Goal: Information Seeking & Learning: Learn about a topic

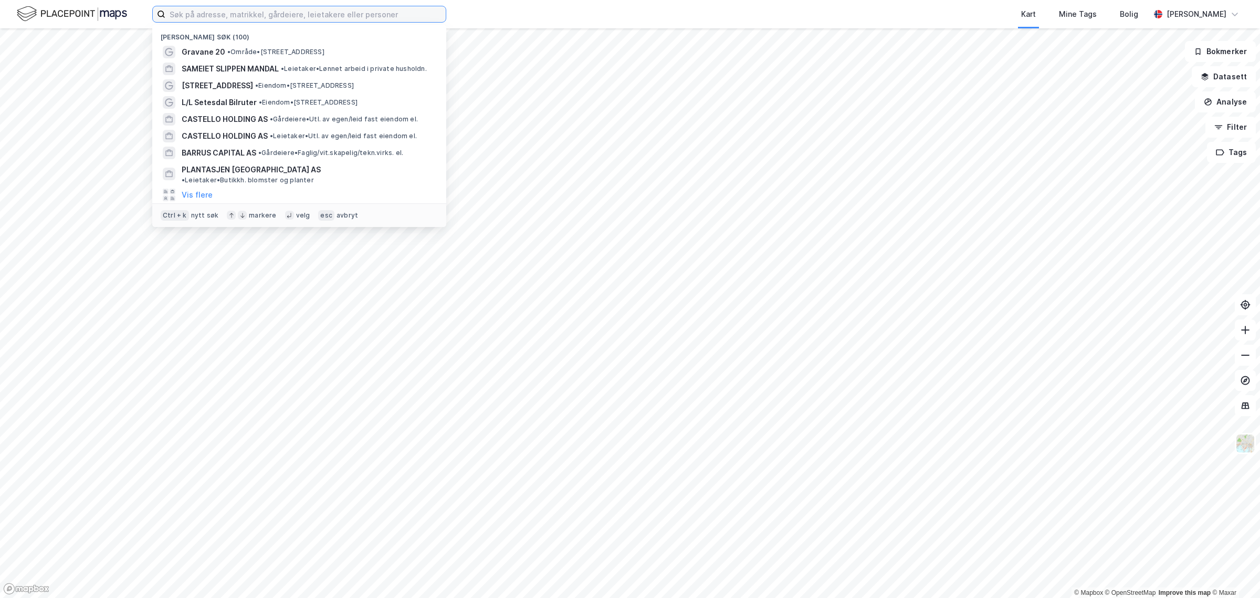
click at [344, 14] on input at bounding box center [305, 14] width 280 height 16
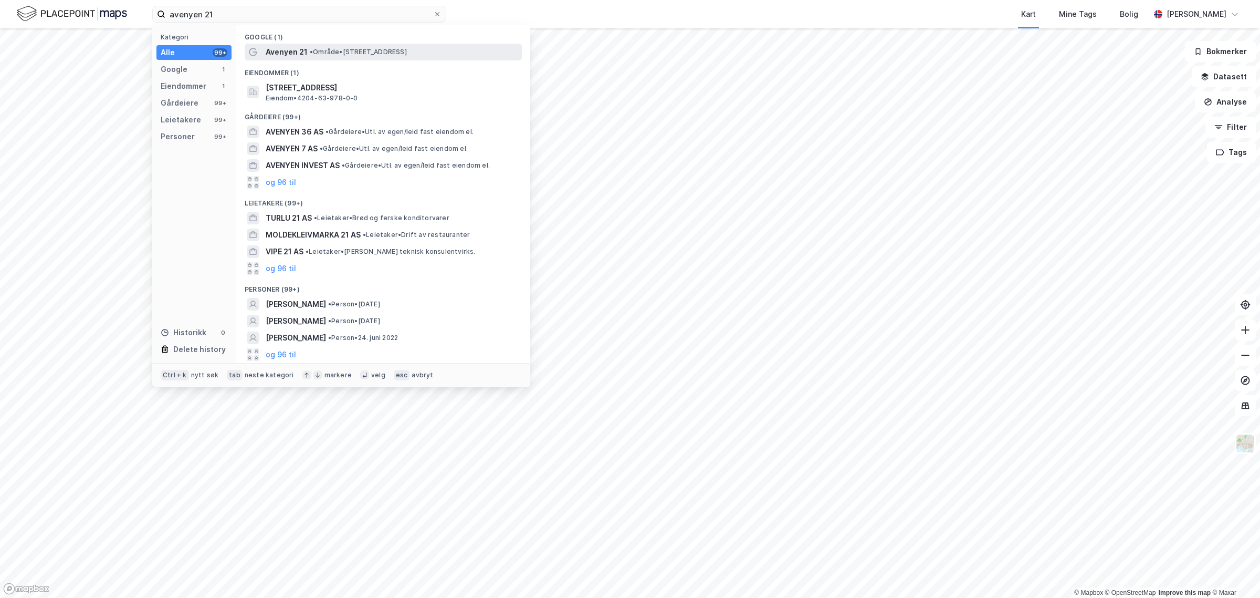
click at [279, 54] on span "Avenyen 21" at bounding box center [287, 52] width 42 height 13
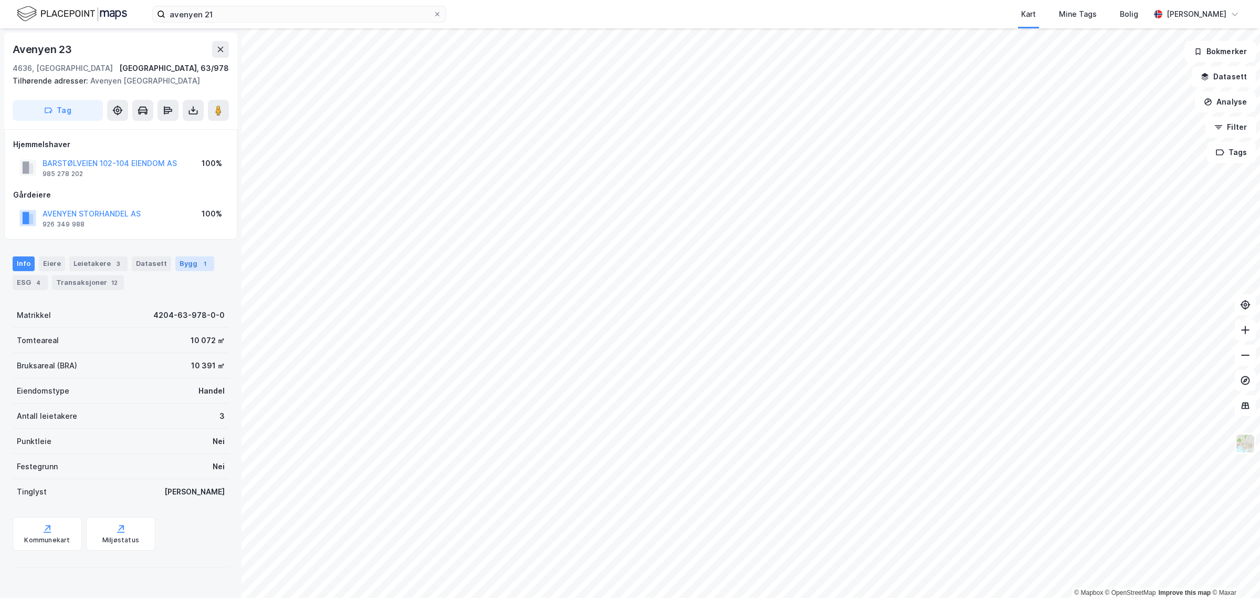
click at [187, 262] on div "Bygg 1" at bounding box center [194, 263] width 39 height 15
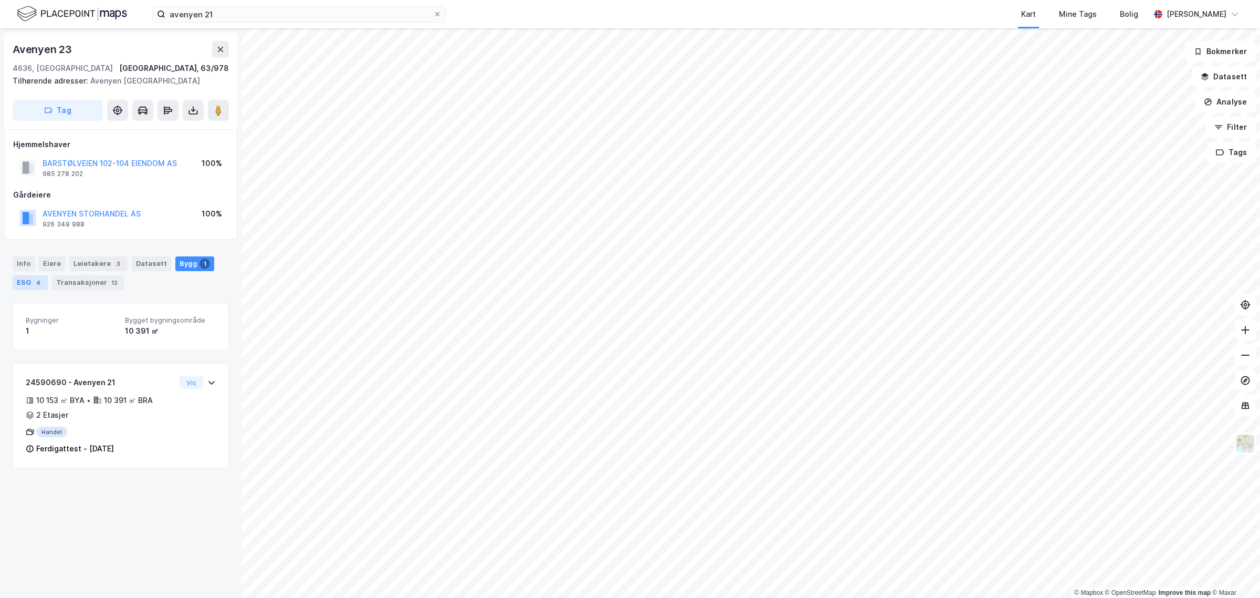
click at [37, 282] on div "4" at bounding box center [38, 282] width 11 height 11
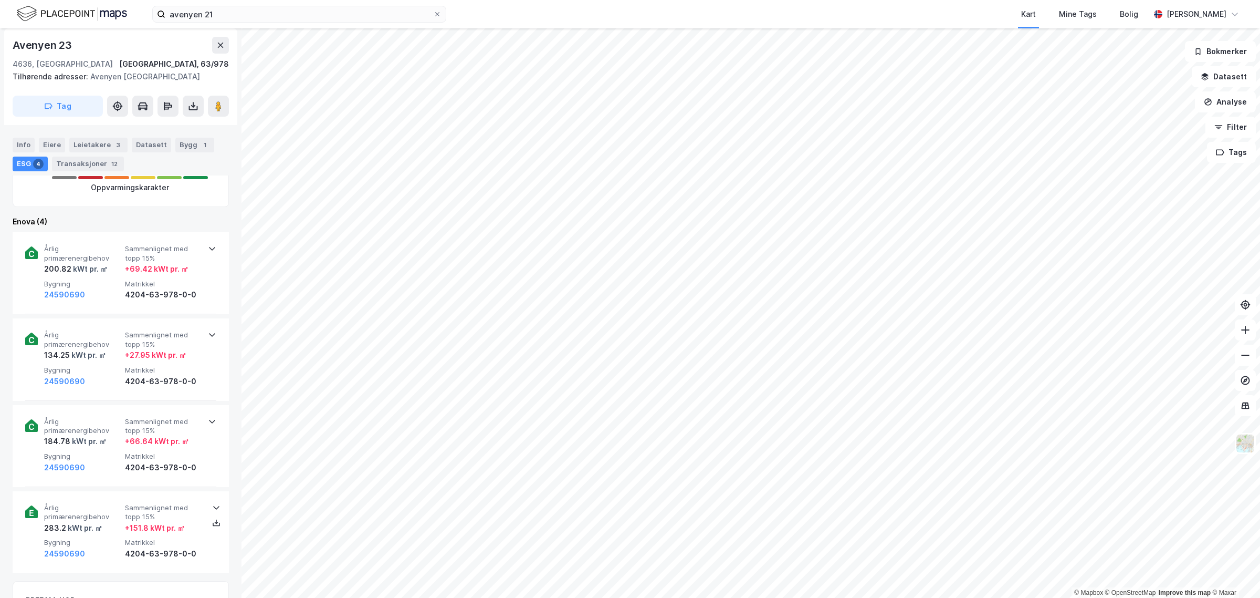
scroll to position [328, 0]
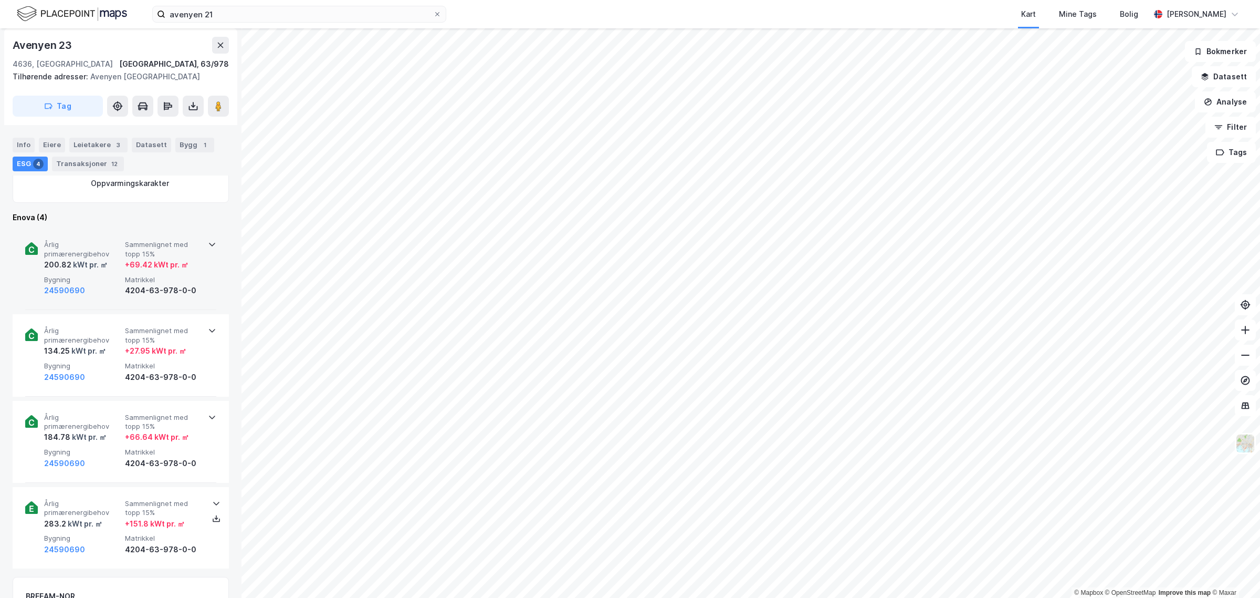
click at [208, 245] on icon at bounding box center [212, 244] width 8 height 8
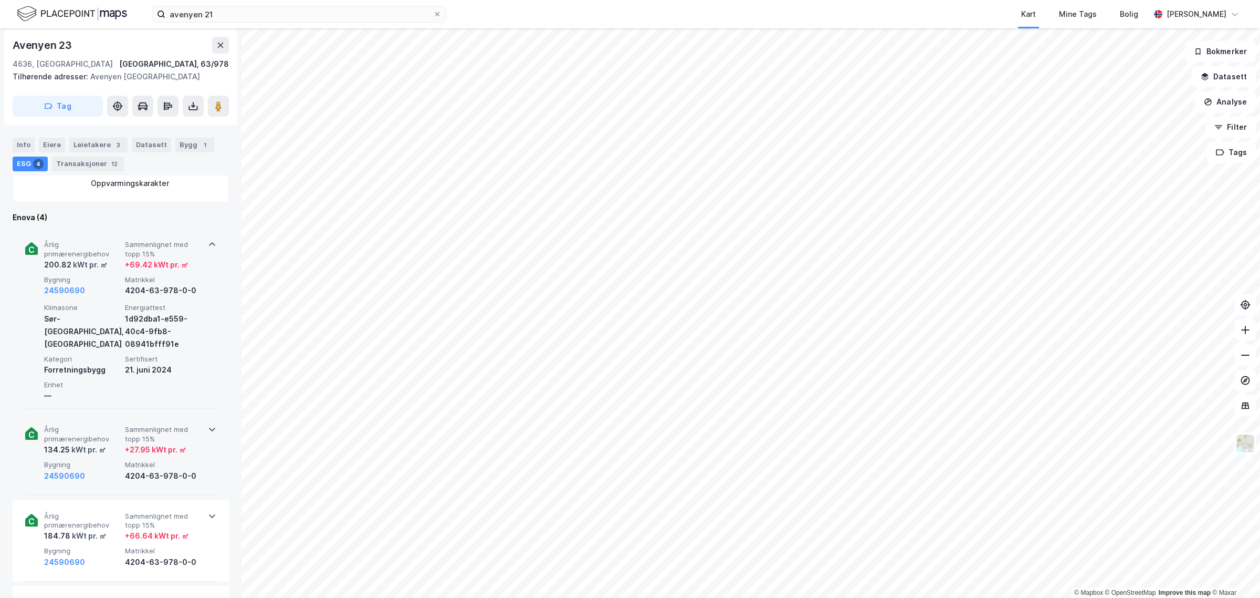
click at [208, 432] on icon at bounding box center [212, 429] width 8 height 8
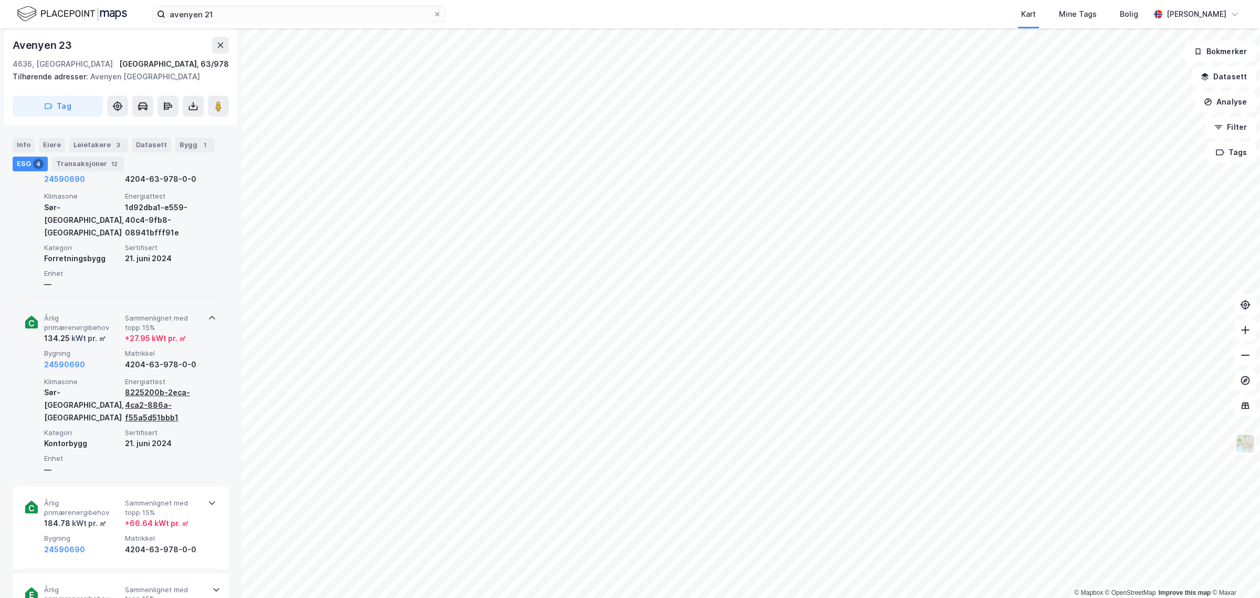
scroll to position [459, 0]
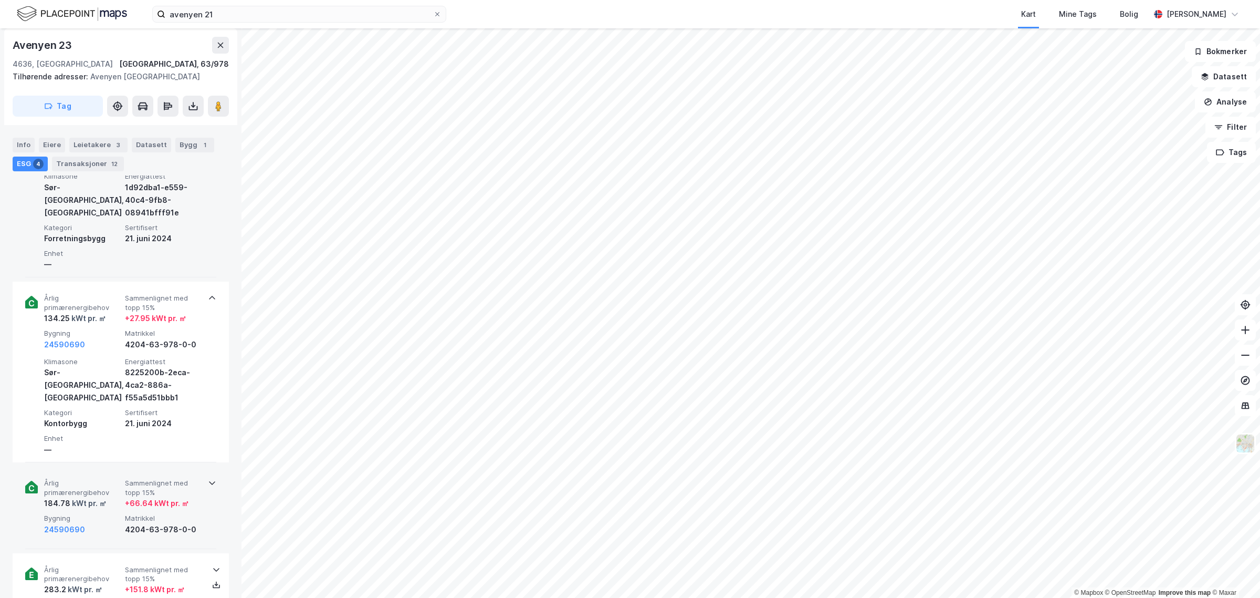
click at [205, 476] on div "Årlig primærenergibehov 184.78 kWt pr. ㎡ Sammenlignet med topp 15% + 66.64 kWt …" at bounding box center [120, 507] width 191 height 82
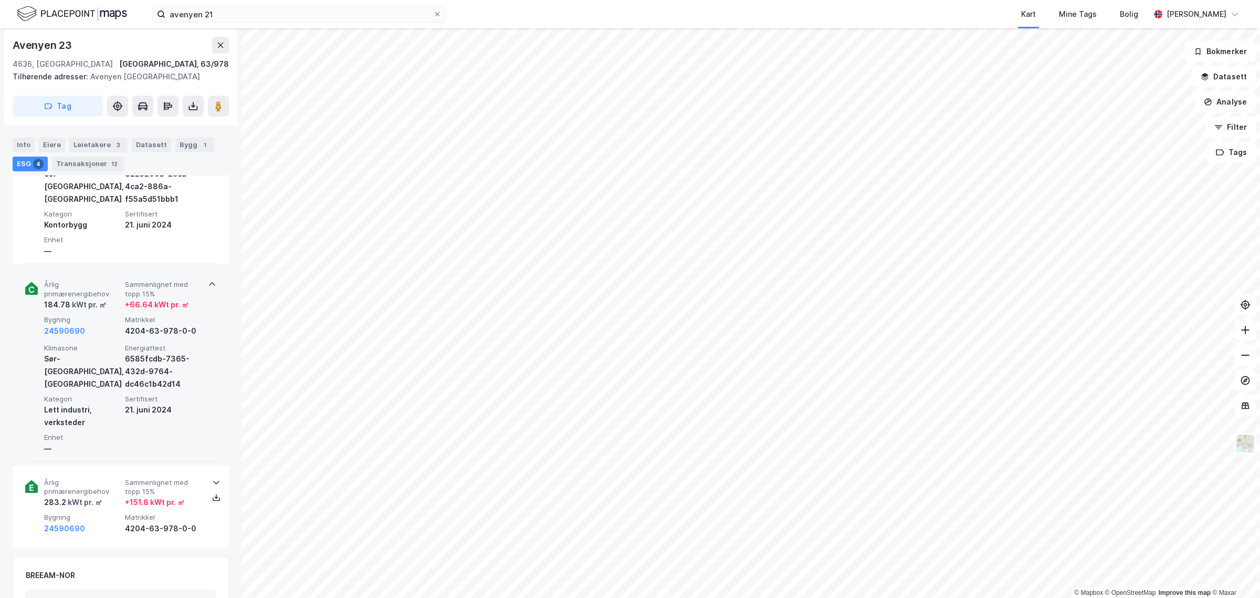
scroll to position [722, 0]
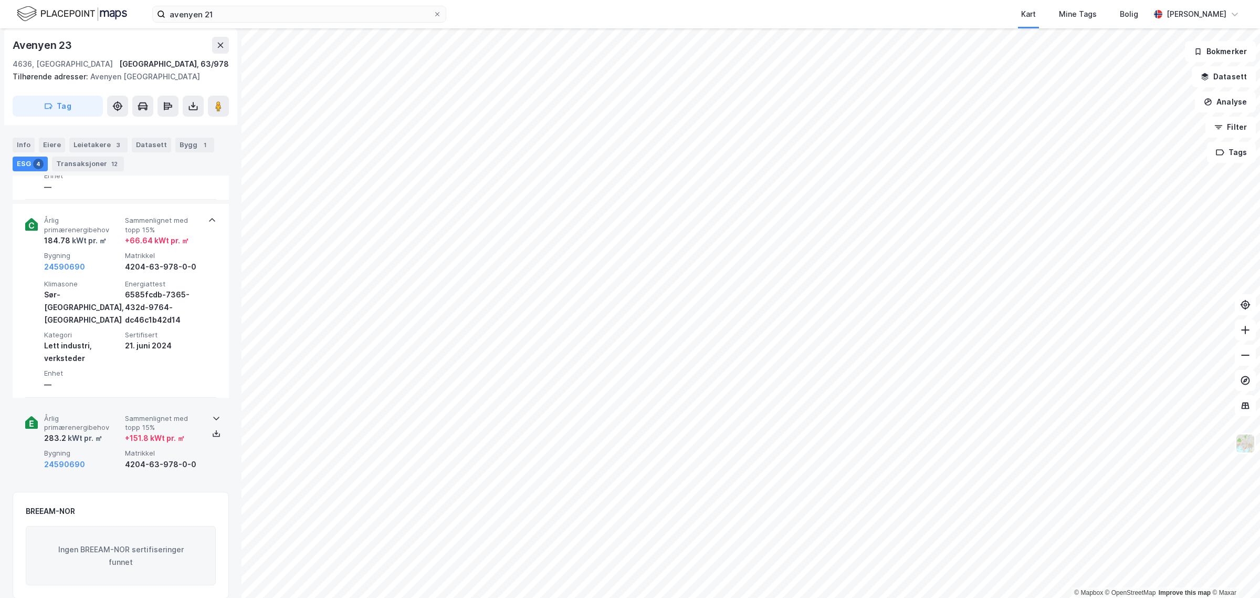
click at [212, 421] on icon at bounding box center [216, 418] width 8 height 8
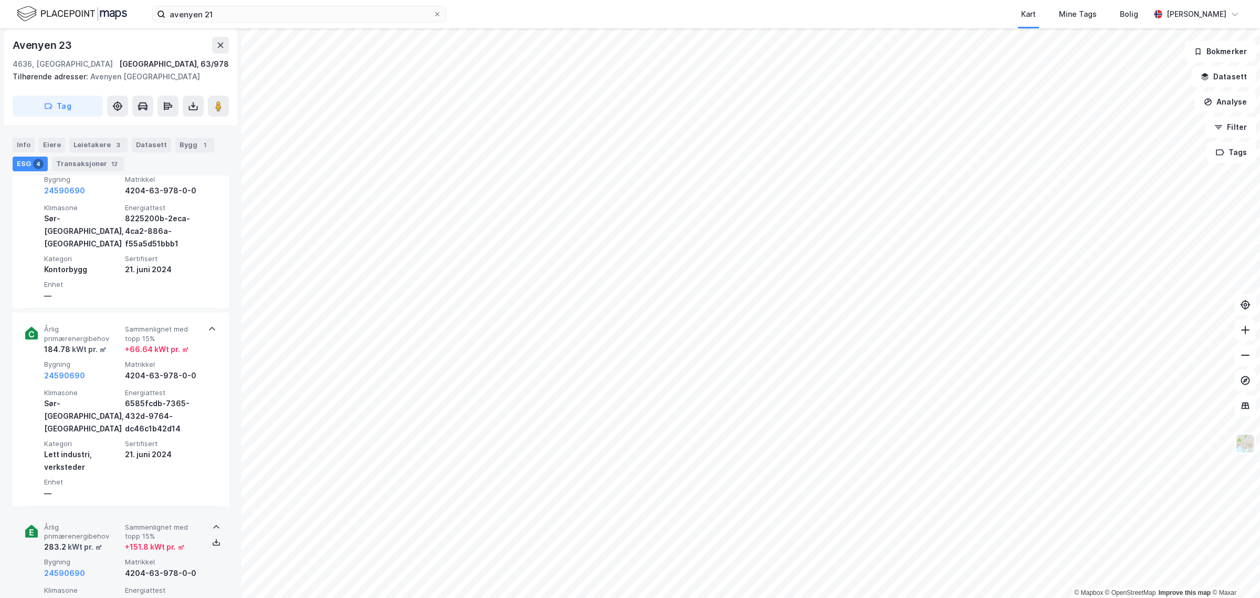
scroll to position [612, 0]
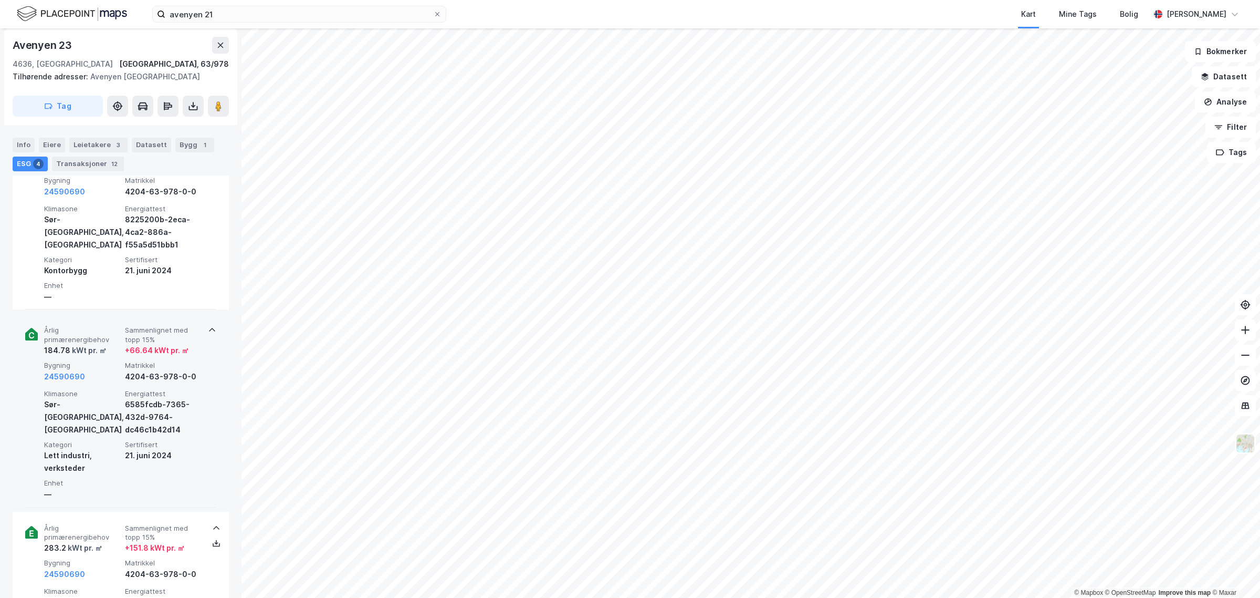
click at [56, 355] on div "184.78 kWt pr. ㎡" at bounding box center [75, 350] width 62 height 13
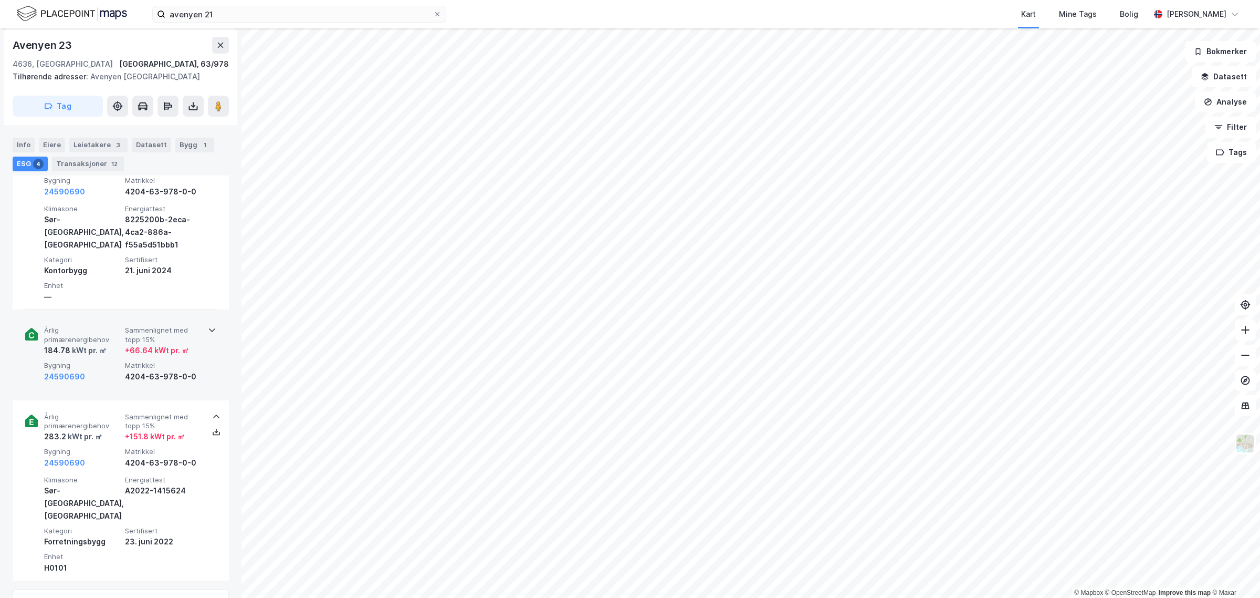
click at [56, 353] on div "184.78 kWt pr. ㎡" at bounding box center [75, 350] width 62 height 13
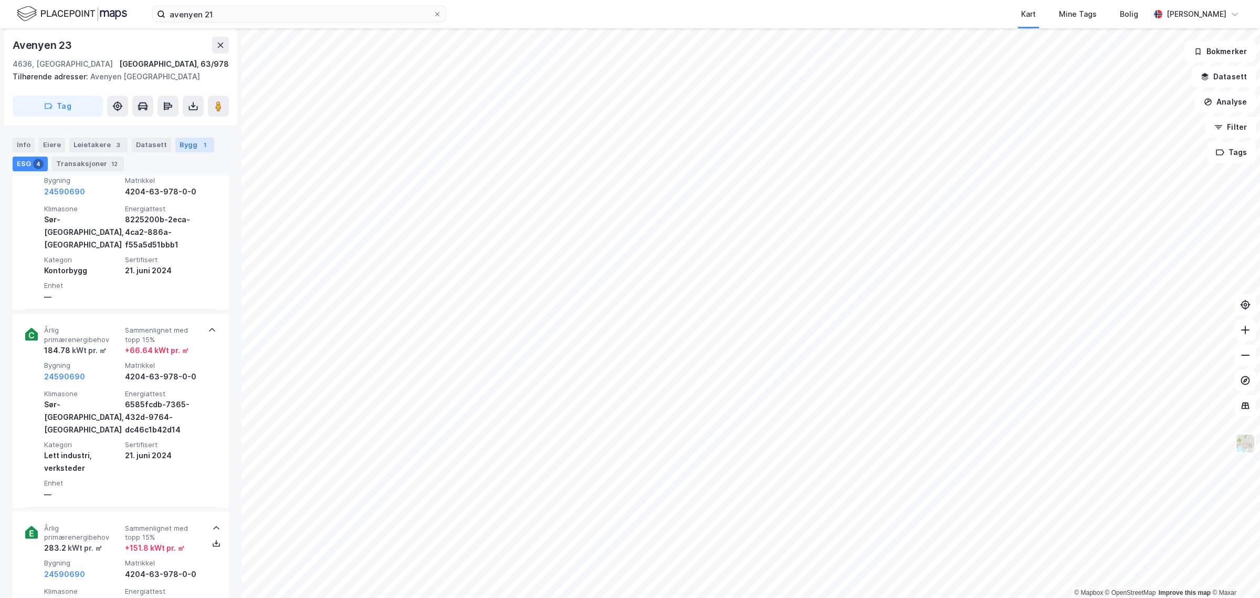
click at [177, 145] on div "Bygg 1" at bounding box center [194, 145] width 39 height 15
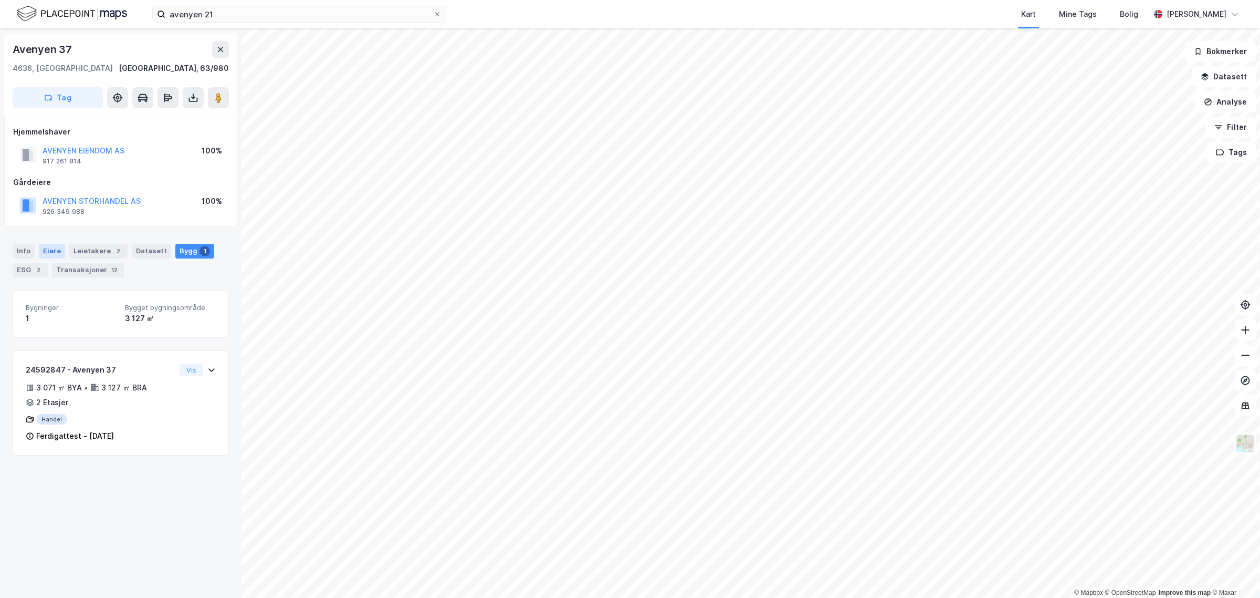
click at [53, 248] on div "Eiere" at bounding box center [52, 251] width 26 height 15
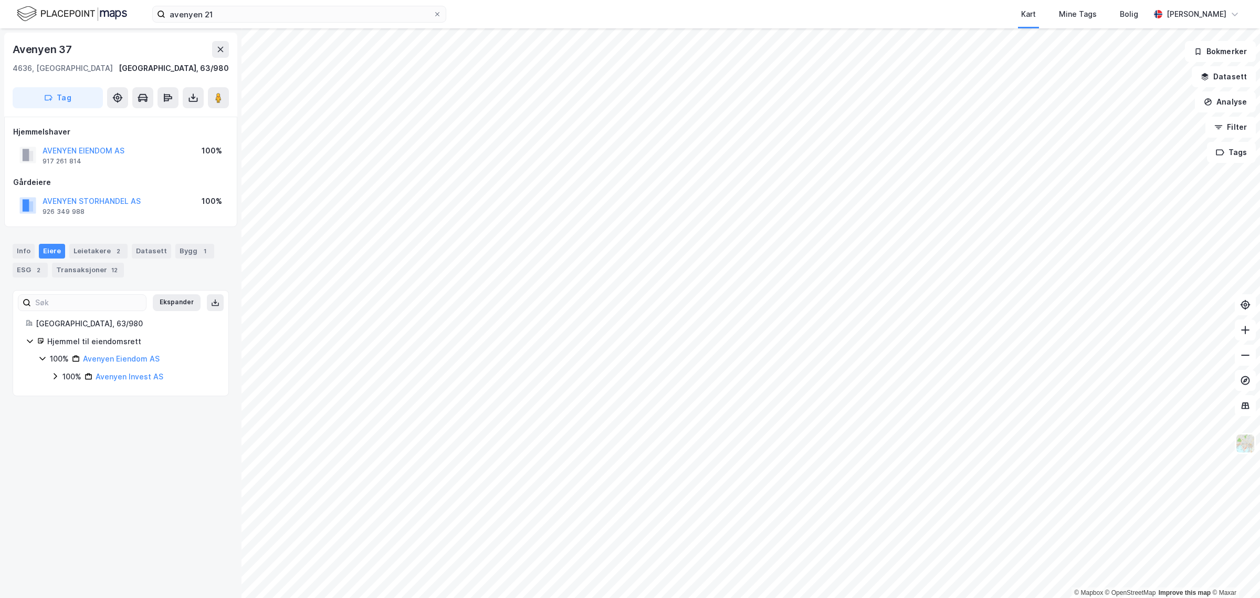
click at [53, 373] on icon at bounding box center [55, 376] width 8 height 8
click at [68, 397] on icon at bounding box center [68, 394] width 8 height 8
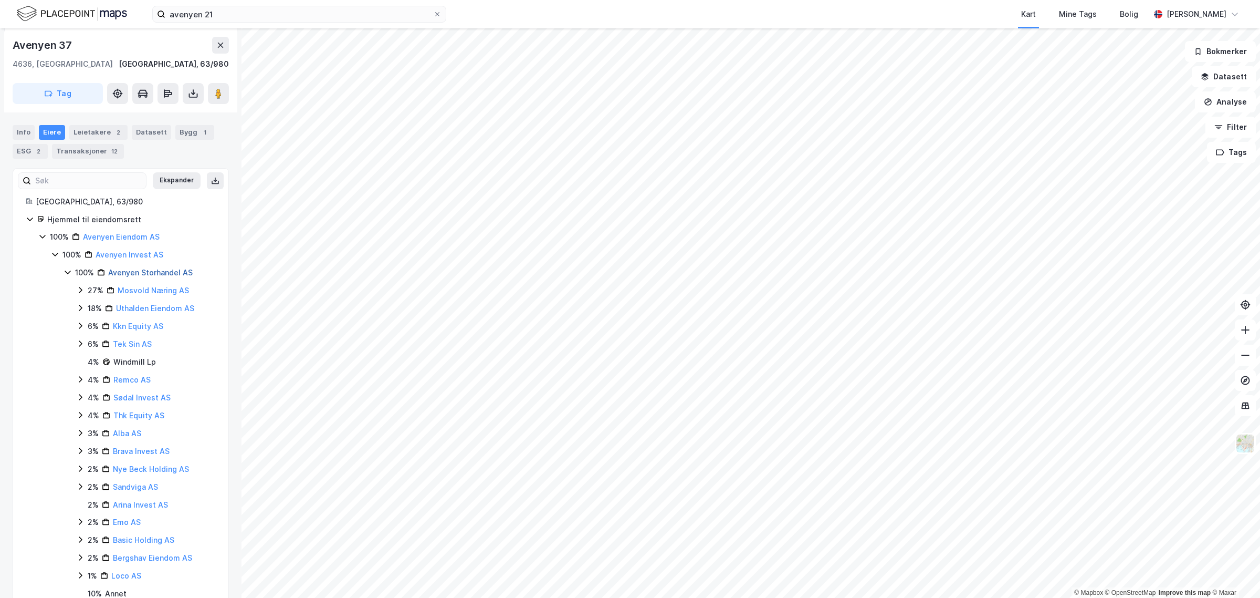
scroll to position [150, 0]
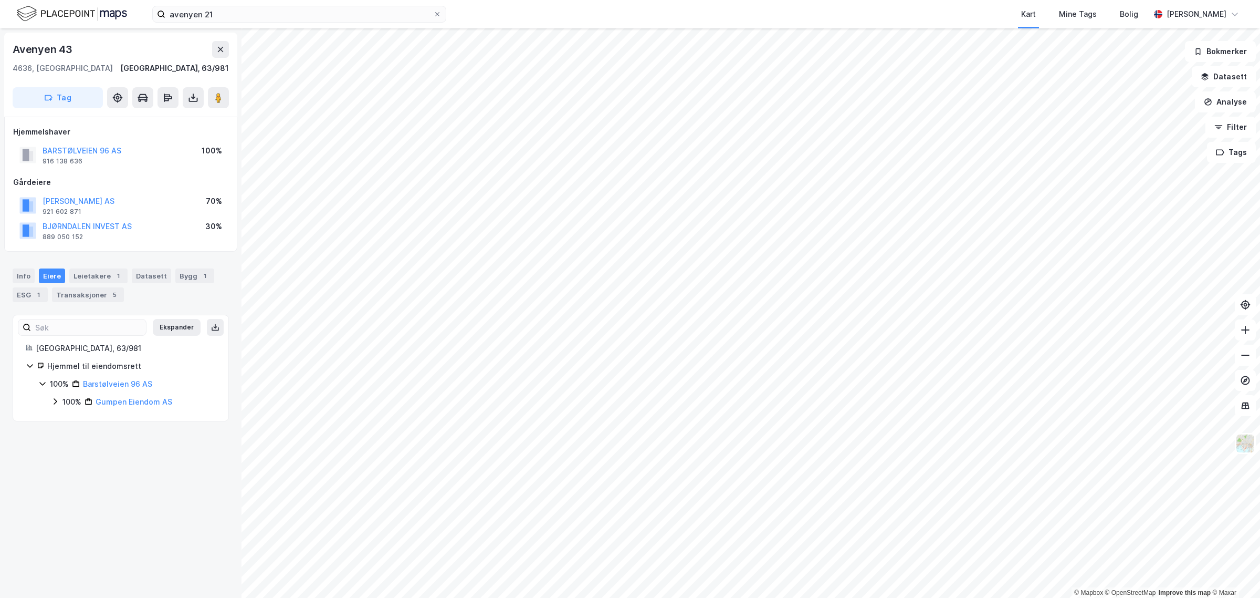
click at [53, 402] on icon at bounding box center [55, 401] width 8 height 8
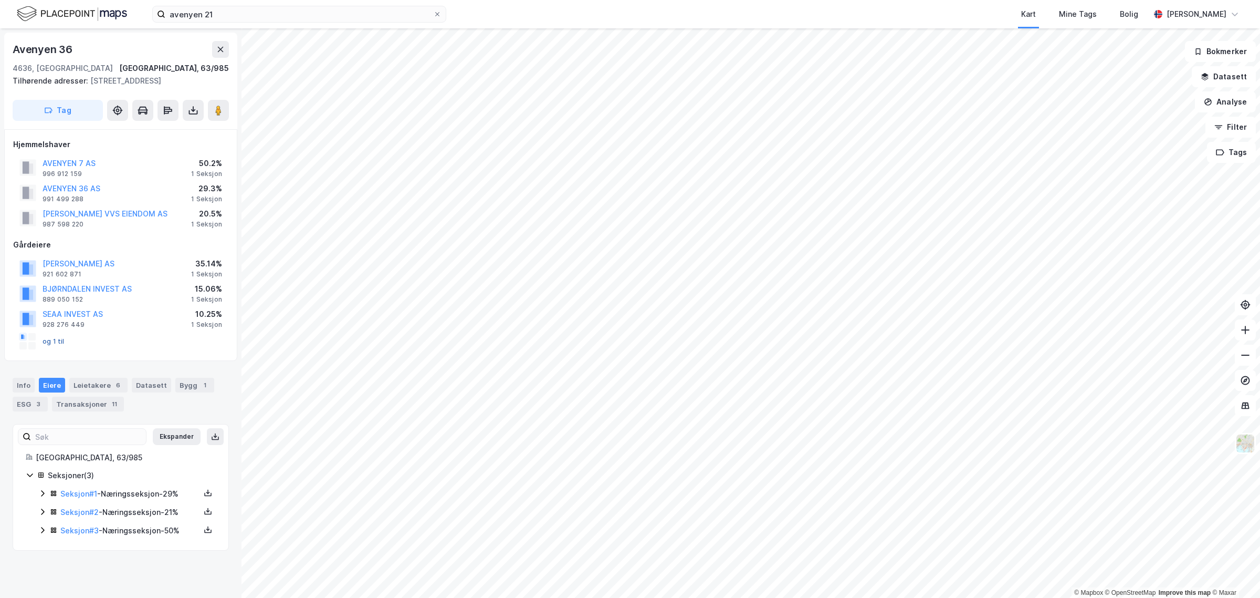
click at [0, 0] on button "og 1 til" at bounding box center [0, 0] width 0 height 0
click at [48, 381] on div "Eiere" at bounding box center [52, 385] width 26 height 15
click at [30, 477] on icon at bounding box center [30, 474] width 8 height 8
click at [29, 476] on icon at bounding box center [30, 474] width 8 height 8
click at [42, 491] on icon at bounding box center [42, 493] width 8 height 8
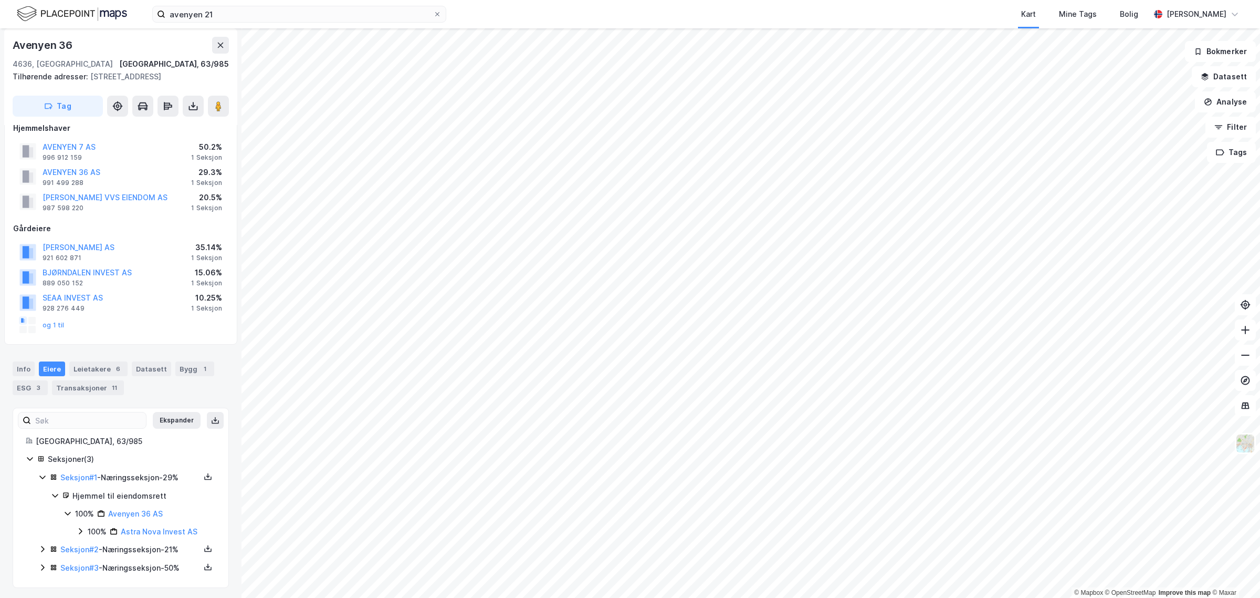
scroll to position [21, 0]
click at [40, 547] on icon at bounding box center [42, 546] width 8 height 8
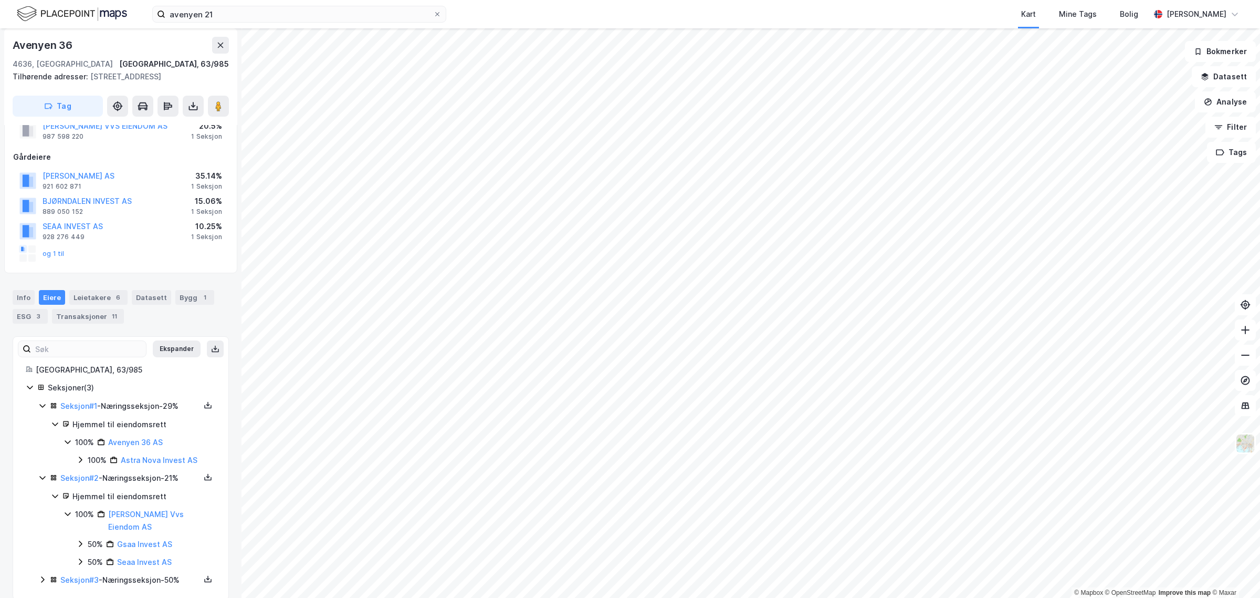
scroll to position [92, 0]
click at [38, 570] on icon at bounding box center [42, 574] width 8 height 8
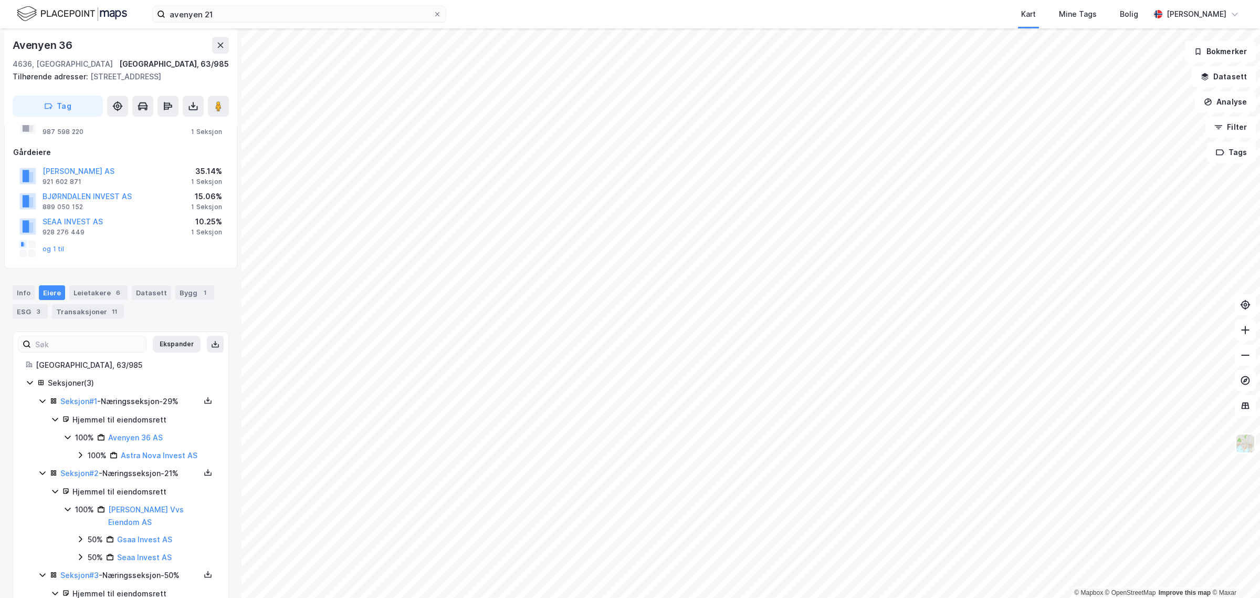
click at [82, 456] on icon at bounding box center [80, 455] width 8 height 8
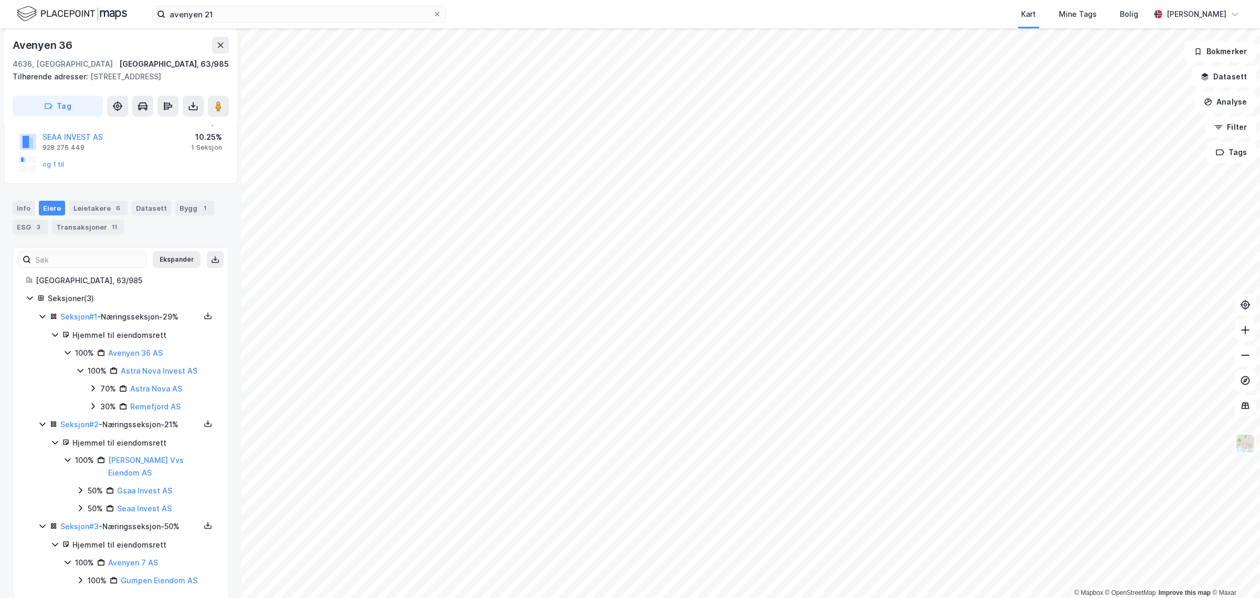
scroll to position [180, 0]
click at [95, 407] on icon at bounding box center [93, 403] width 8 height 8
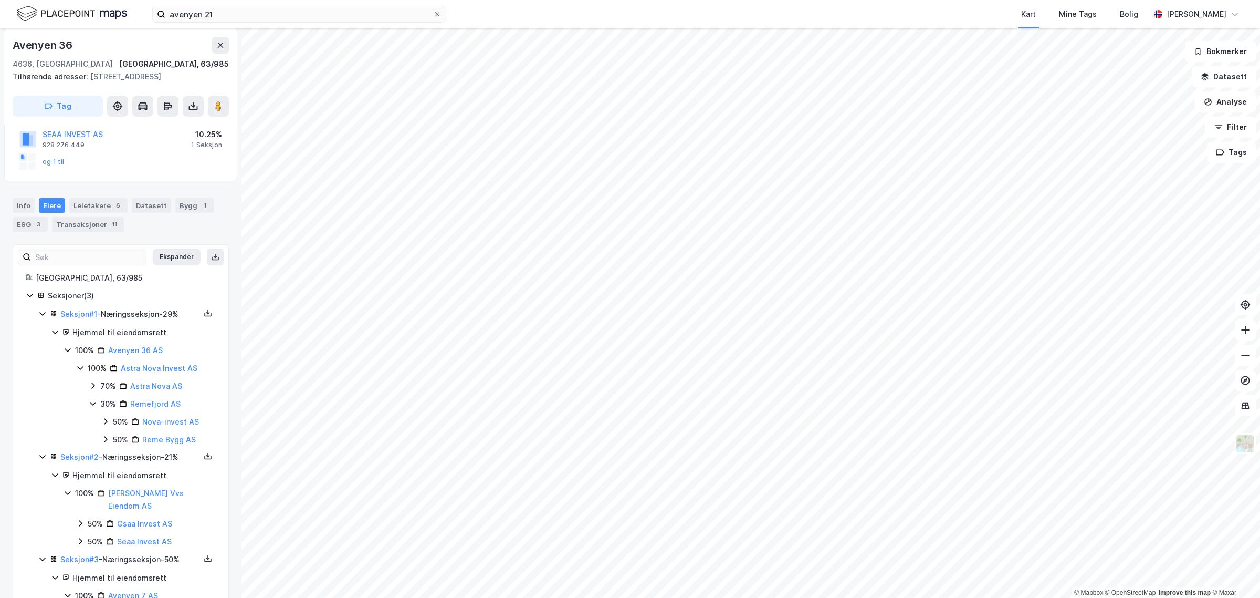
click at [92, 388] on icon at bounding box center [93, 385] width 8 height 8
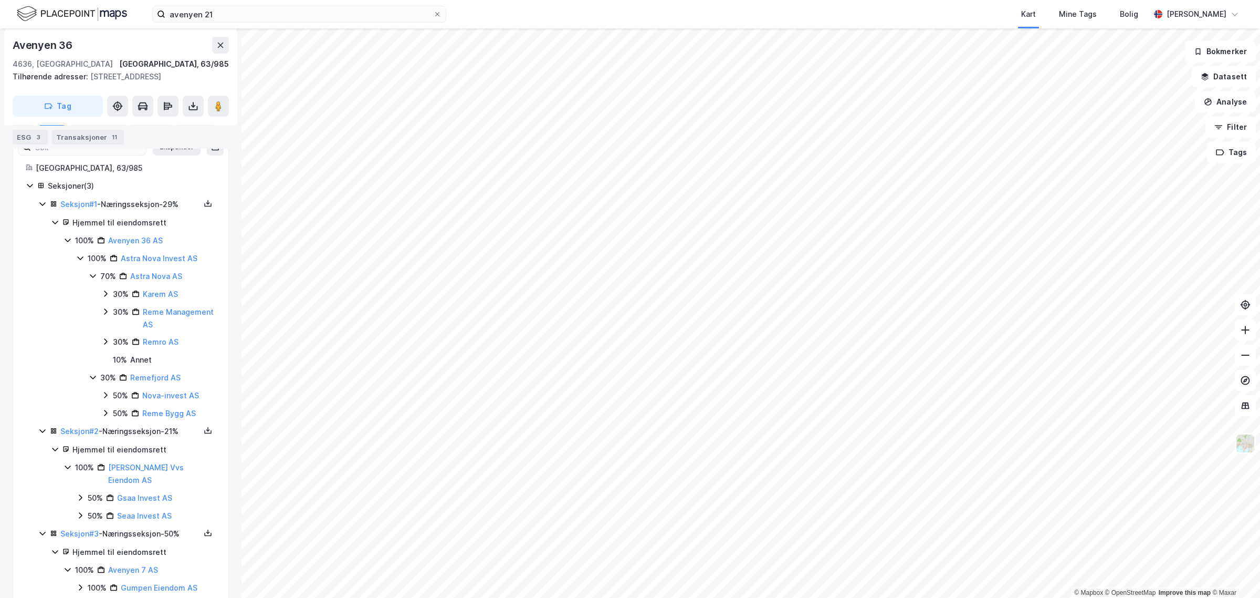
scroll to position [301, 0]
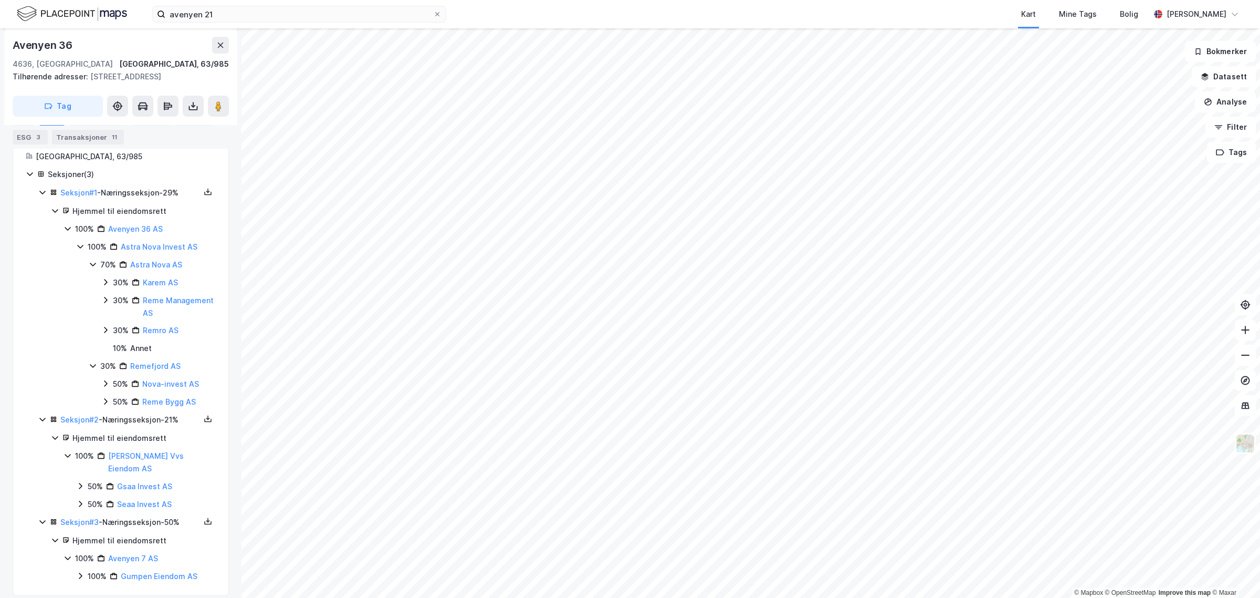
click at [84, 480] on div "50% Gsaa Invest AS" at bounding box center [146, 486] width 140 height 13
click at [93, 526] on icon at bounding box center [93, 521] width 8 height 8
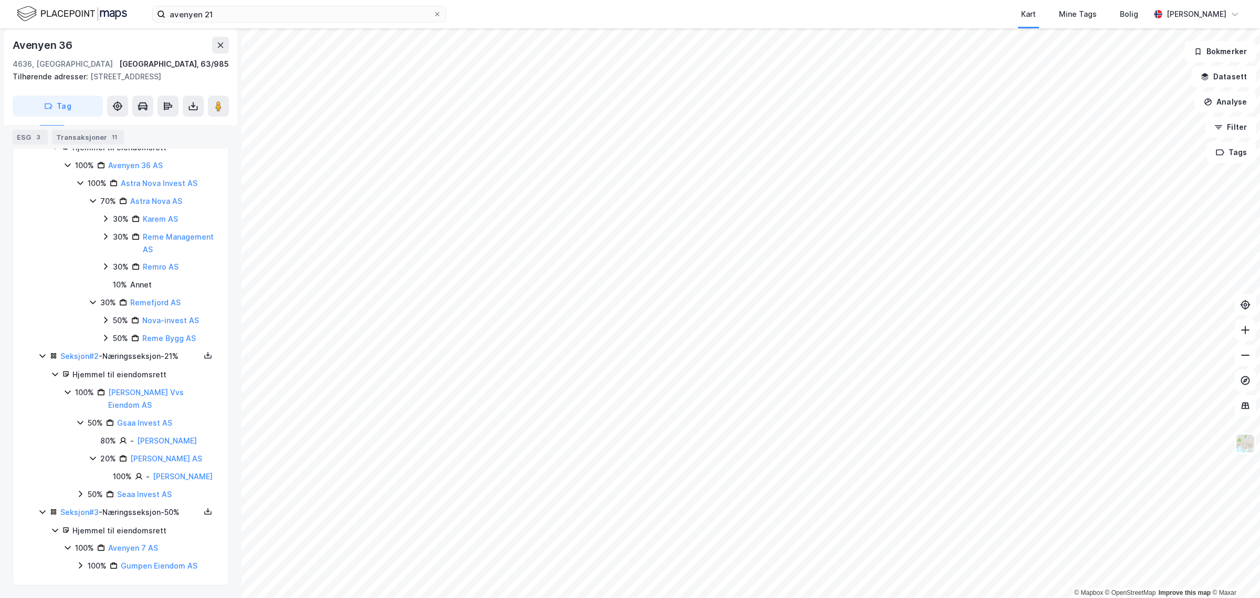
scroll to position [380, 0]
click at [79, 563] on icon at bounding box center [80, 565] width 3 height 6
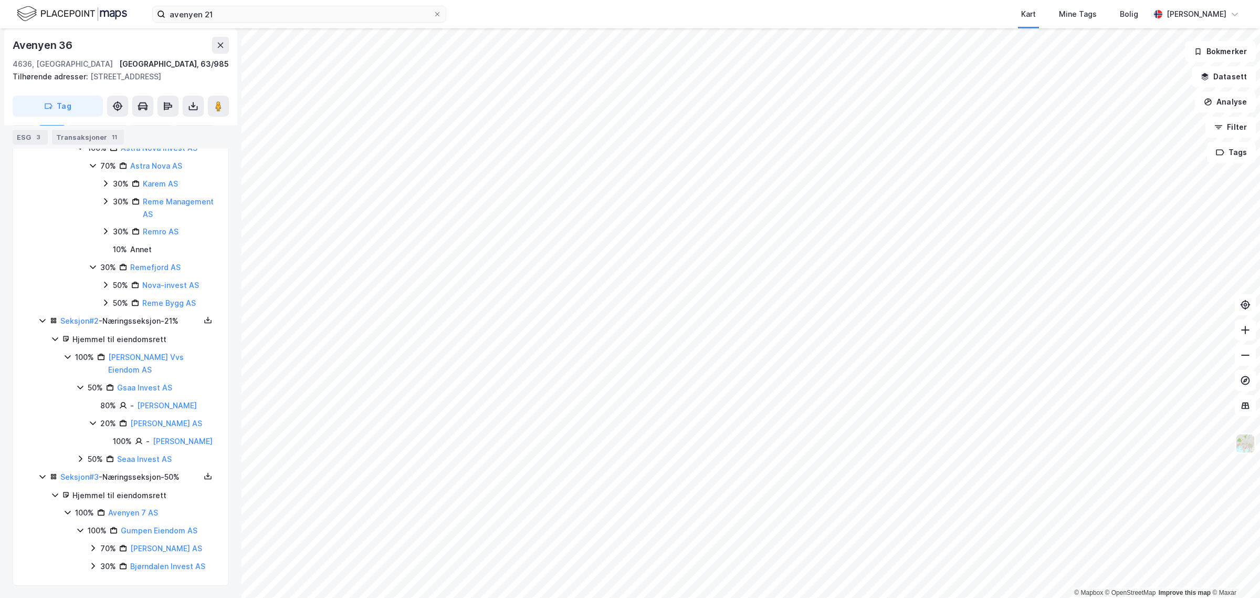
scroll to position [415, 0]
click at [92, 564] on icon at bounding box center [93, 565] width 8 height 8
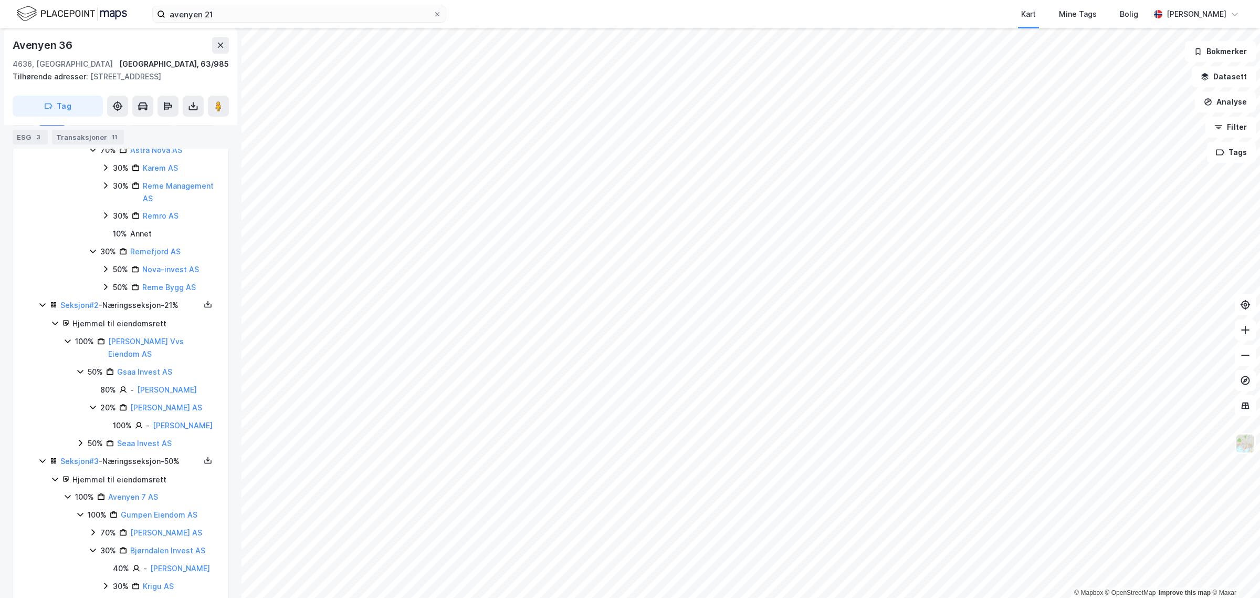
click at [91, 536] on icon at bounding box center [93, 532] width 8 height 8
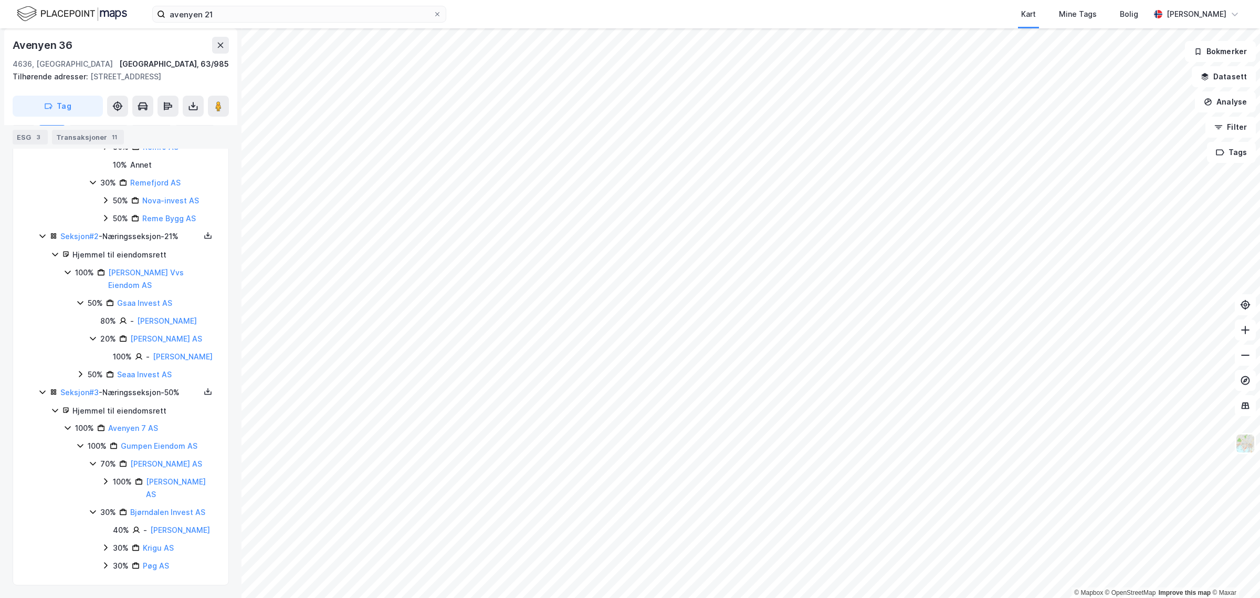
scroll to position [512, 0]
click at [111, 548] on div "30% Krigu AS" at bounding box center [158, 547] width 114 height 13
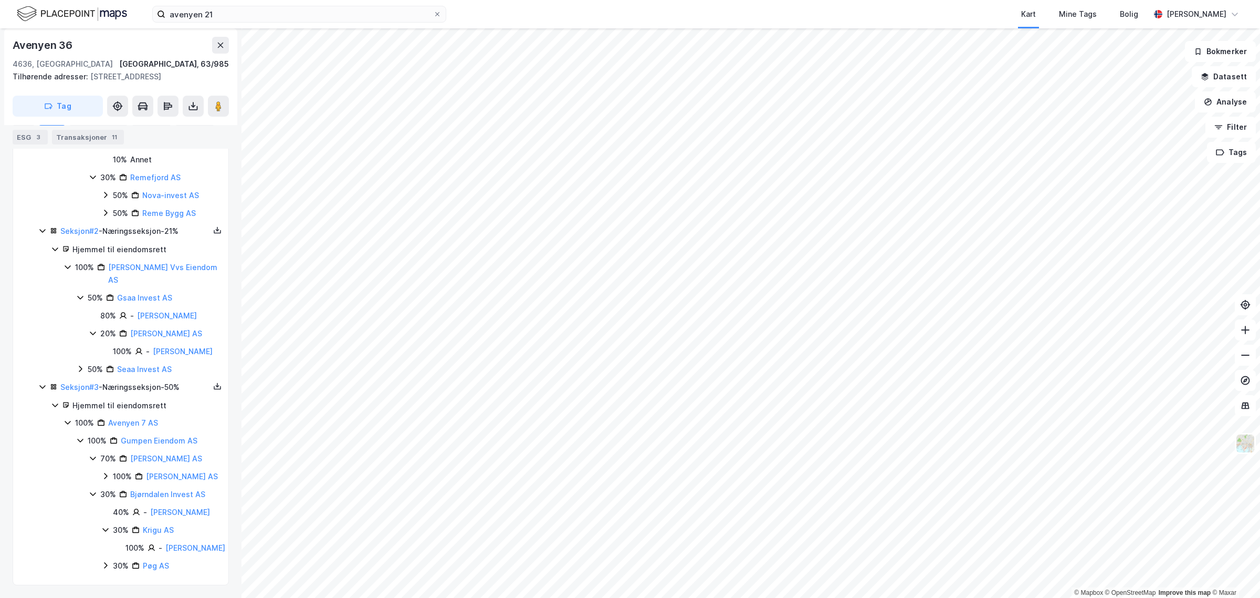
scroll to position [555, 0]
click at [107, 563] on icon at bounding box center [105, 565] width 8 height 8
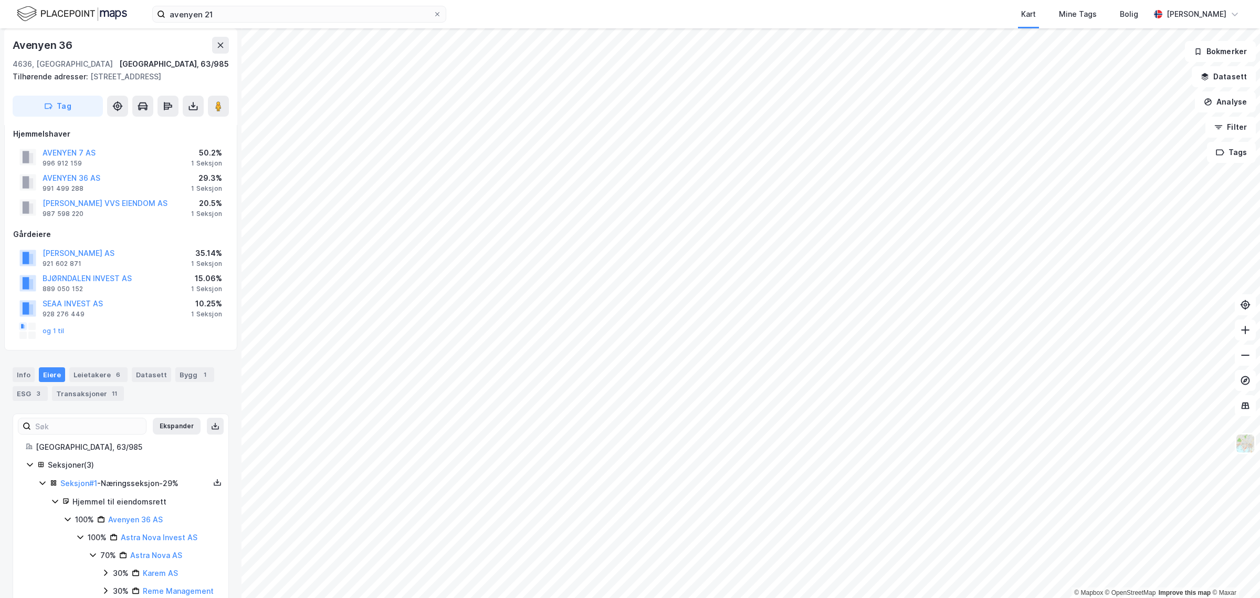
scroll to position [0, 0]
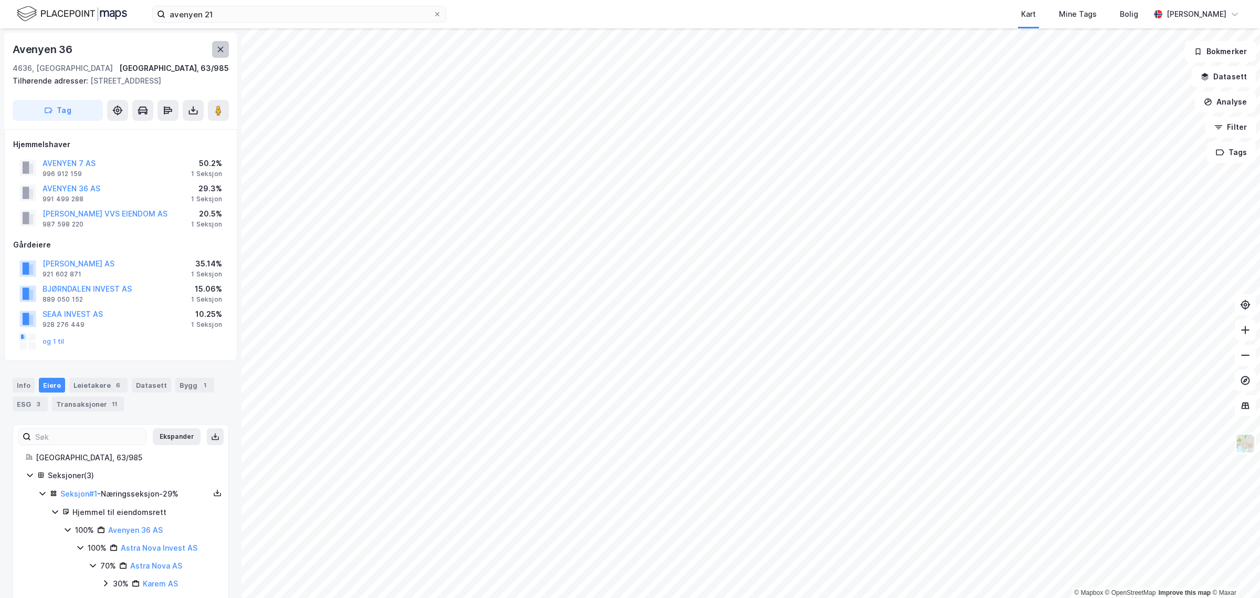
click at [217, 45] on icon at bounding box center [220, 49] width 8 height 8
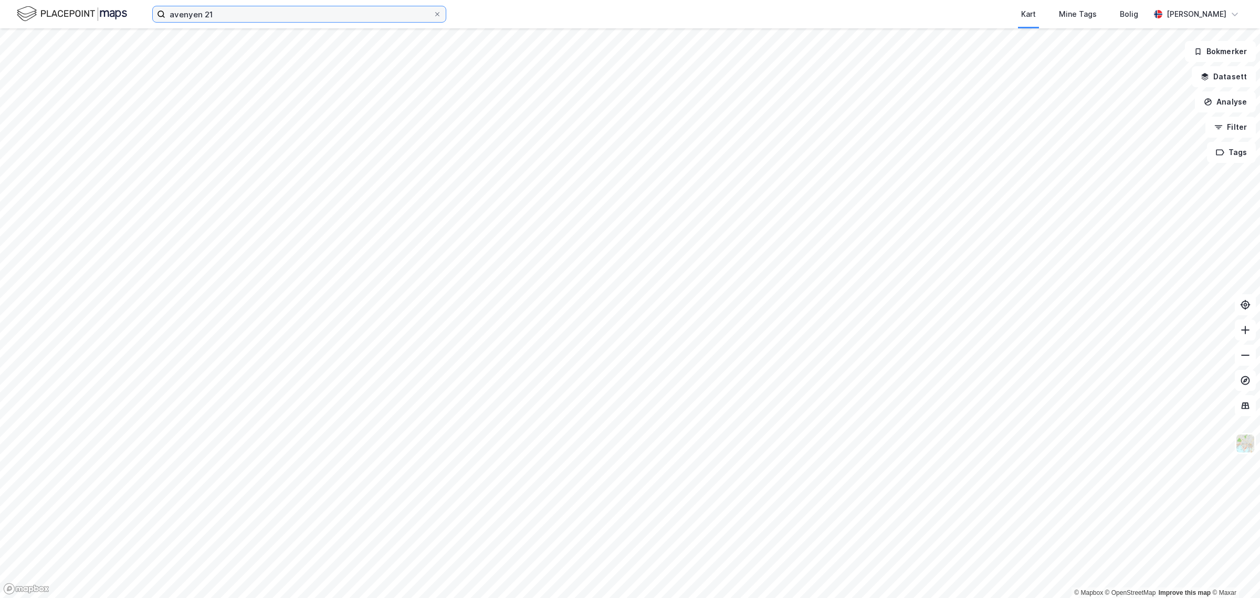
click at [240, 14] on input "avenyen 21" at bounding box center [299, 14] width 268 height 16
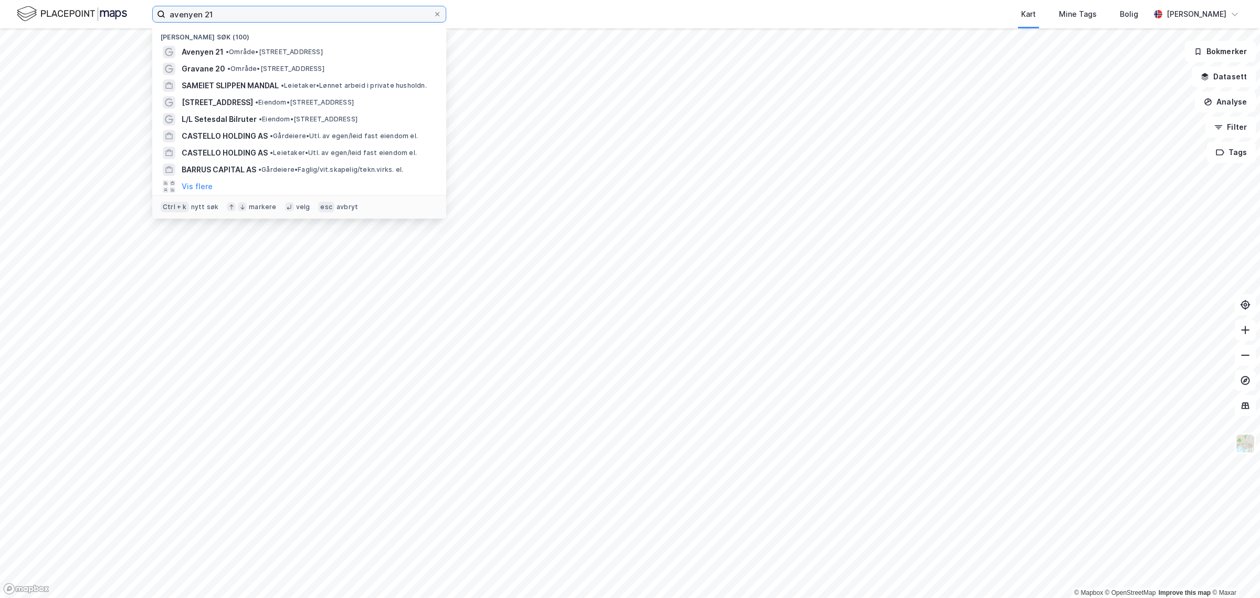
click at [240, 14] on input "avenyen 21" at bounding box center [299, 14] width 268 height 16
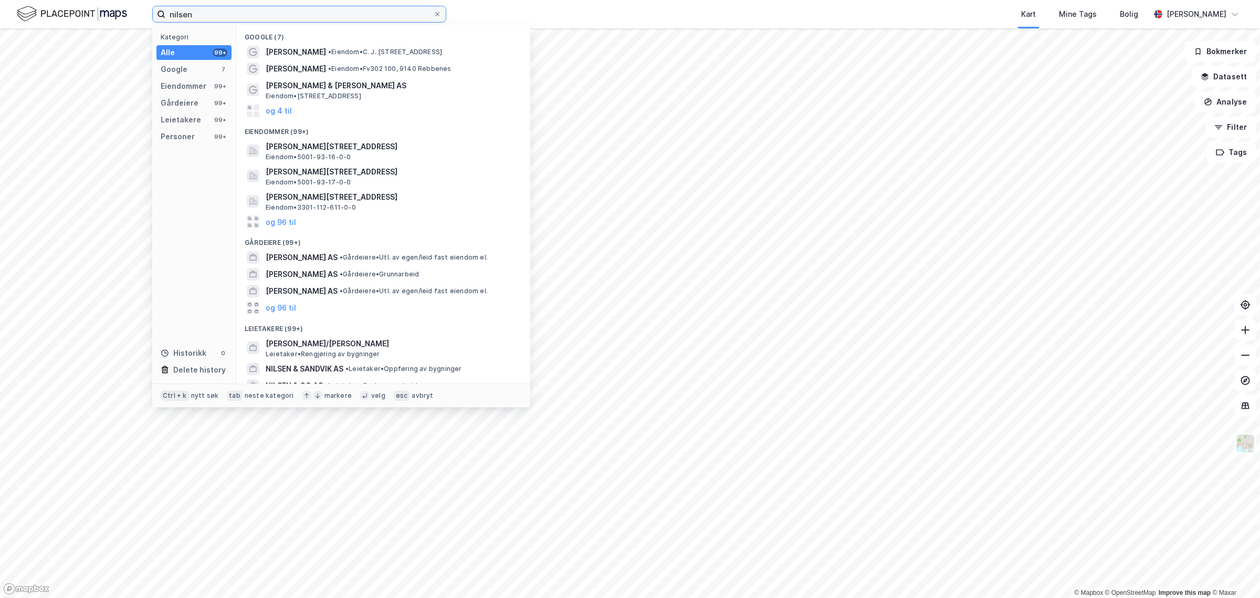
click at [225, 12] on input "nilsen" at bounding box center [299, 14] width 268 height 16
paste input "[PERSON_NAME]"
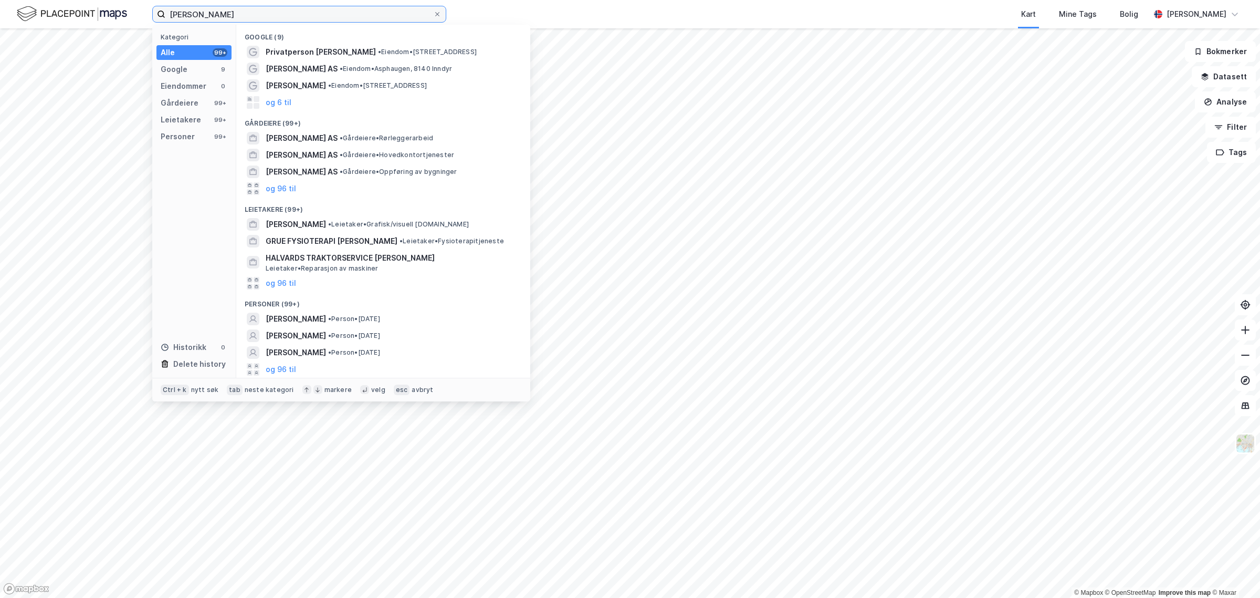
drag, startPoint x: 197, startPoint y: 17, endPoint x: 176, endPoint y: 15, distance: 21.6
click at [176, 15] on input "[PERSON_NAME]" at bounding box center [299, 14] width 268 height 16
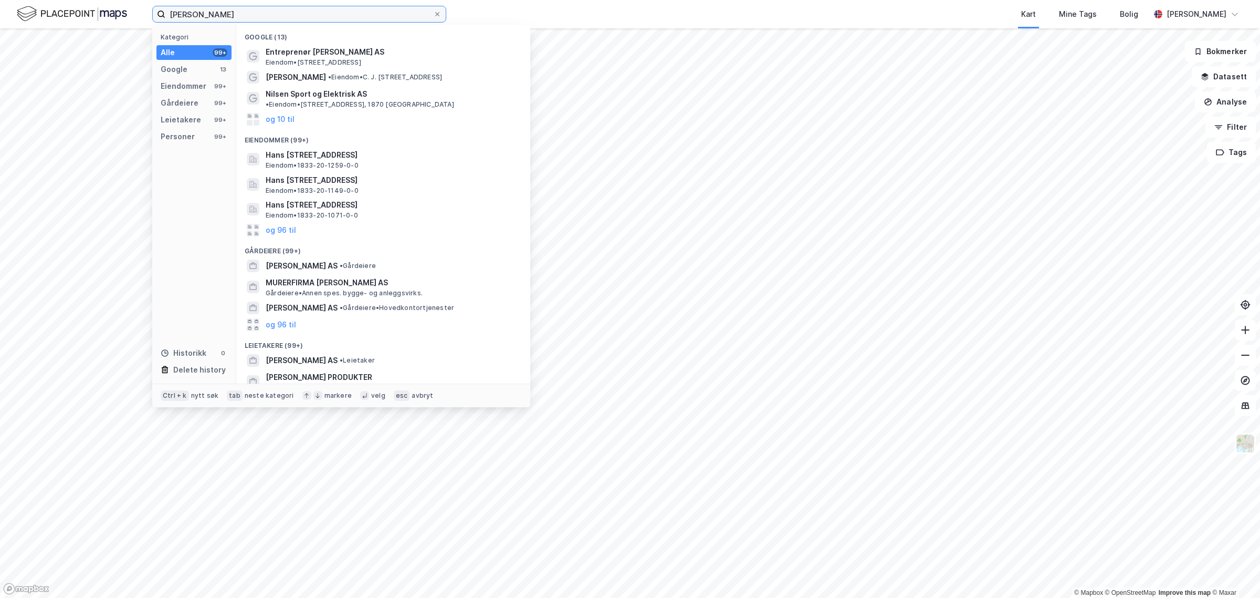
drag, startPoint x: 305, startPoint y: 14, endPoint x: 117, endPoint y: 11, distance: 188.5
click at [117, 11] on div "[PERSON_NAME] Kategori Alle 99+ Google 13 Eiendommer 99+ Gårdeiere 99+ Leietake…" at bounding box center [630, 14] width 1260 height 28
paste input "AS"
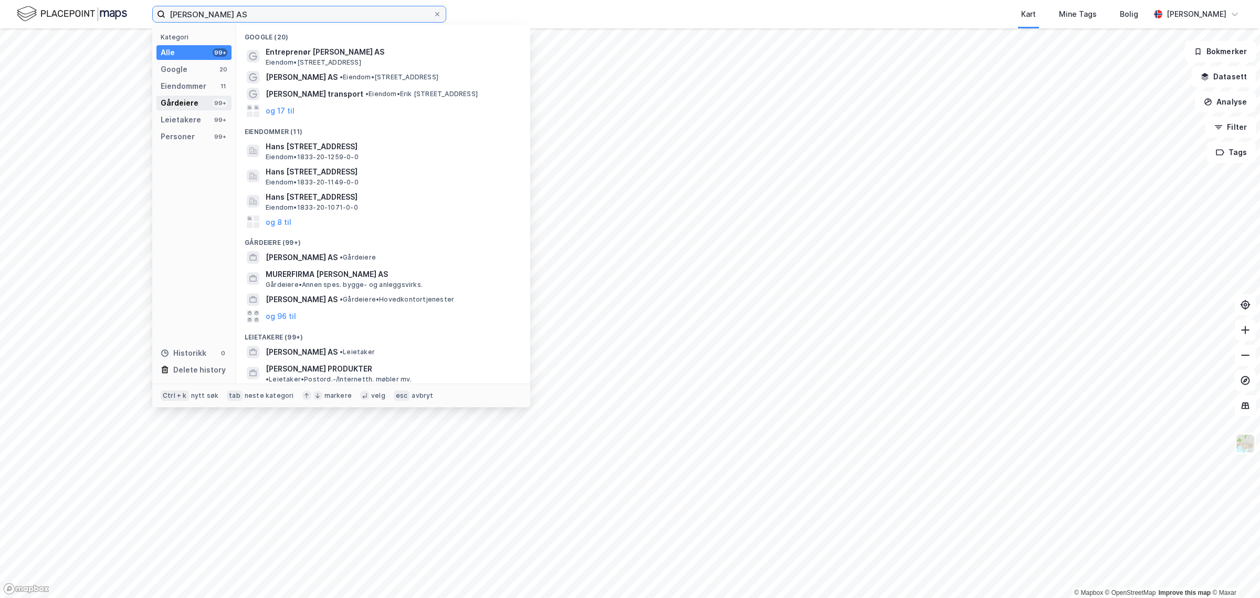
type input "[PERSON_NAME] AS"
click at [181, 97] on div "Gårdeiere" at bounding box center [180, 103] width 38 height 13
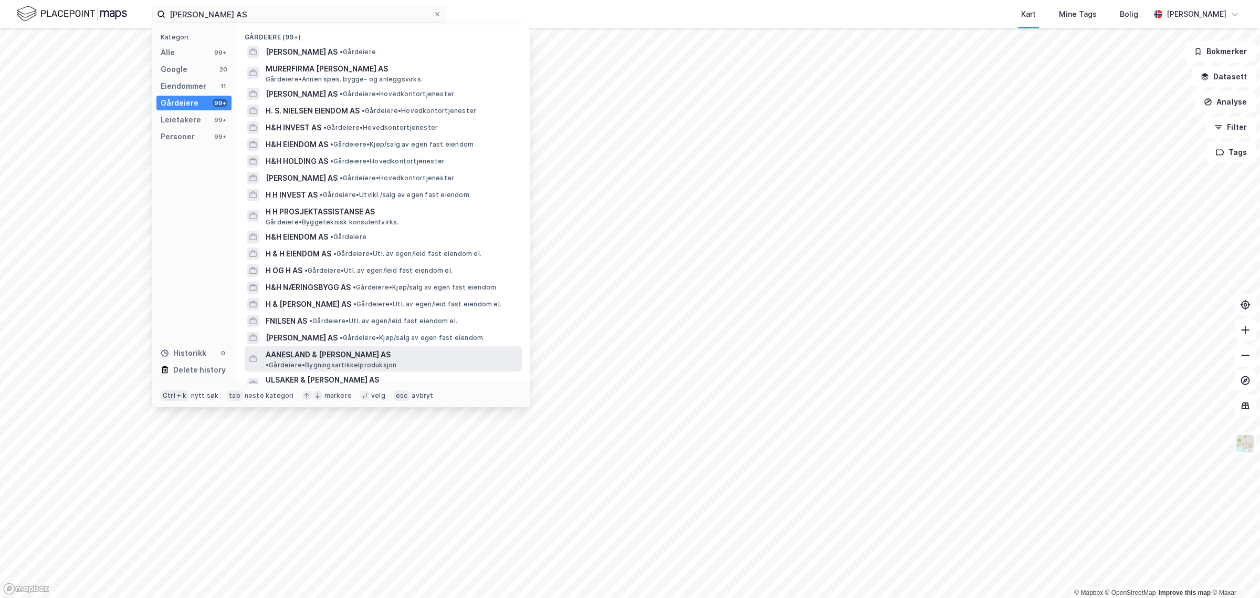
click at [307, 350] on span "AANESLAND & [PERSON_NAME] AS" at bounding box center [328, 354] width 125 height 13
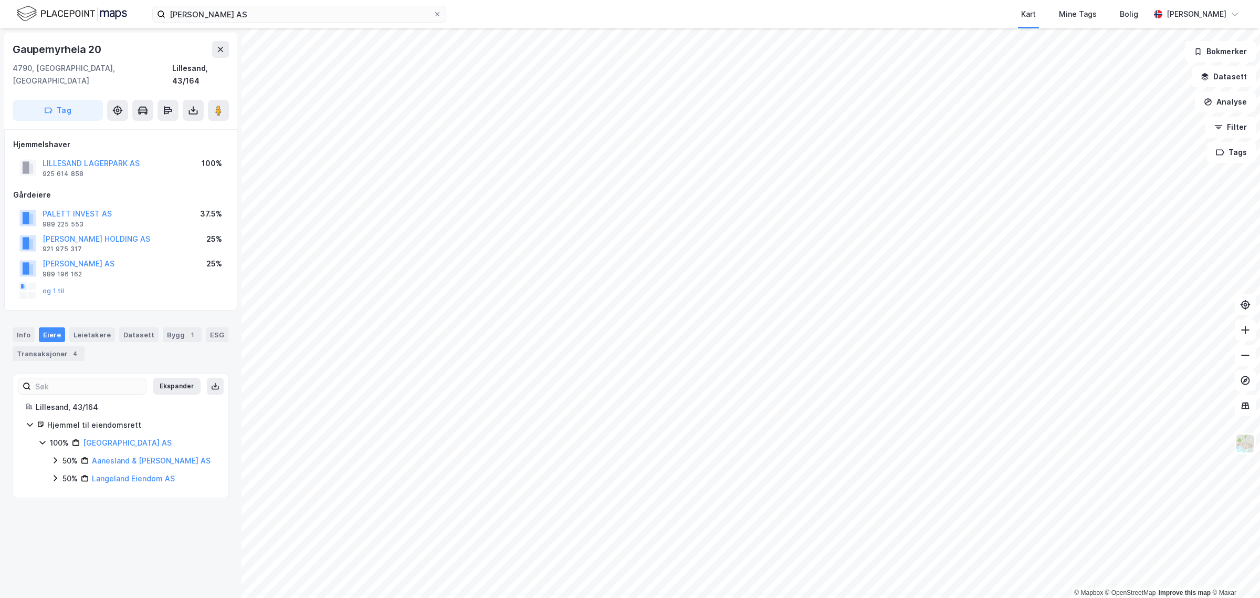
click at [53, 456] on icon at bounding box center [55, 460] width 8 height 8
click at [53, 509] on icon at bounding box center [55, 513] width 8 height 8
click at [67, 527] on icon at bounding box center [68, 531] width 8 height 8
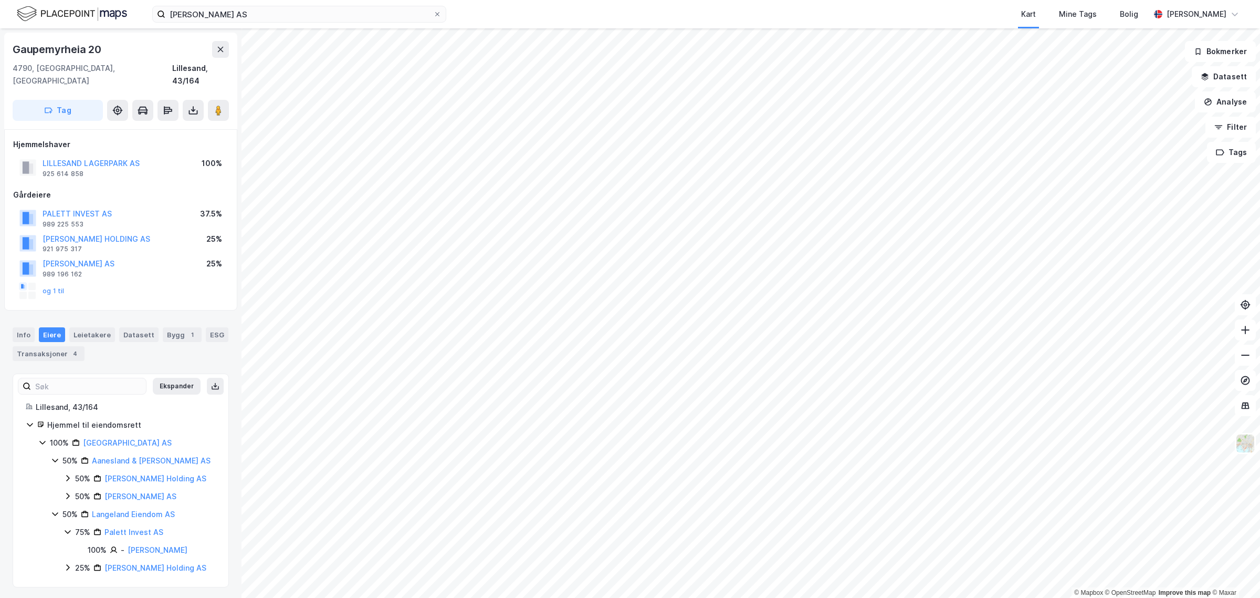
click at [67, 563] on icon at bounding box center [68, 567] width 8 height 8
click at [0, 0] on button "[PERSON_NAME] AS" at bounding box center [0, 0] width 0 height 0
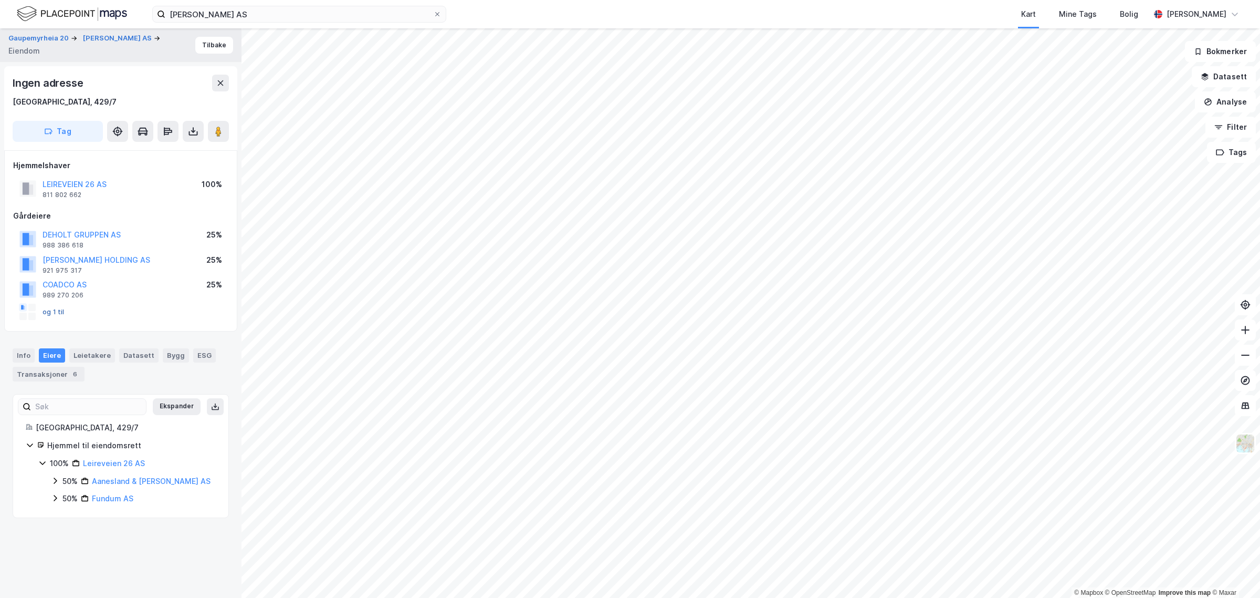
click at [0, 0] on button "og 1 til" at bounding box center [0, 0] width 0 height 0
click at [111, 480] on link "Aanesland & [PERSON_NAME] AS" at bounding box center [151, 480] width 119 height 9
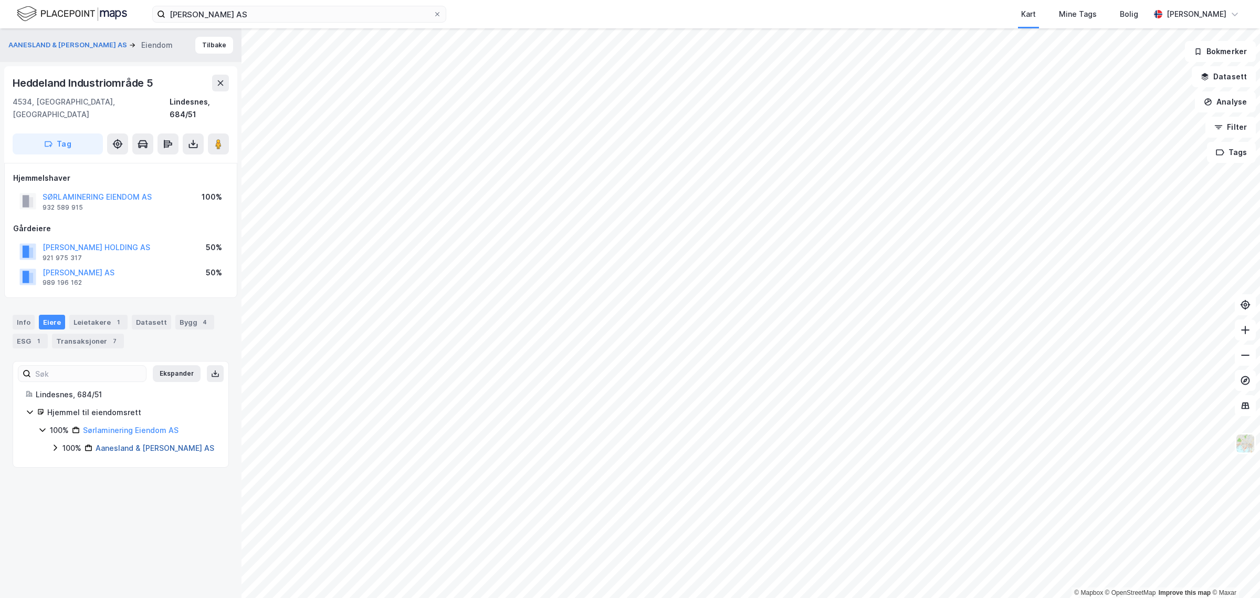
click at [135, 443] on link "Aanesland & [PERSON_NAME] AS" at bounding box center [155, 447] width 119 height 9
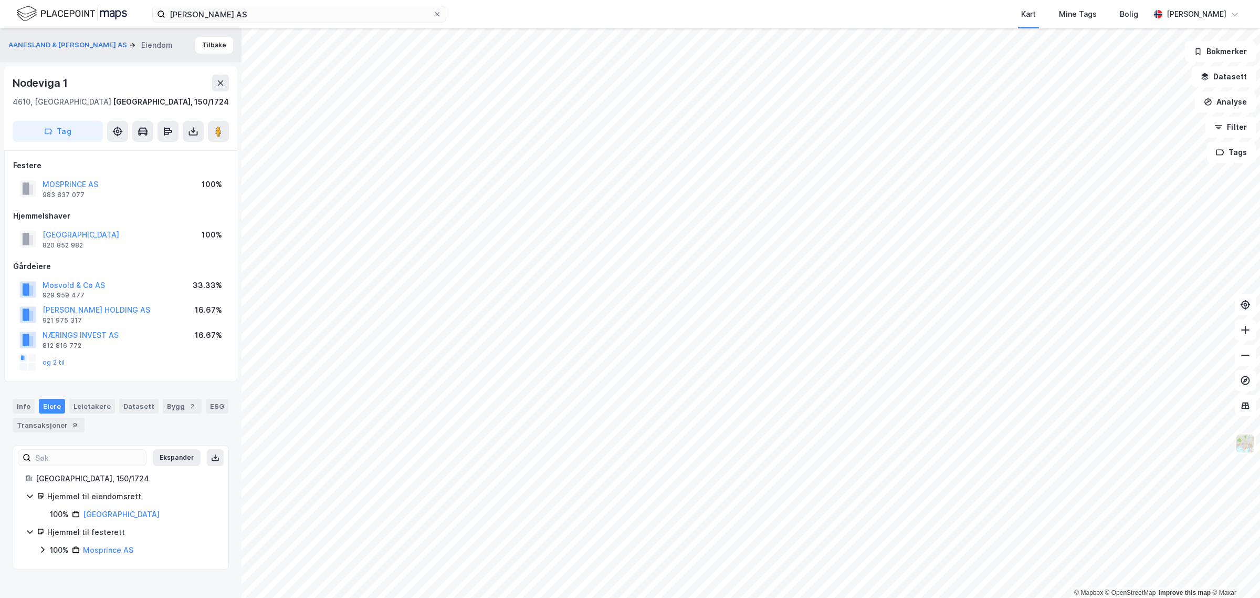
click at [42, 549] on icon at bounding box center [42, 549] width 8 height 8
click at [56, 560] on div "100% Hartmanns Brygge Holding AS" at bounding box center [133, 565] width 165 height 13
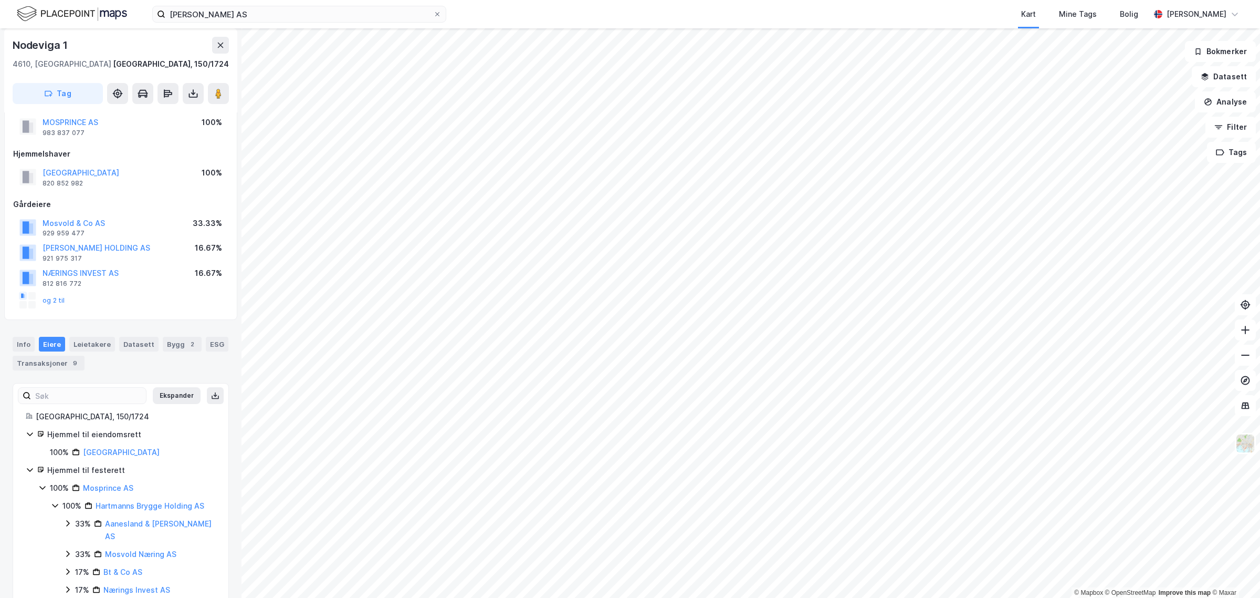
scroll to position [74, 0]
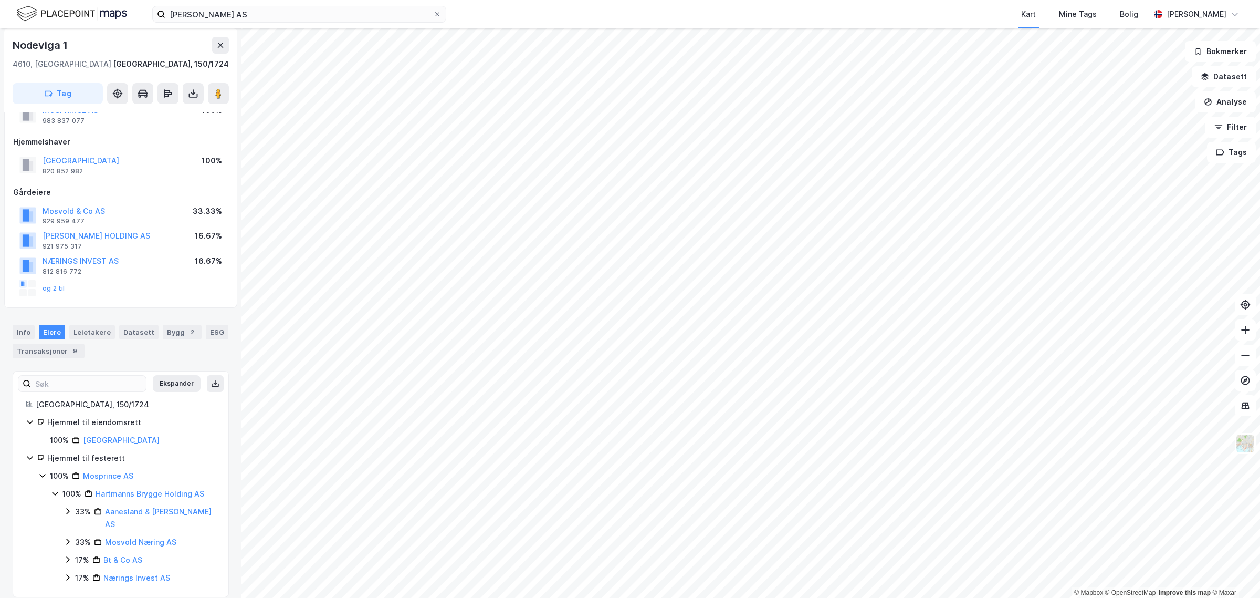
click at [67, 574] on icon at bounding box center [67, 577] width 3 height 6
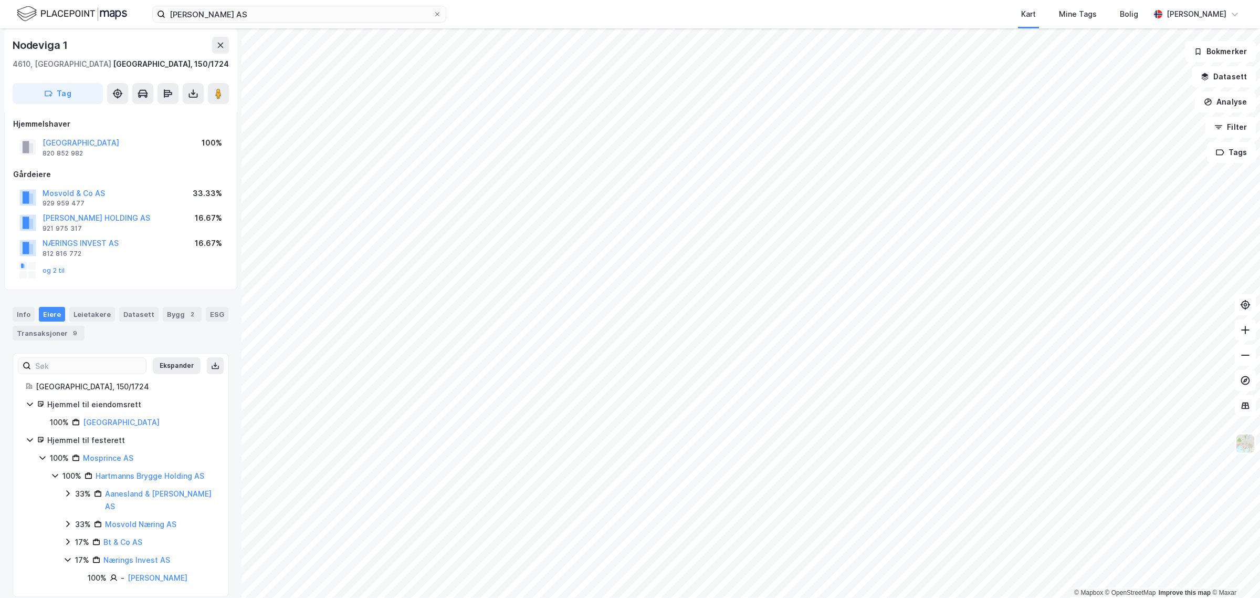
click at [65, 537] on icon at bounding box center [68, 541] width 8 height 8
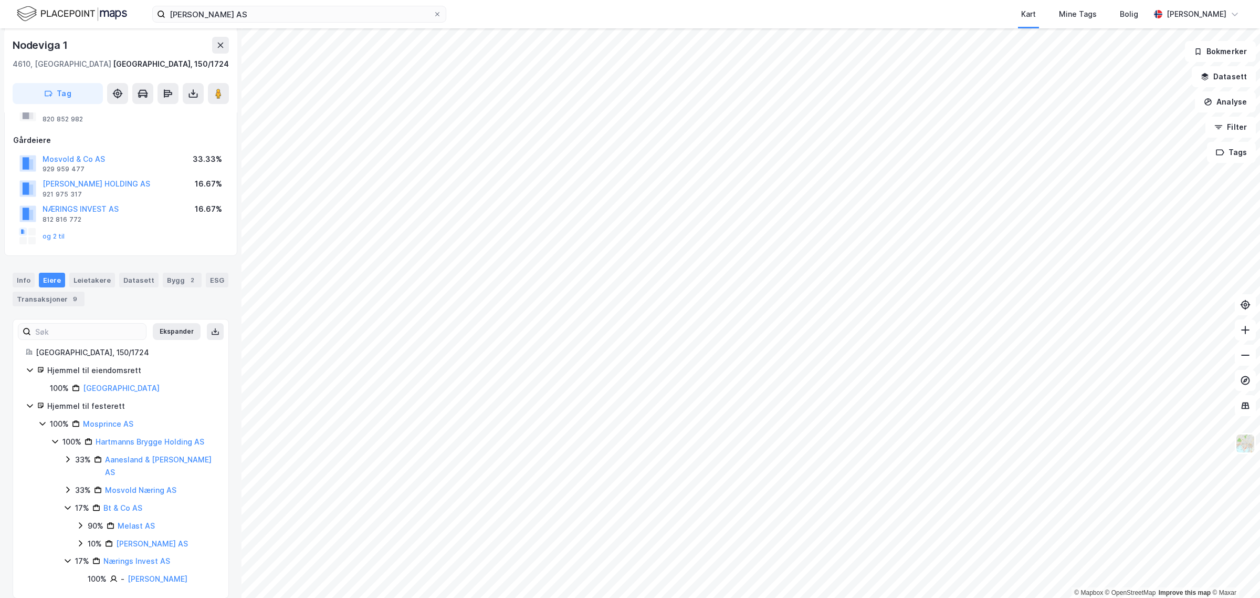
scroll to position [128, 0]
click at [79, 519] on icon at bounding box center [80, 523] width 8 height 8
click at [79, 555] on icon at bounding box center [80, 559] width 8 height 8
click at [67, 484] on icon at bounding box center [68, 488] width 8 height 8
click at [80, 501] on icon at bounding box center [80, 505] width 8 height 8
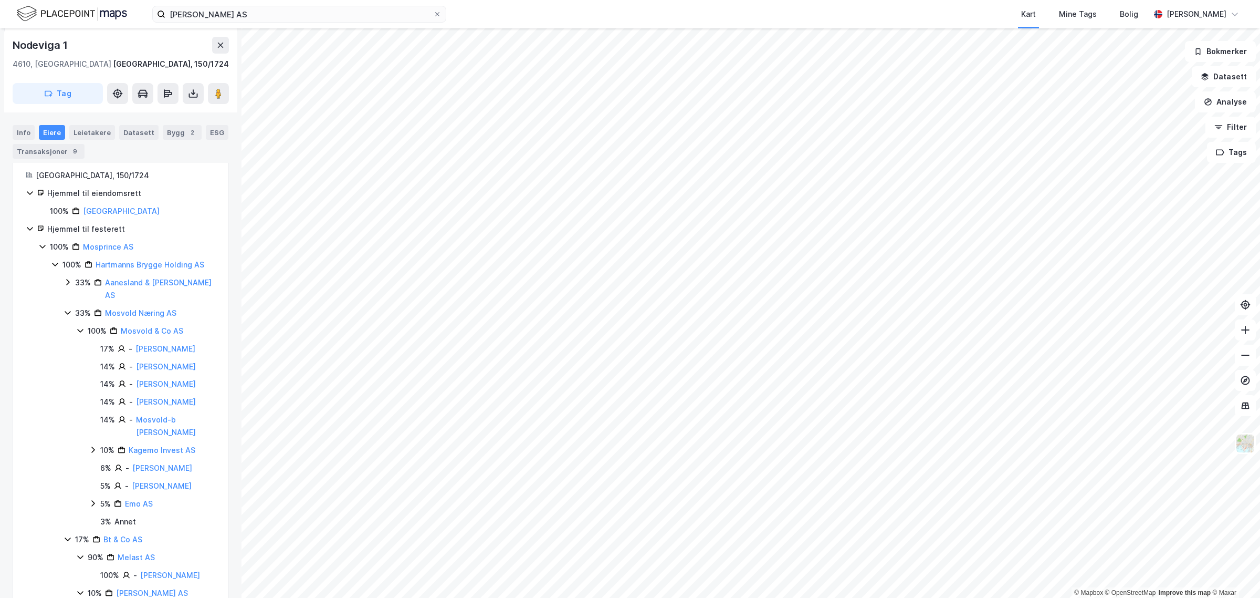
scroll to position [325, 0]
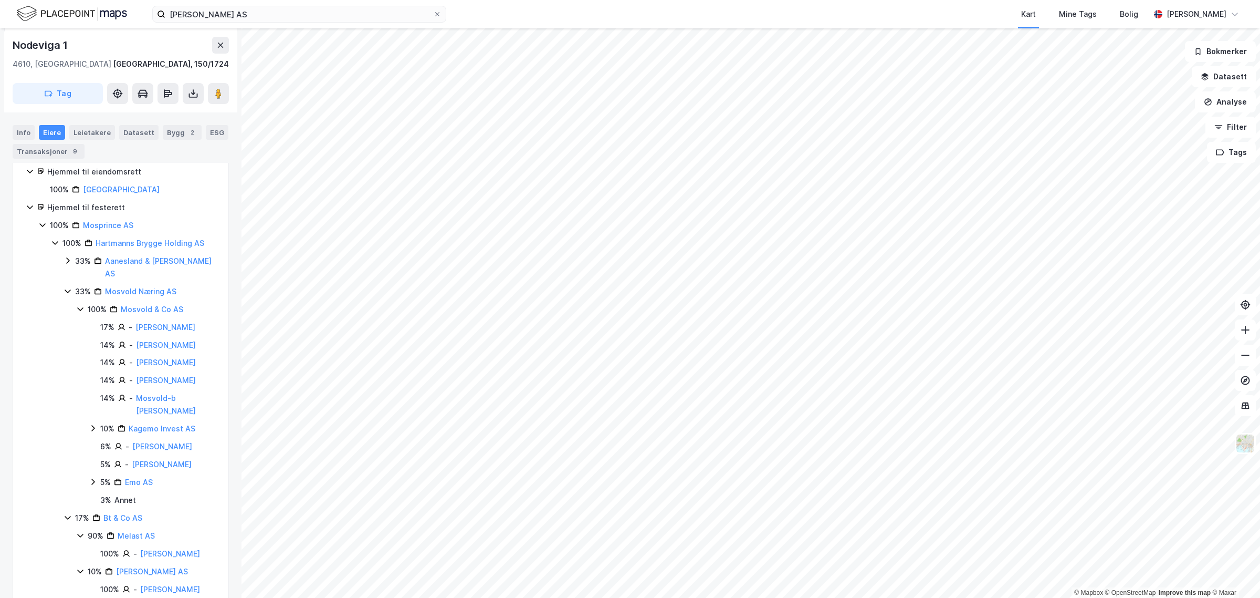
click at [79, 307] on icon at bounding box center [80, 309] width 6 height 4
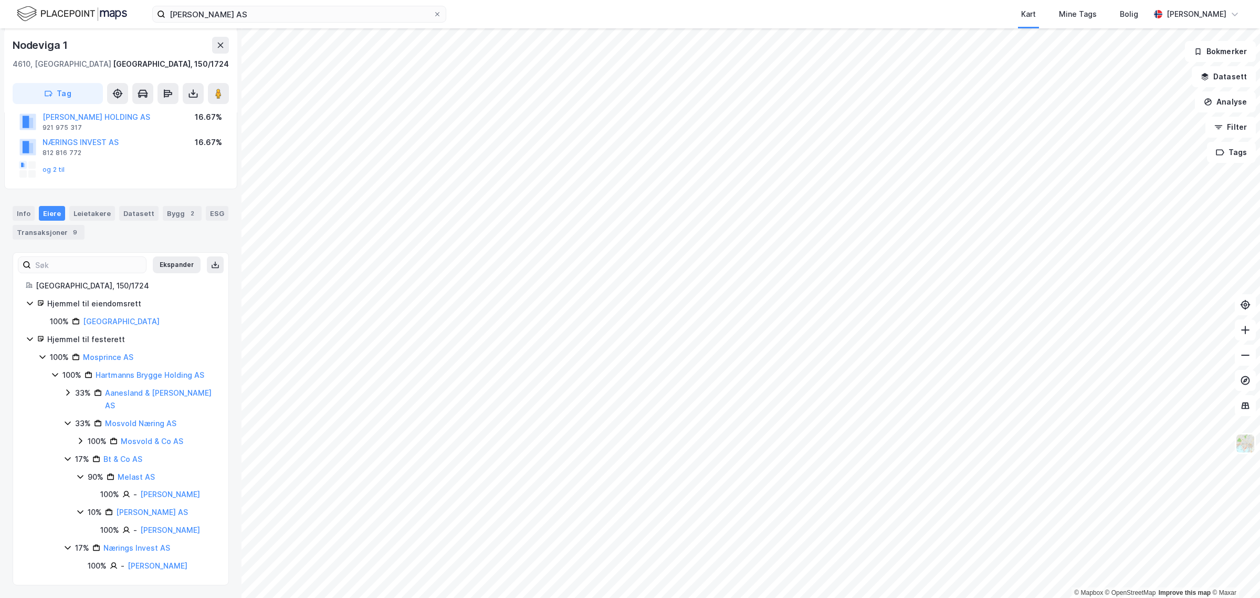
scroll to position [181, 0]
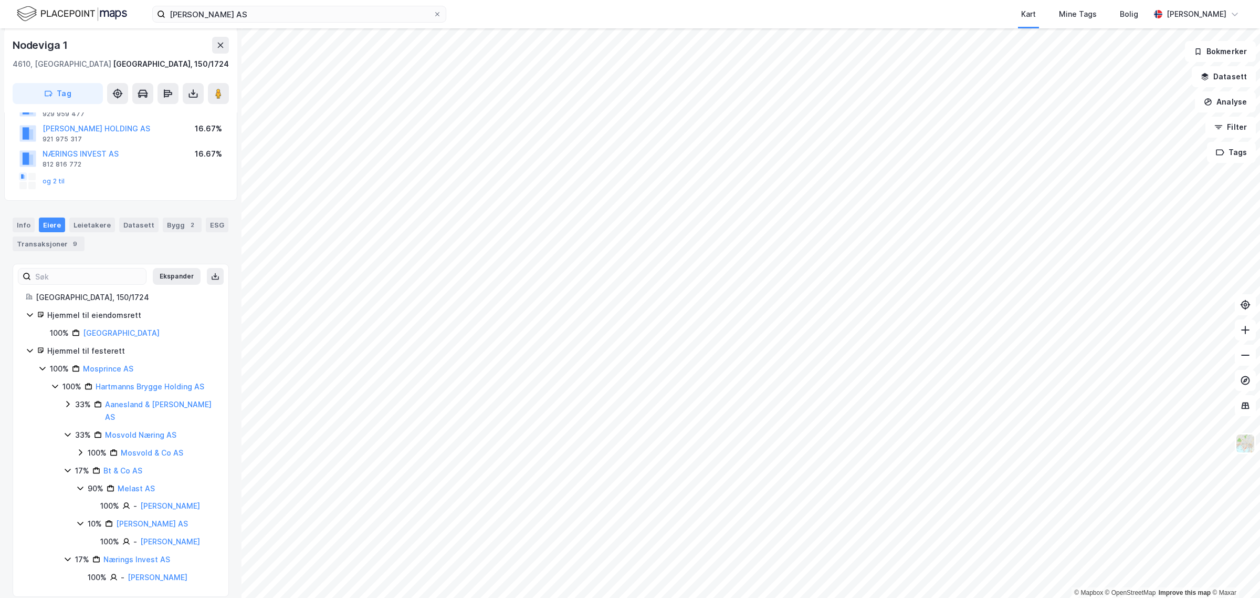
click at [69, 433] on icon at bounding box center [68, 435] width 6 height 4
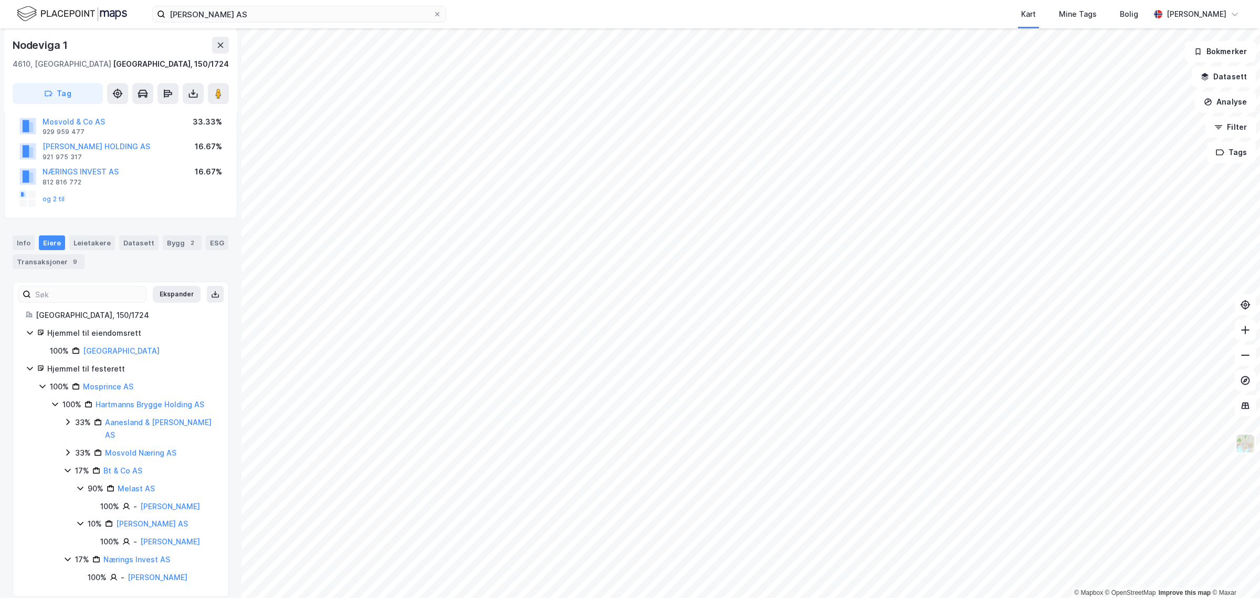
click at [70, 423] on icon at bounding box center [68, 421] width 8 height 8
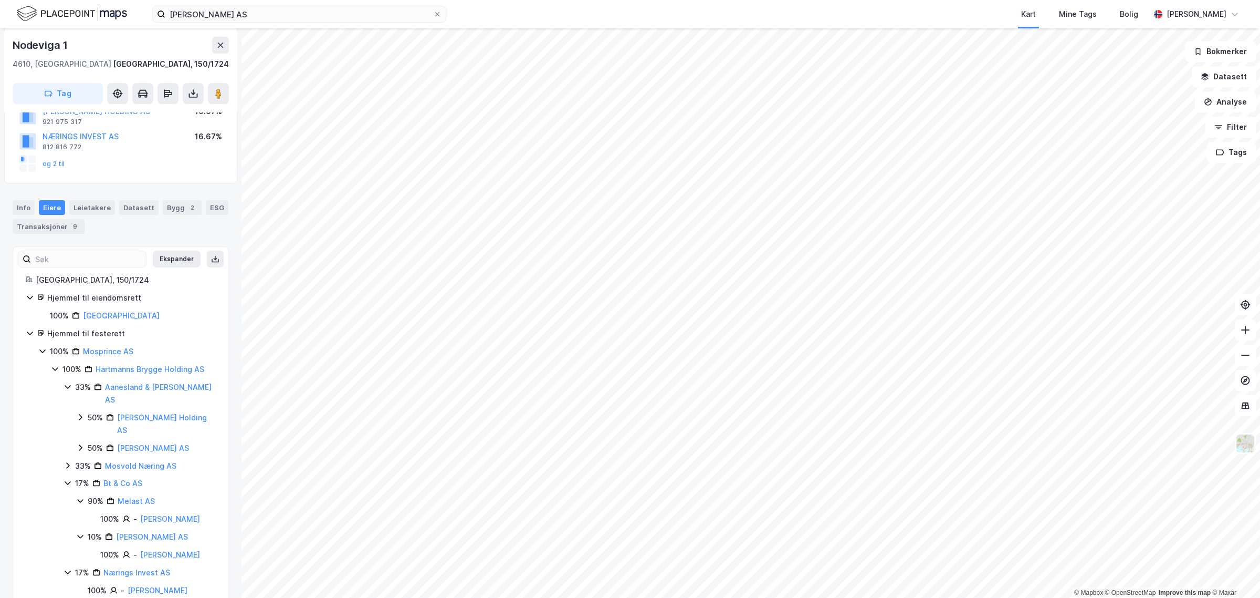
click at [78, 443] on icon at bounding box center [80, 447] width 8 height 8
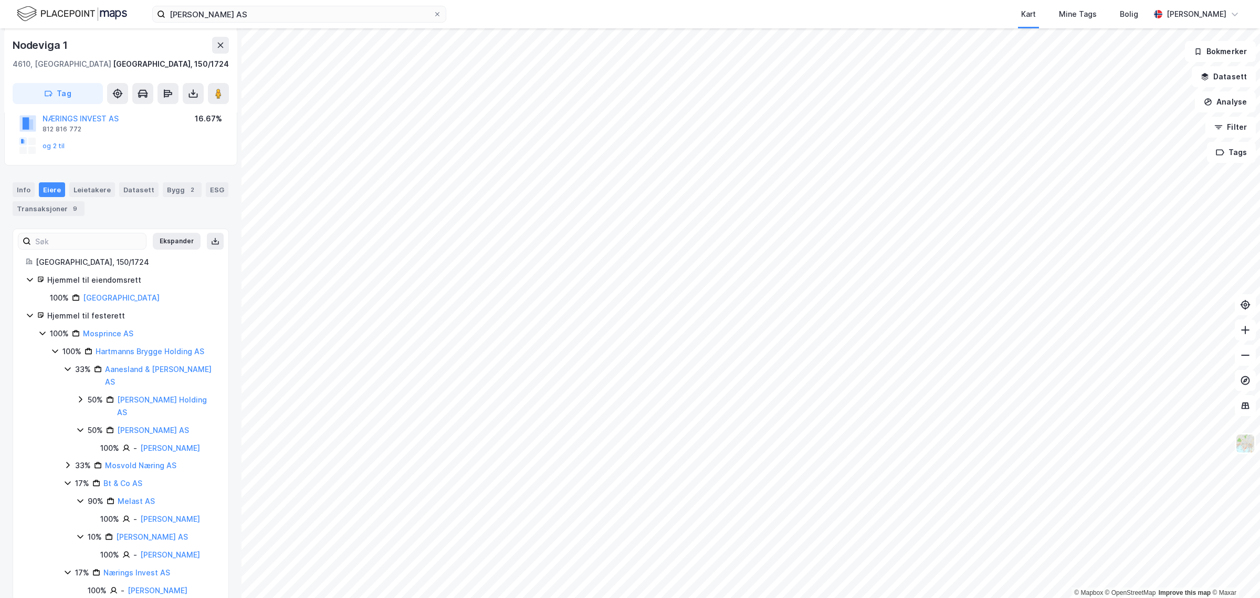
click at [80, 396] on icon at bounding box center [80, 399] width 3 height 6
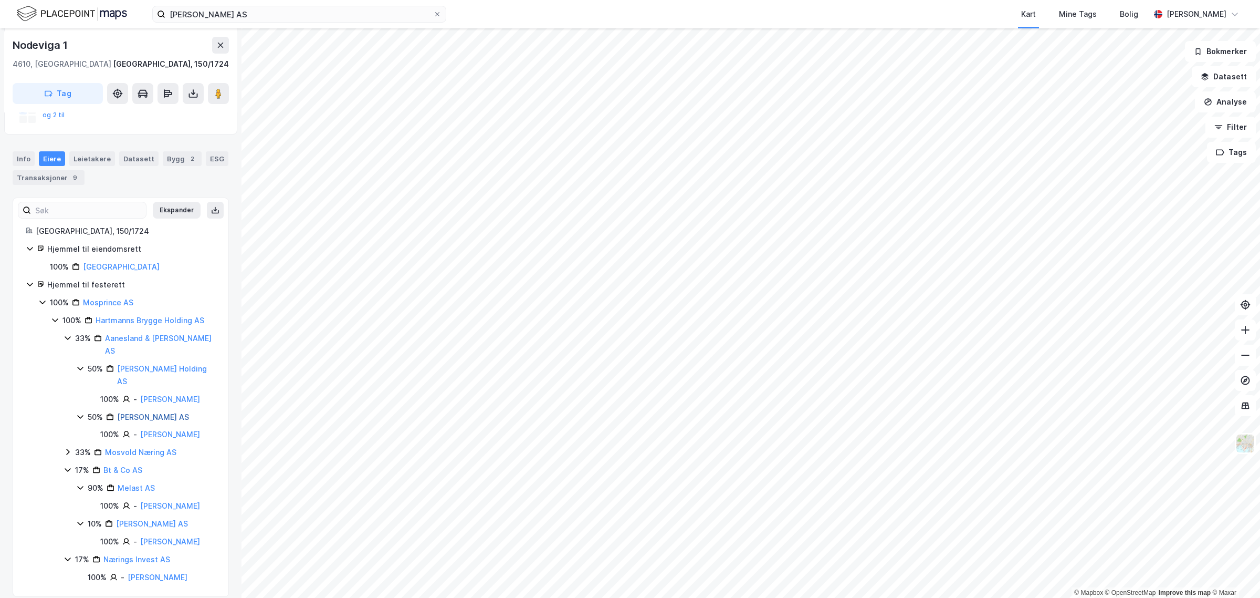
click at [145, 412] on link "[PERSON_NAME] AS" at bounding box center [153, 416] width 72 height 9
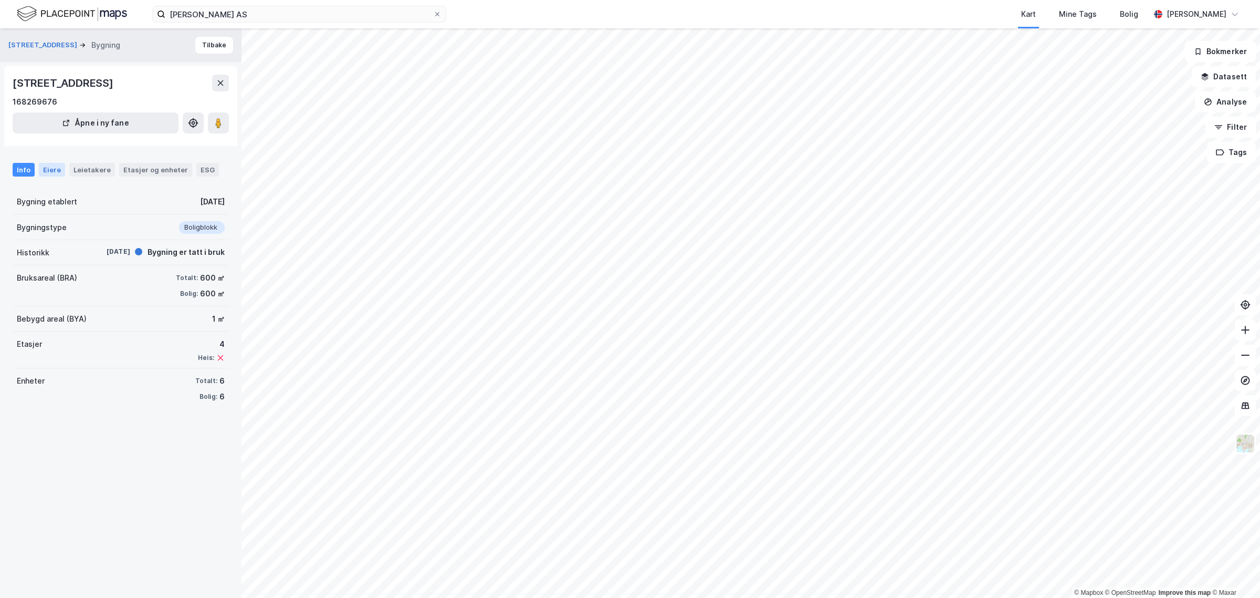
click at [54, 166] on div "Eiere" at bounding box center [52, 170] width 26 height 14
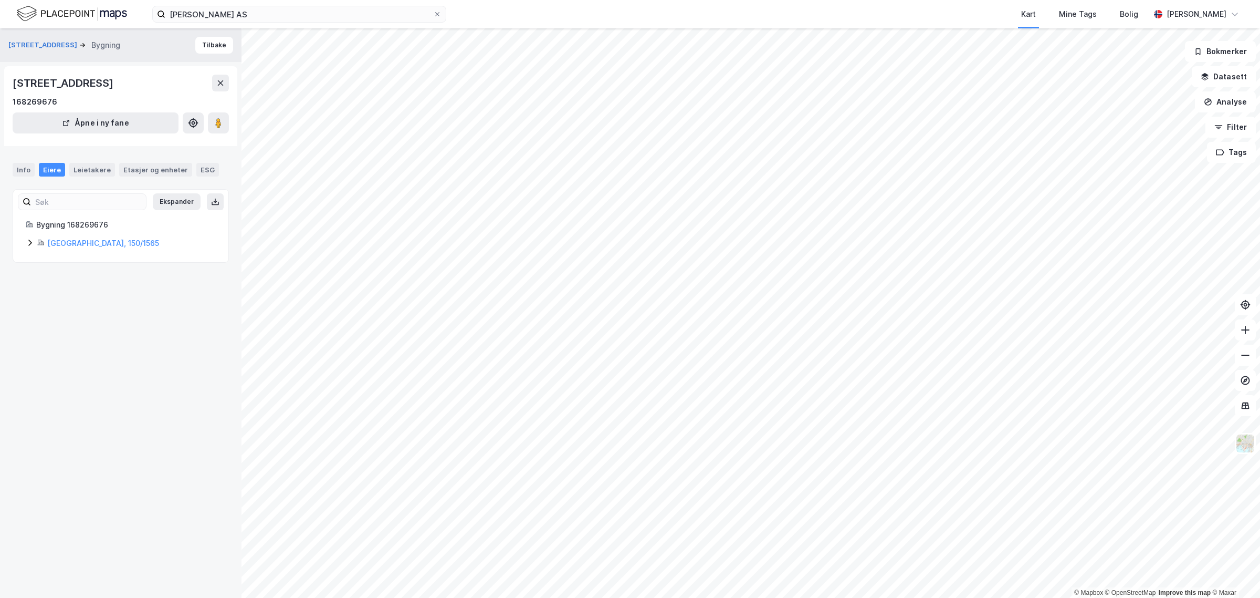
click at [30, 245] on icon at bounding box center [30, 242] width 8 height 8
click at [58, 282] on icon at bounding box center [55, 278] width 8 height 8
click at [56, 282] on icon at bounding box center [55, 278] width 8 height 8
click at [117, 279] on link "Dukat Eiendom Invest II AS" at bounding box center [145, 278] width 98 height 9
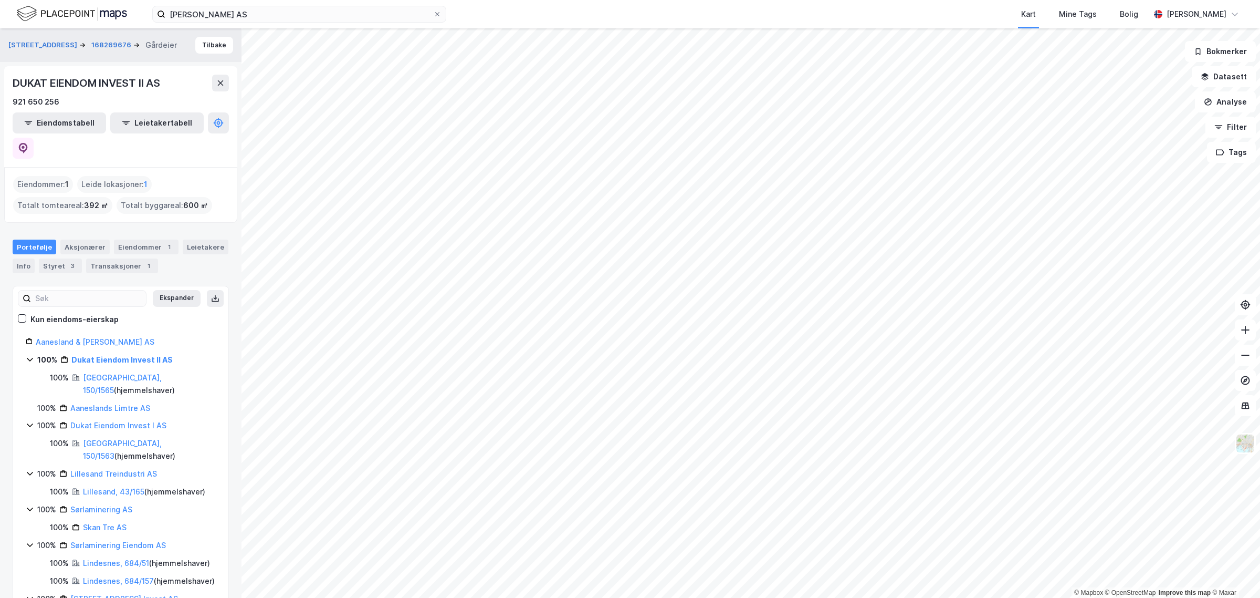
click at [37, 176] on div "Eiendommer : 1" at bounding box center [43, 184] width 60 height 17
click at [76, 239] on div "Aksjonærer" at bounding box center [84, 246] width 49 height 15
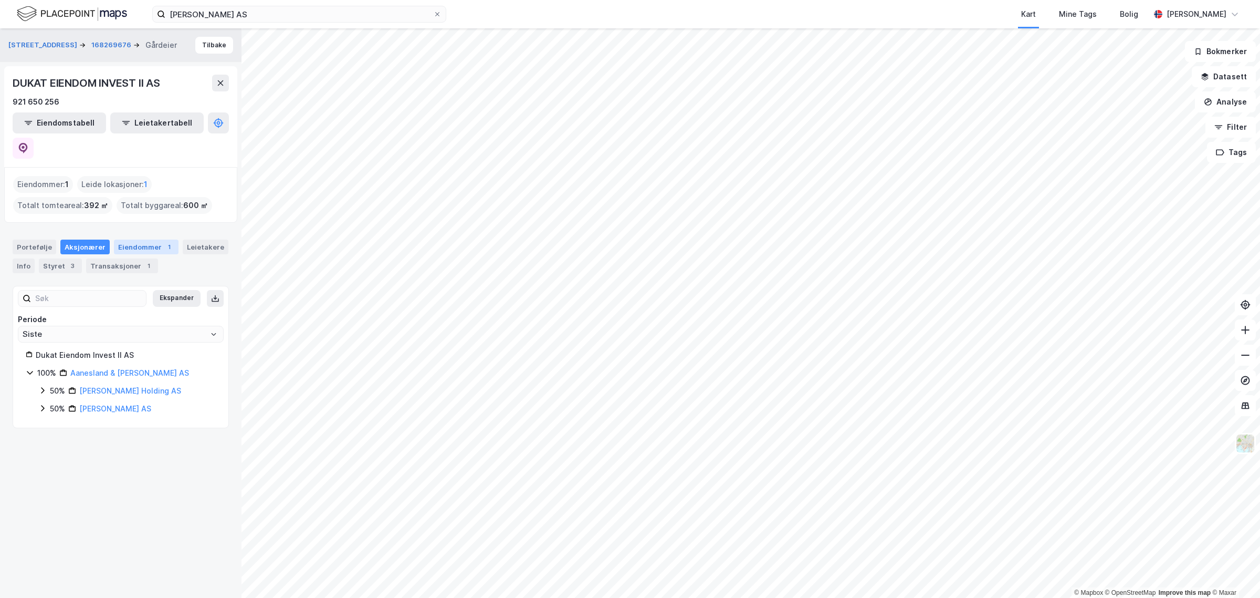
click at [142, 239] on div "Eiendommer 1" at bounding box center [146, 246] width 65 height 15
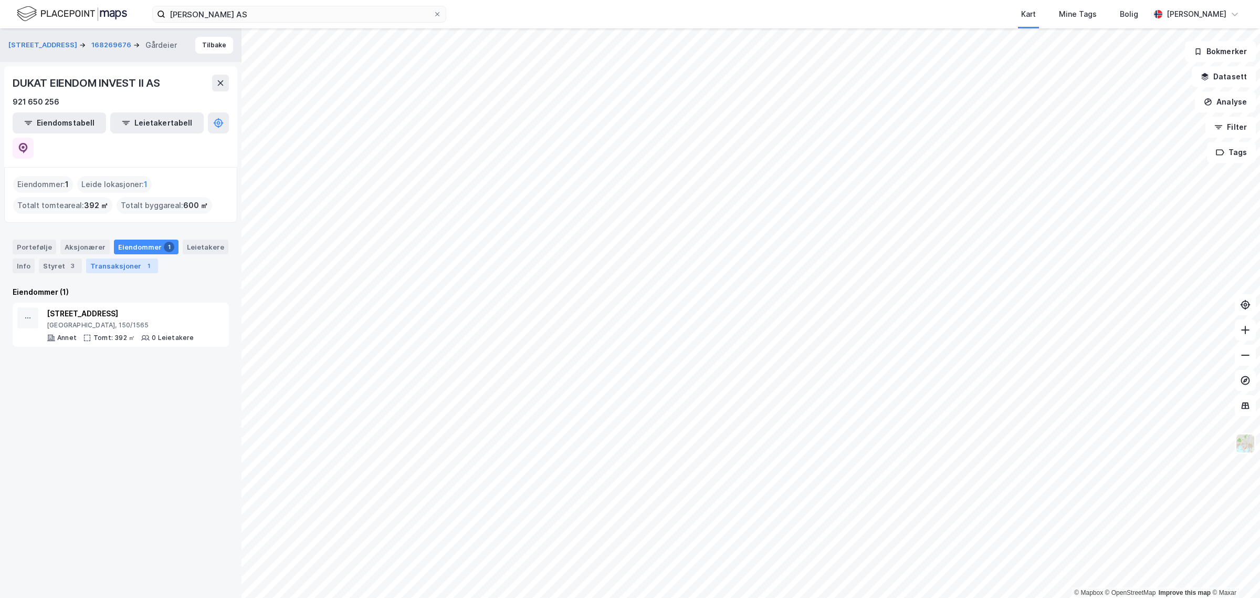
click at [122, 258] on div "Transaksjoner 1" at bounding box center [122, 265] width 72 height 15
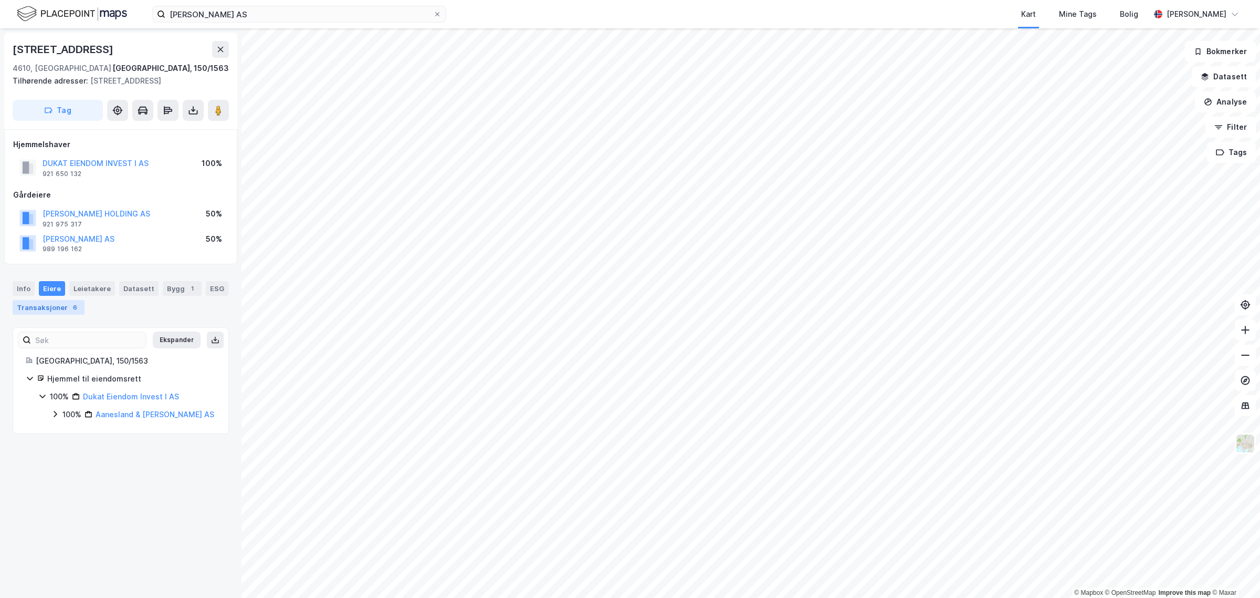
click at [85, 308] on div "Transaksjoner 6" at bounding box center [49, 307] width 72 height 15
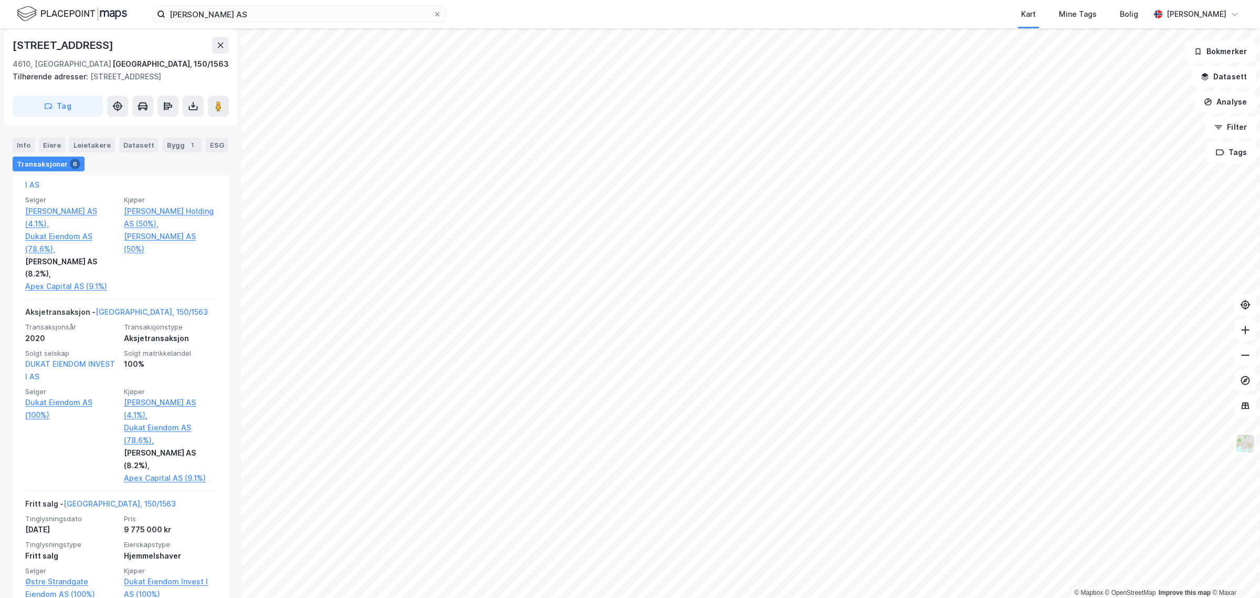
scroll to position [394, 0]
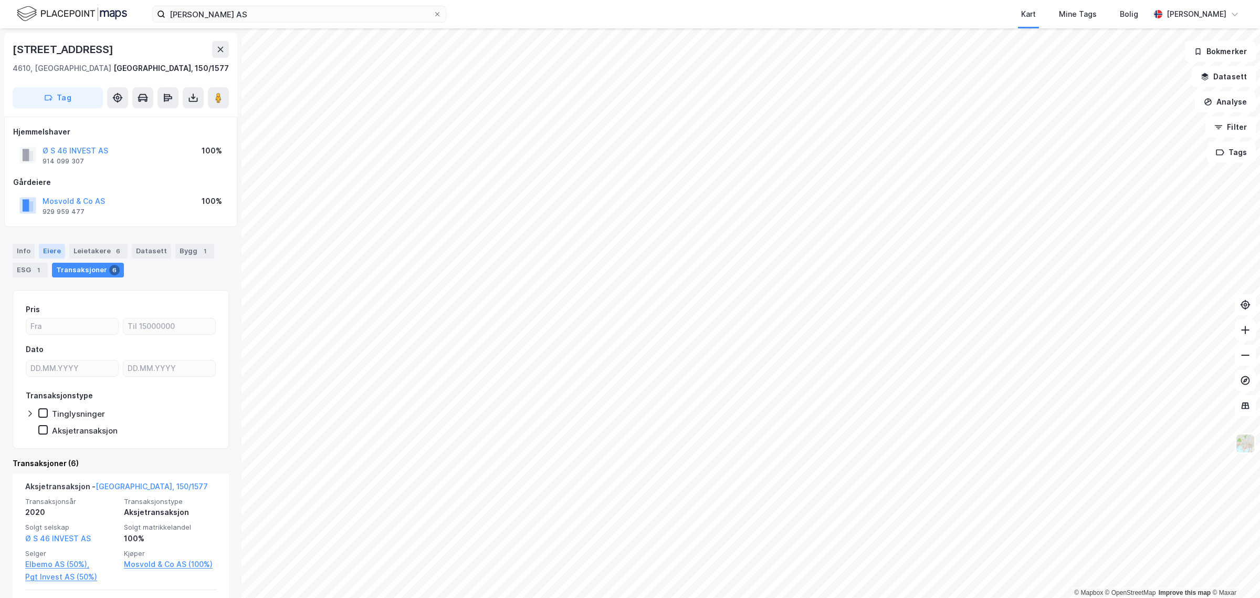
click at [46, 247] on div "Eiere" at bounding box center [52, 251] width 26 height 15
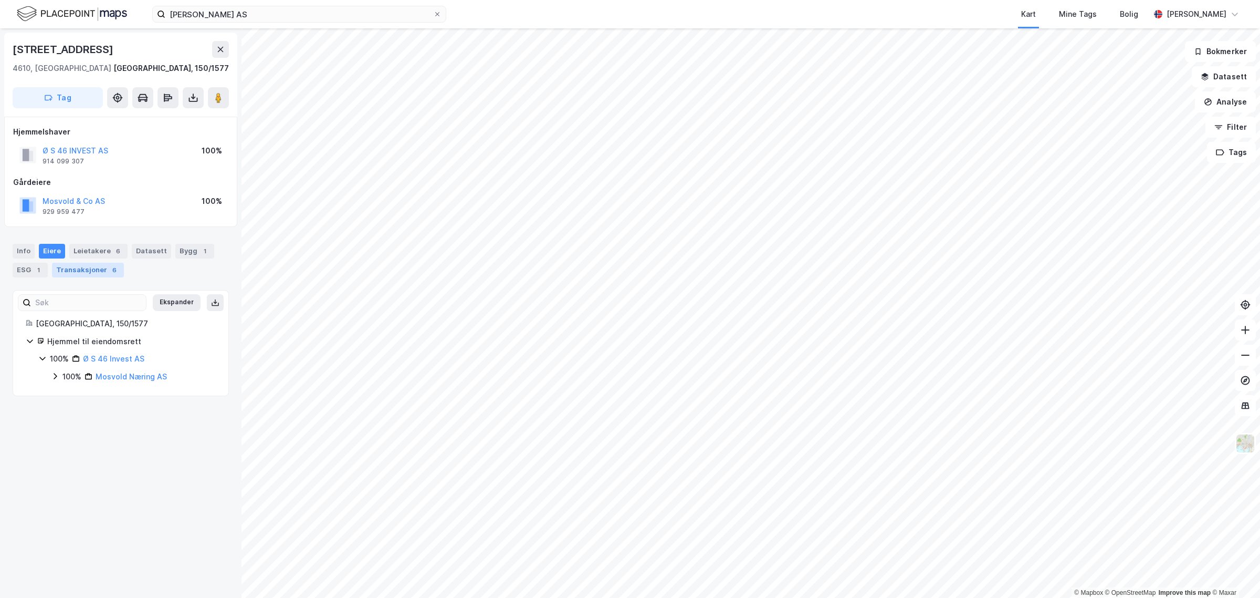
click at [85, 272] on div "Transaksjoner 6" at bounding box center [88, 270] width 72 height 15
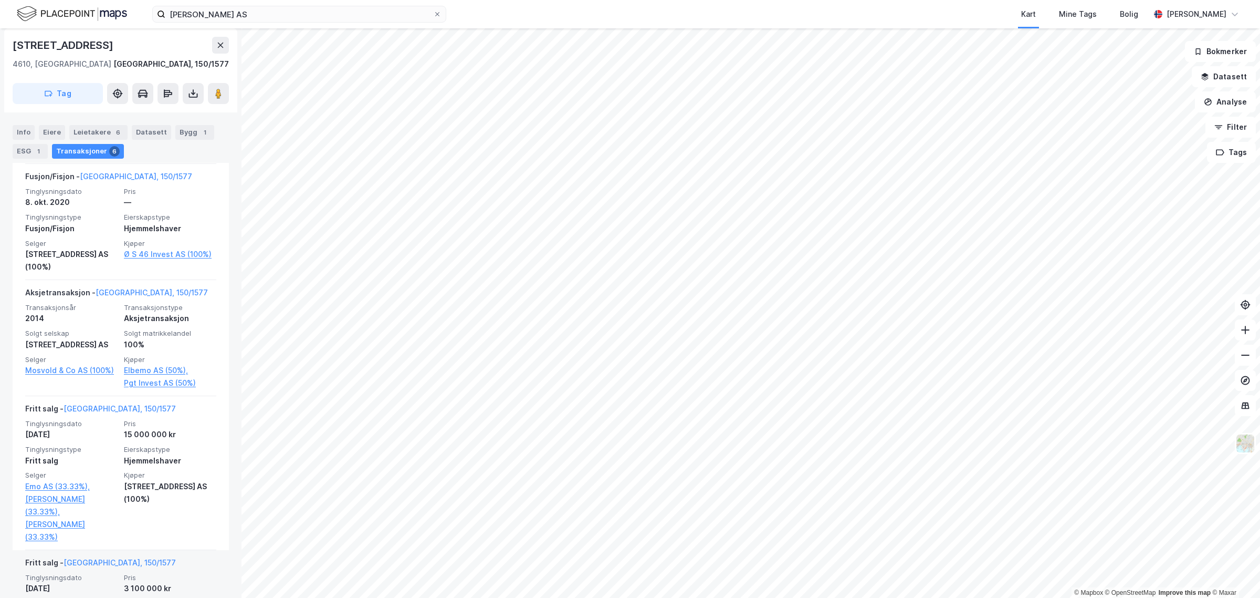
scroll to position [415, 0]
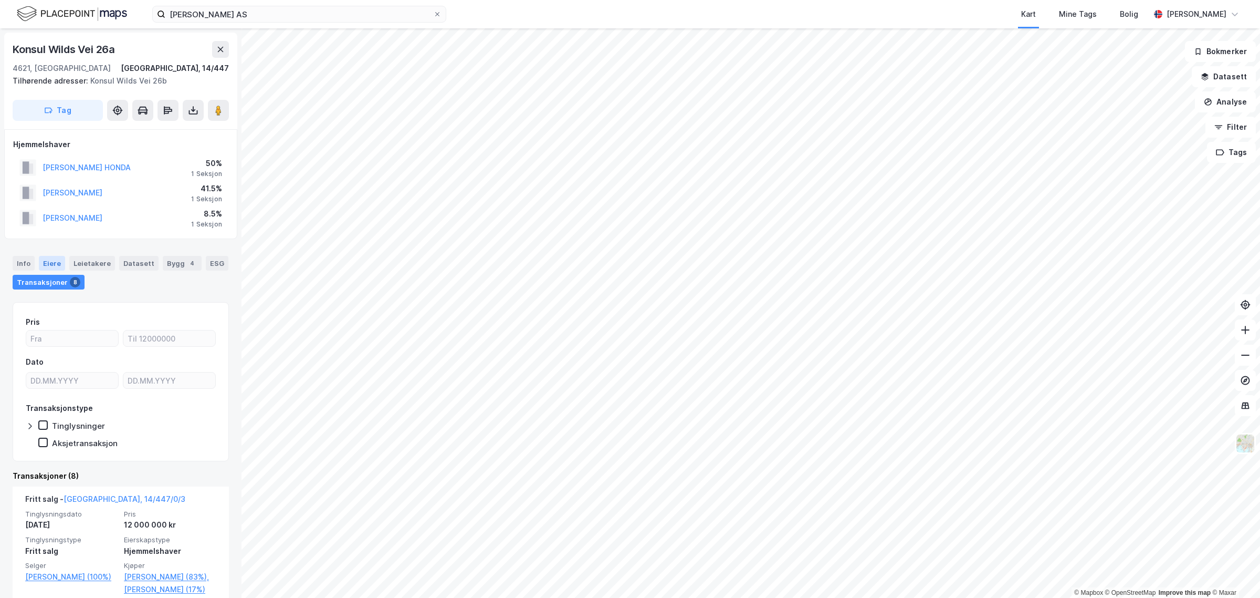
click at [53, 262] on div "Eiere" at bounding box center [52, 263] width 26 height 15
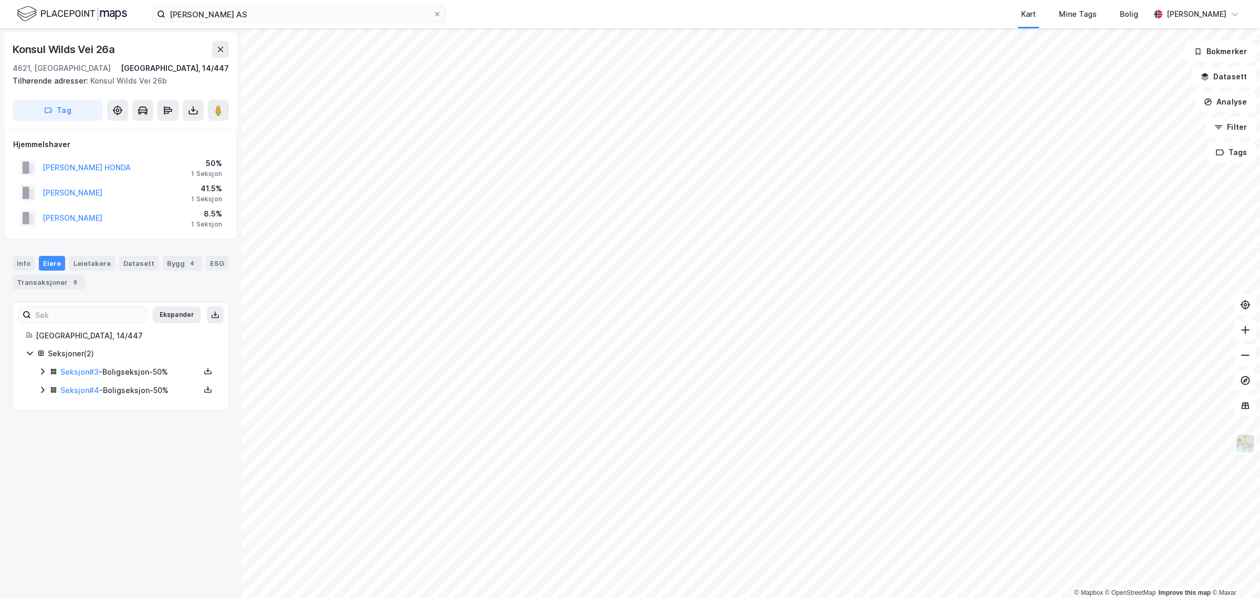
click at [43, 374] on icon at bounding box center [42, 371] width 8 height 8
click at [46, 446] on icon at bounding box center [42, 443] width 8 height 8
click at [75, 283] on div "Transaksjoner 8" at bounding box center [49, 282] width 72 height 15
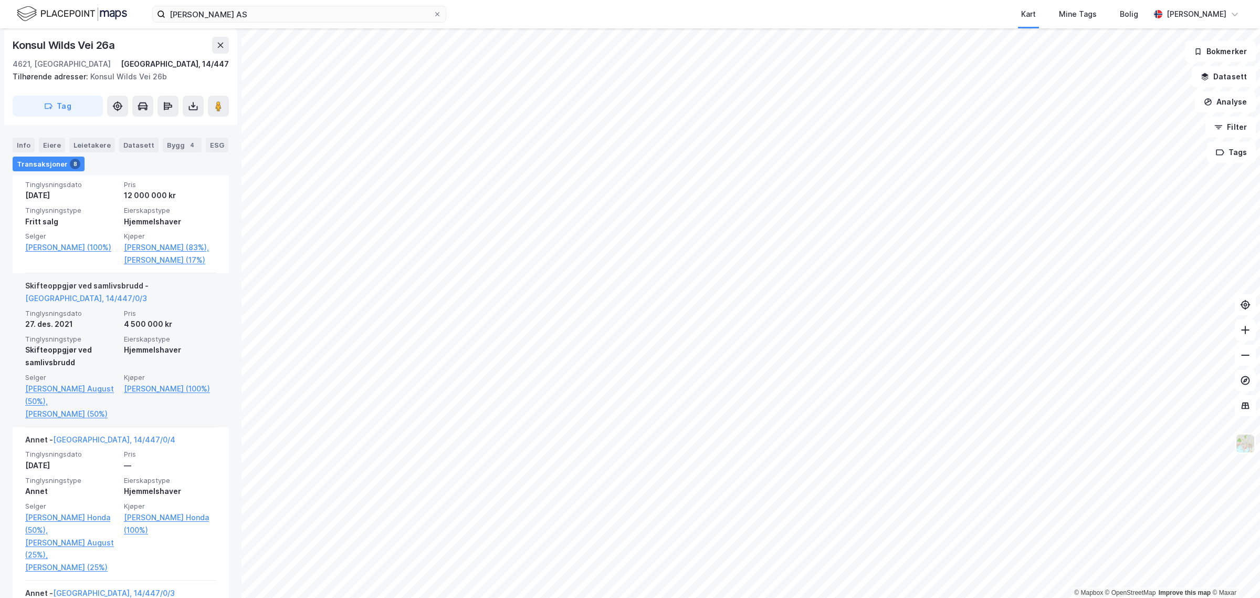
scroll to position [328, 0]
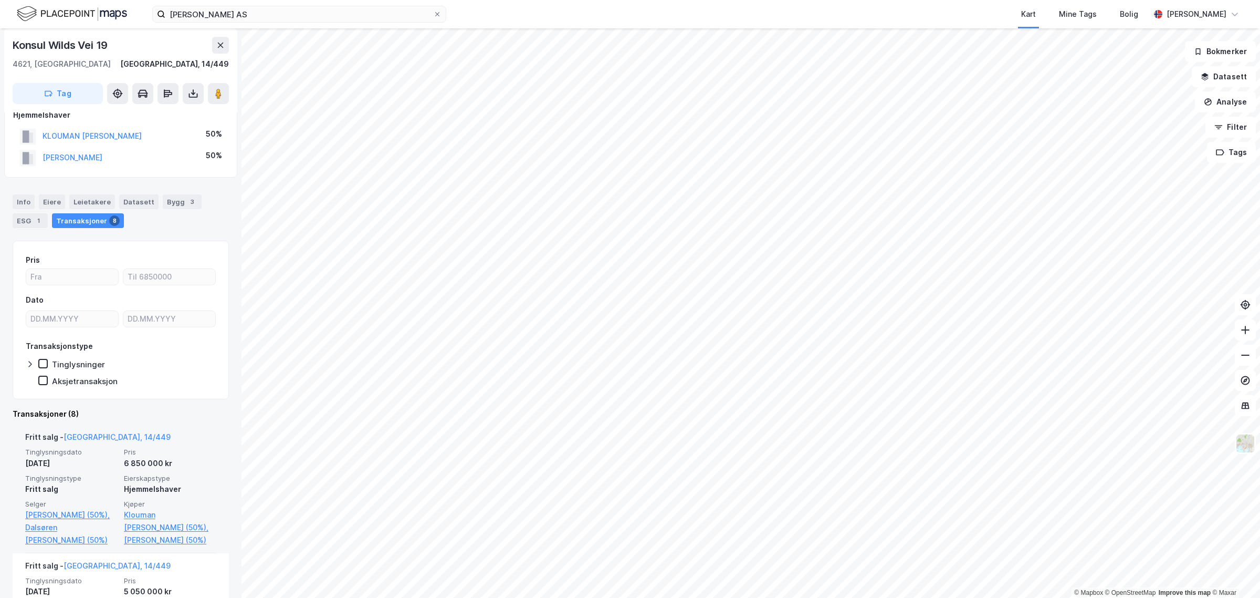
scroll to position [22, 0]
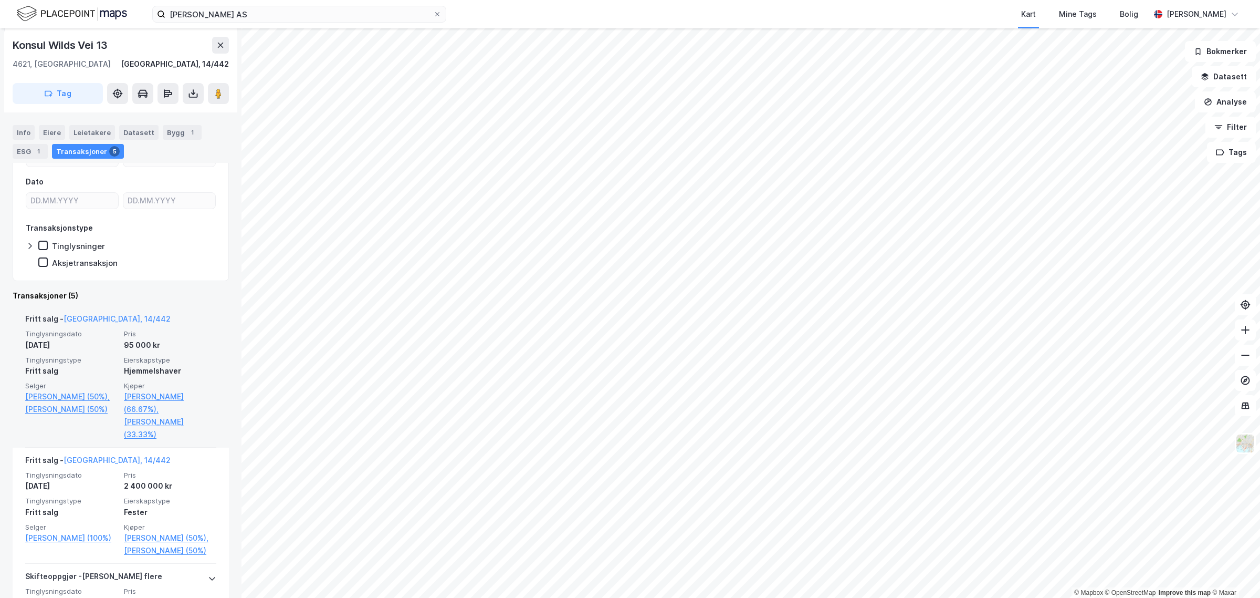
scroll to position [175, 0]
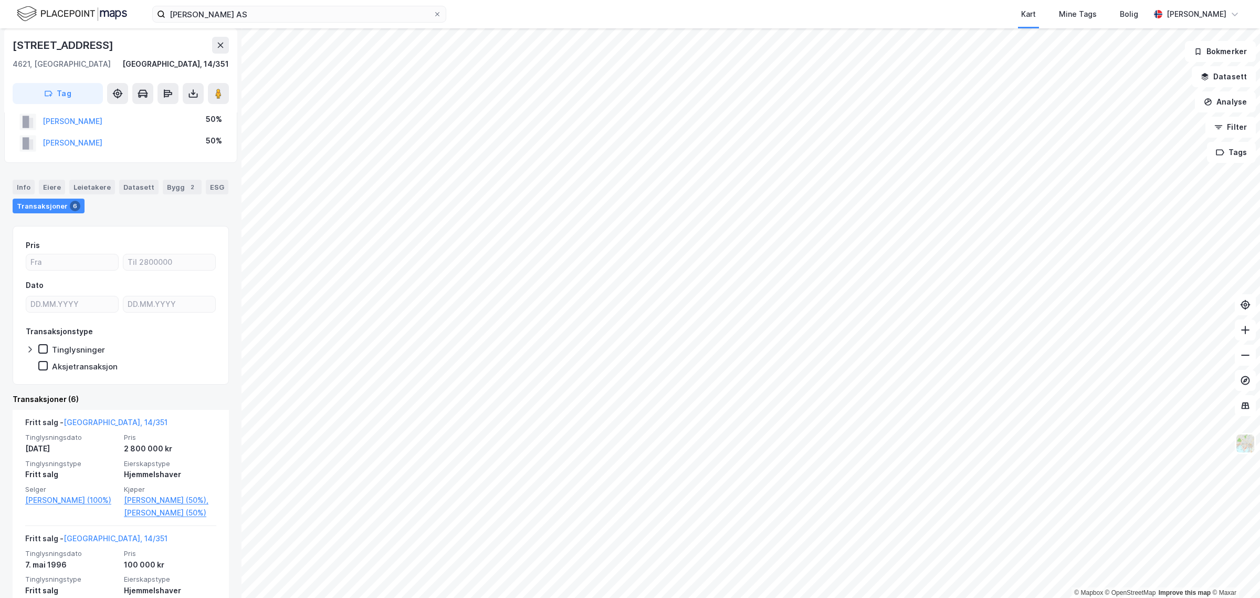
scroll to position [22, 0]
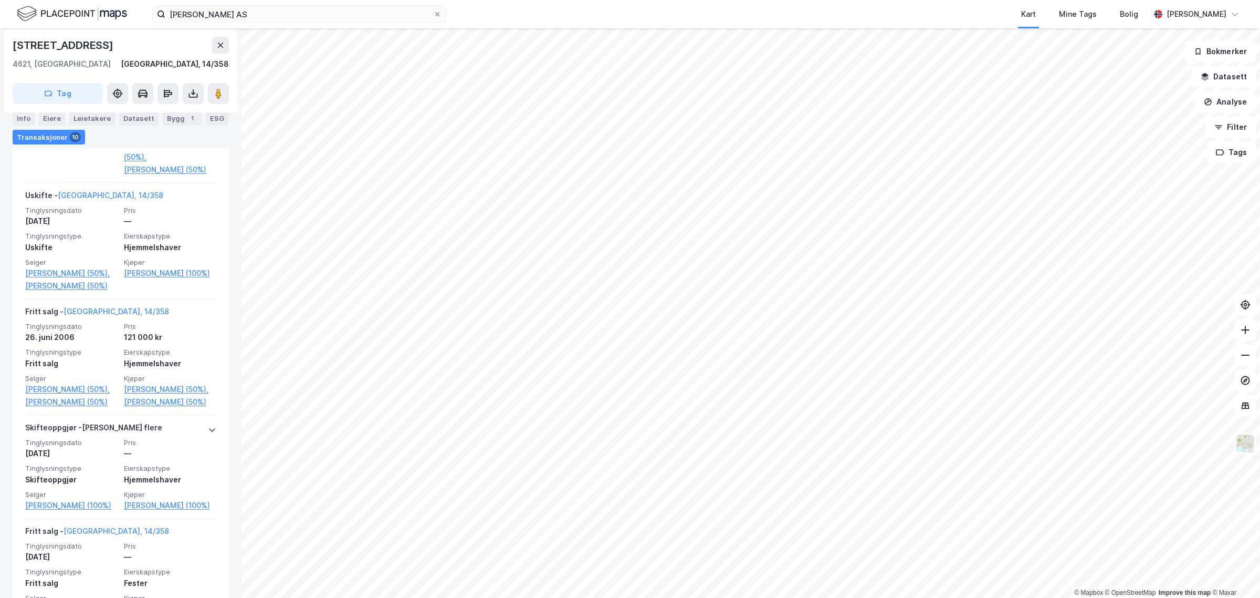
scroll to position [415, 0]
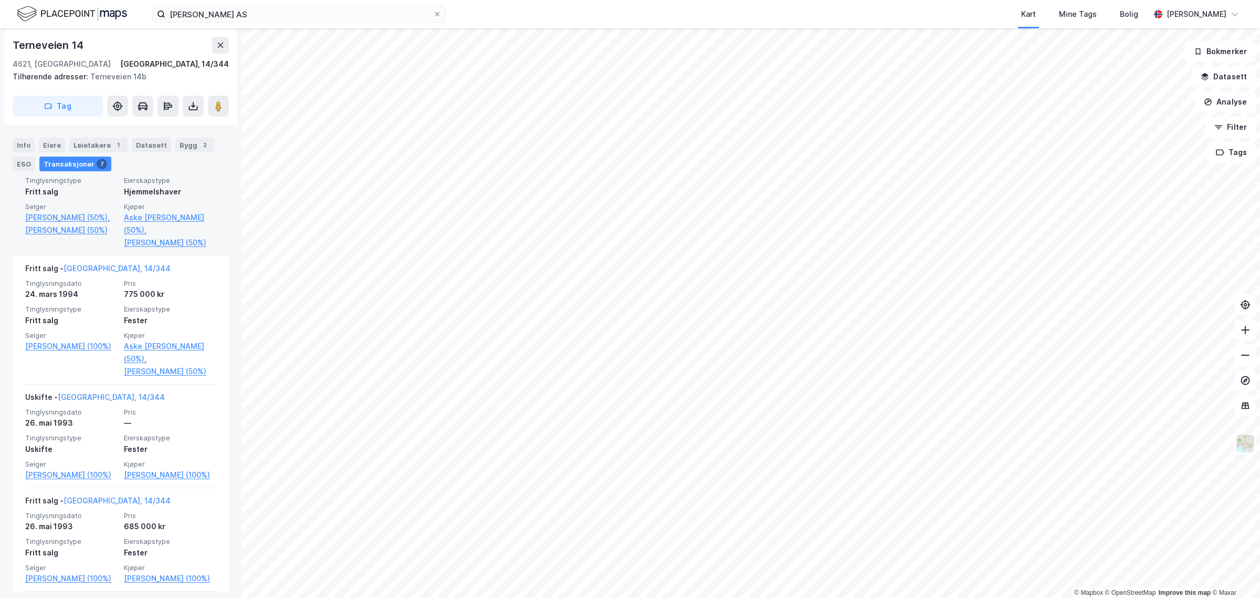
scroll to position [328, 0]
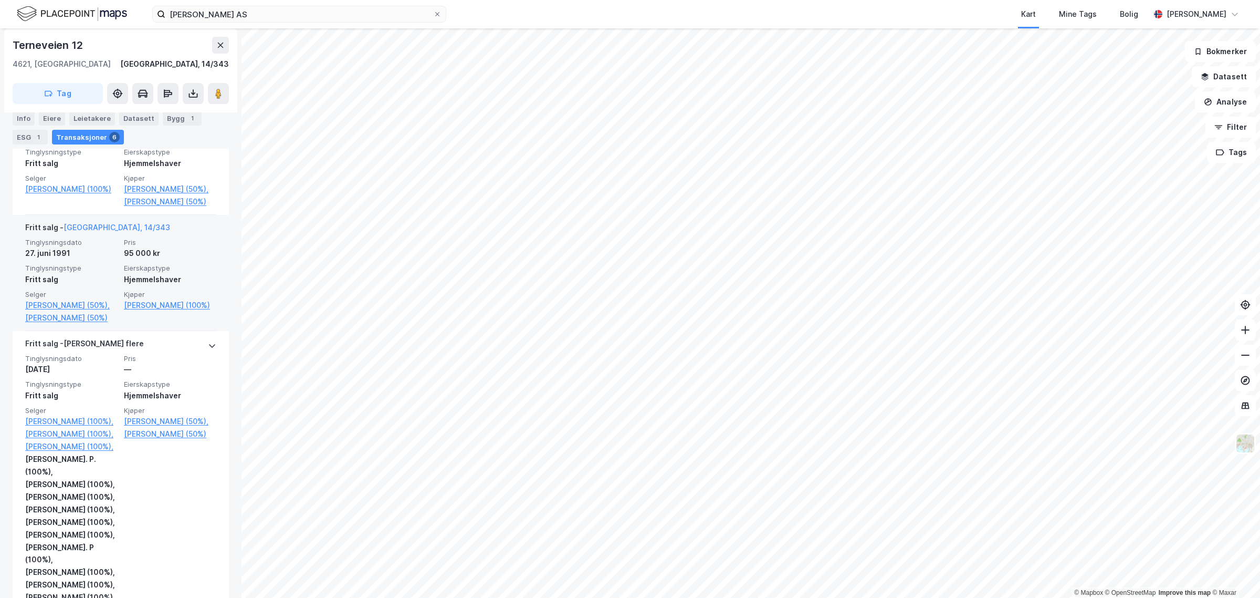
scroll to position [437, 0]
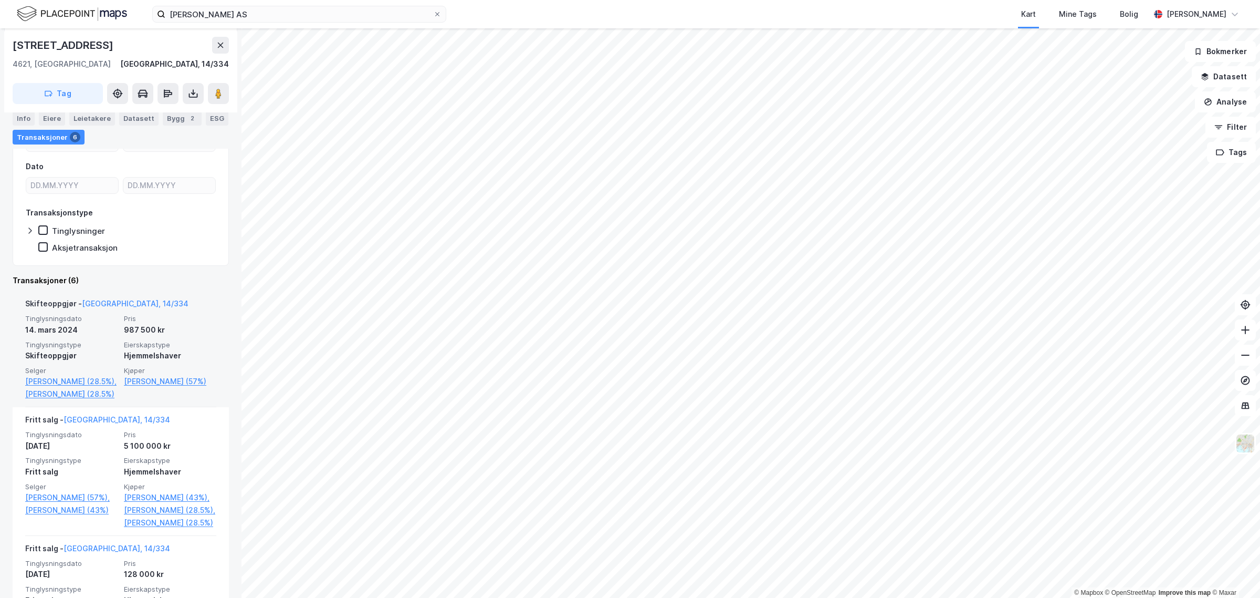
scroll to position [197, 0]
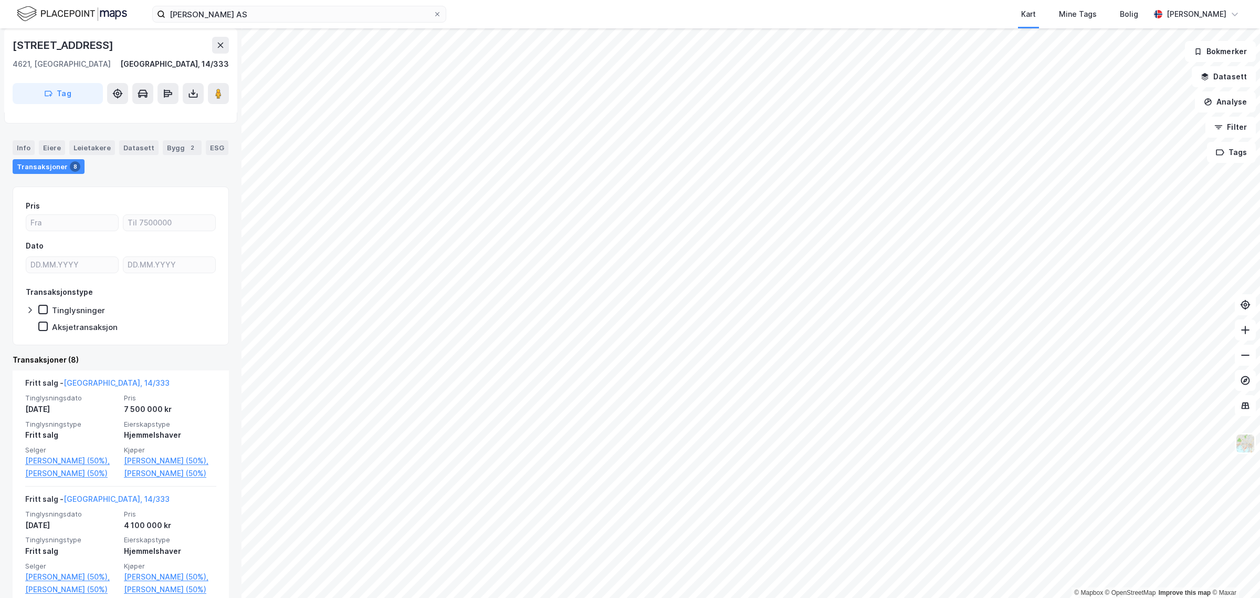
scroll to position [87, 0]
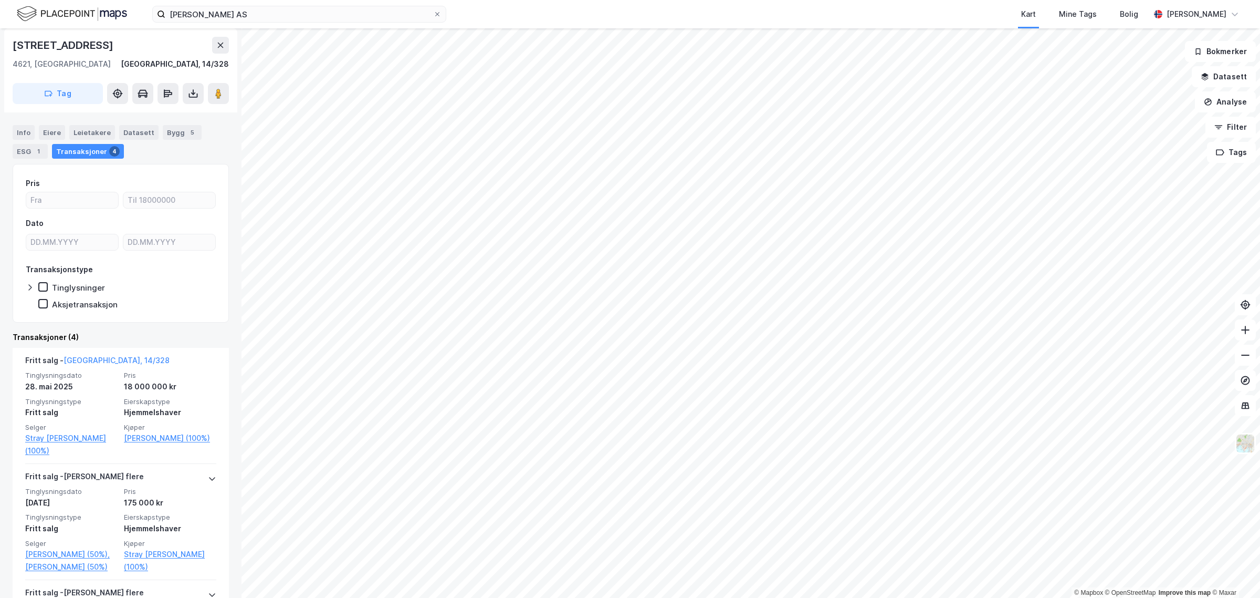
scroll to position [87, 0]
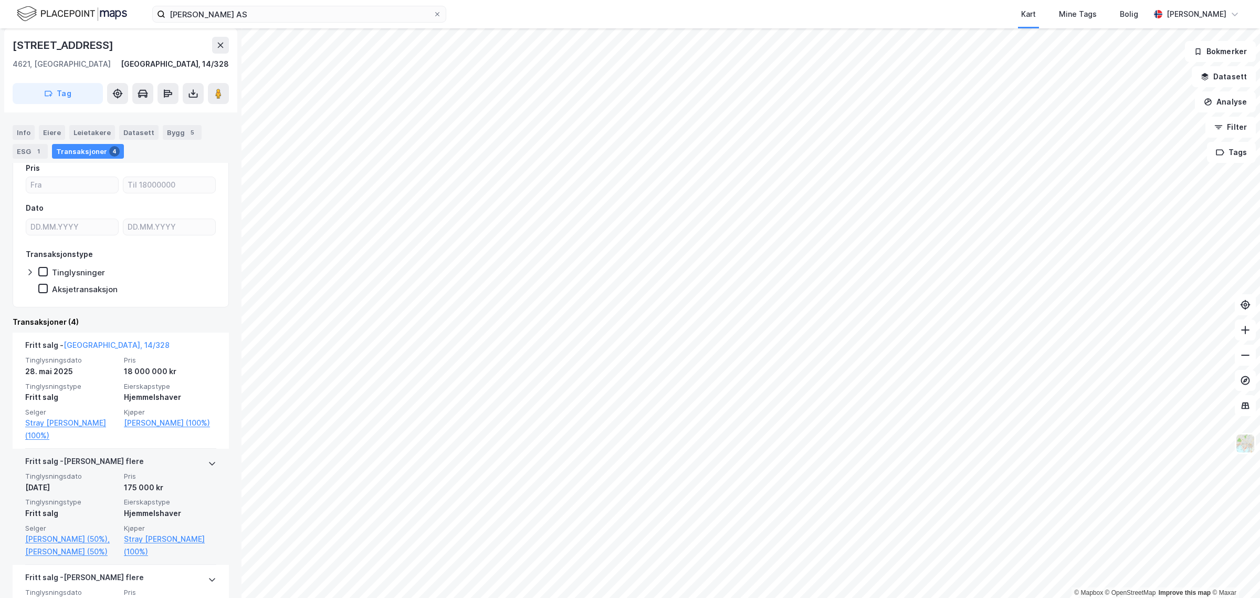
click at [208, 461] on icon at bounding box center [212, 463] width 8 height 8
click at [209, 461] on icon at bounding box center [212, 463] width 6 height 4
click at [208, 461] on icon at bounding box center [212, 463] width 8 height 8
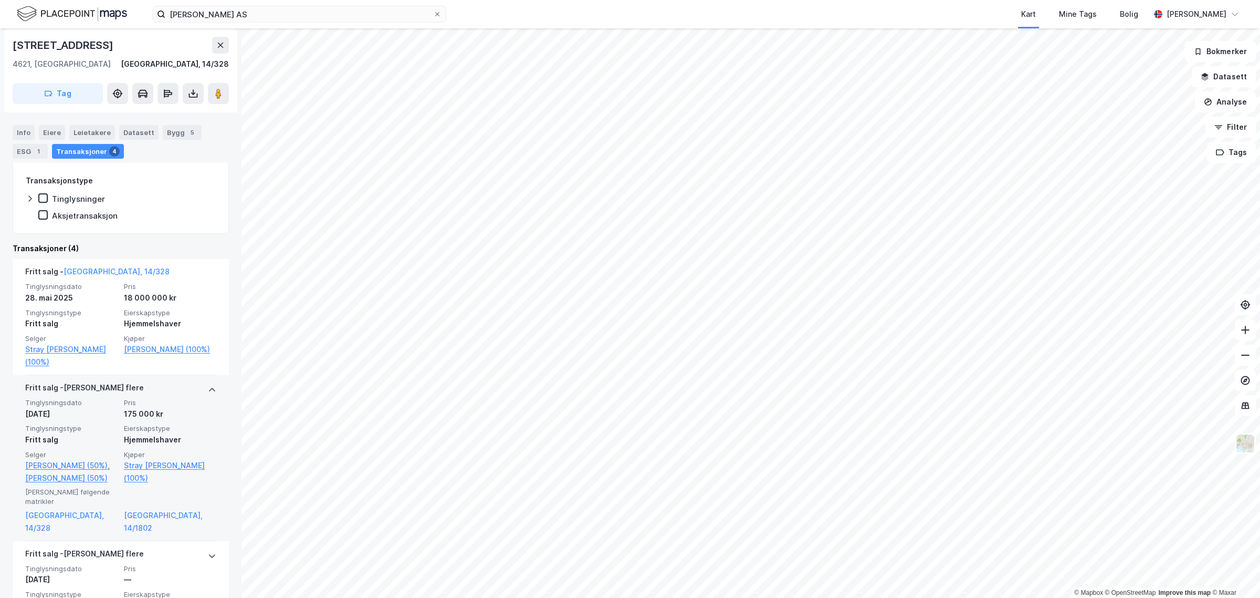
scroll to position [153, 0]
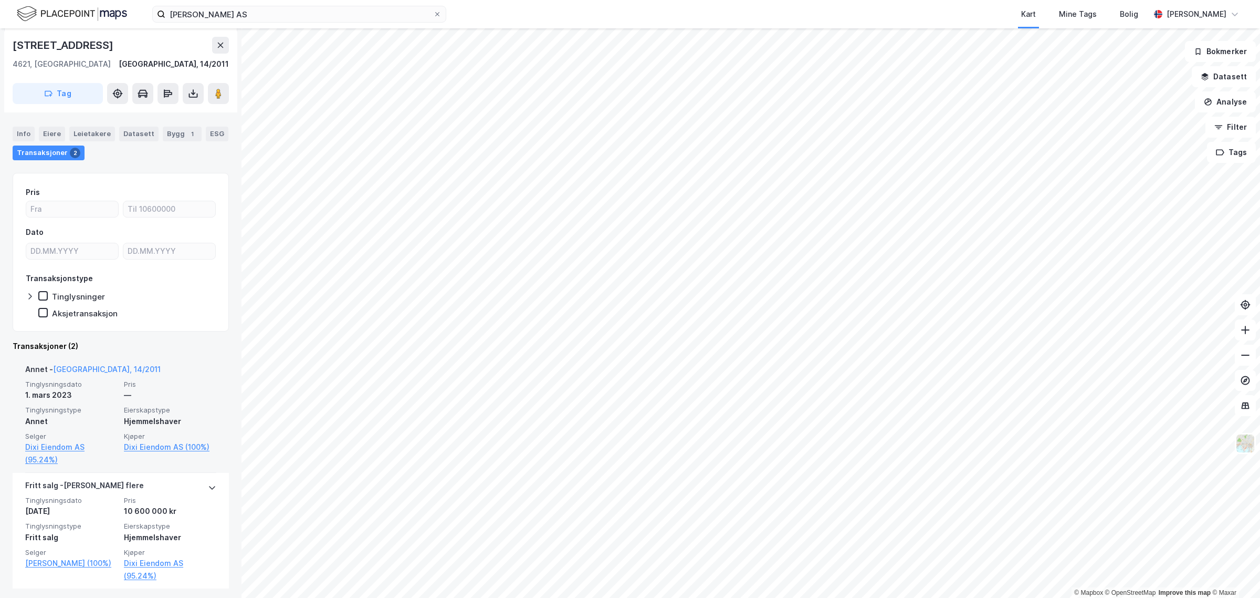
scroll to position [119, 0]
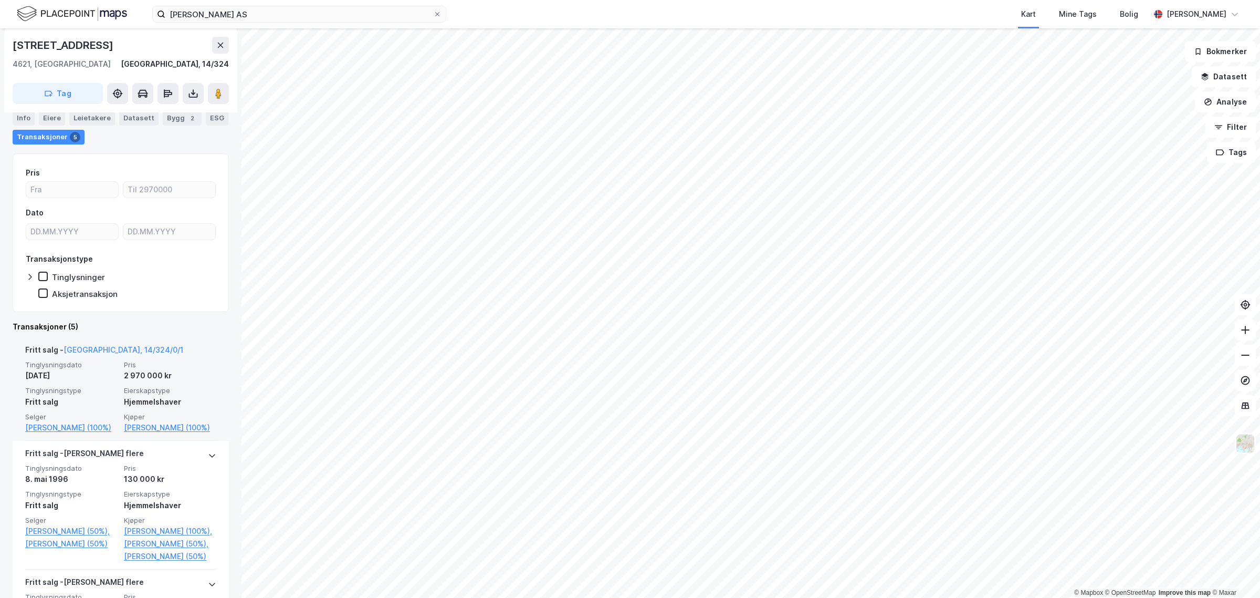
scroll to position [131, 0]
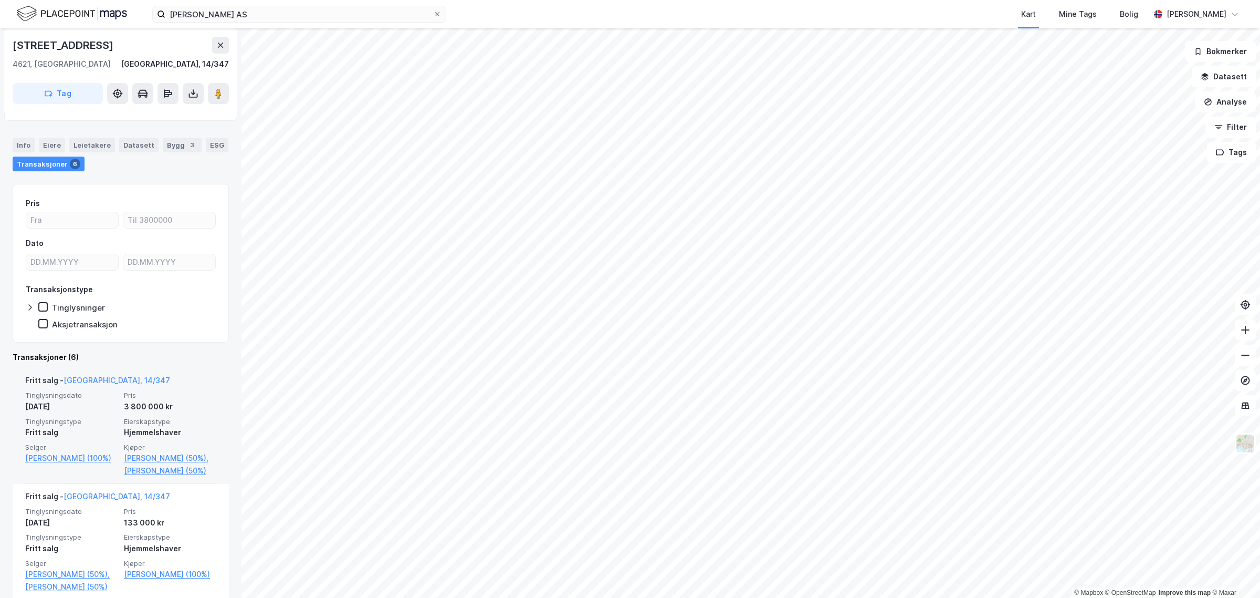
scroll to position [66, 0]
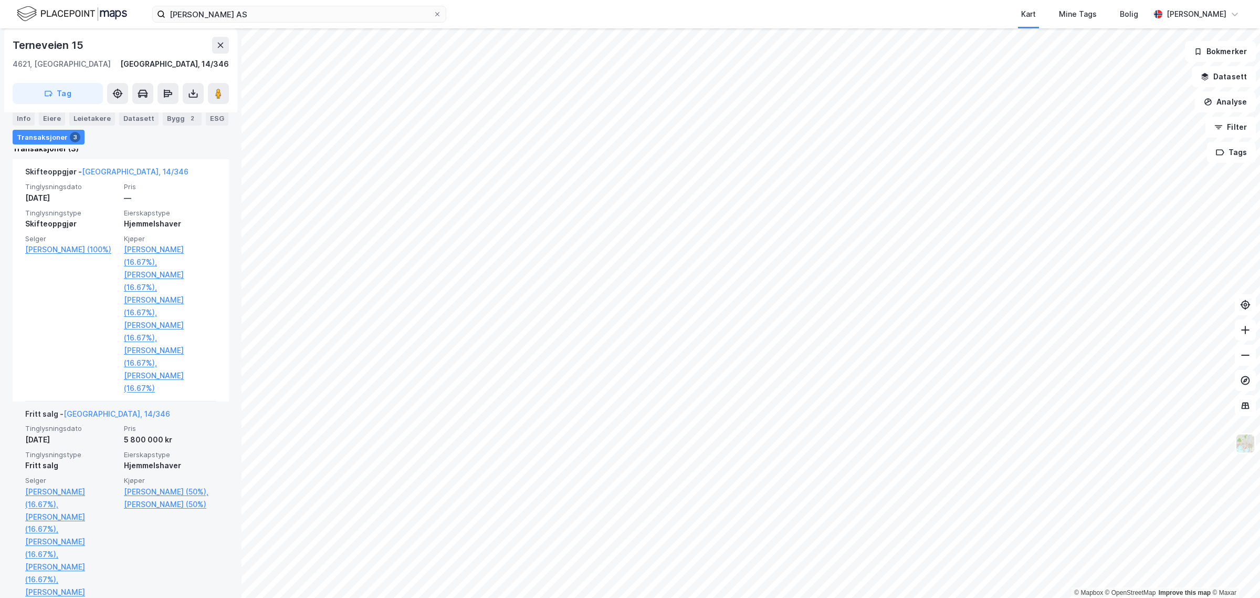
scroll to position [306, 0]
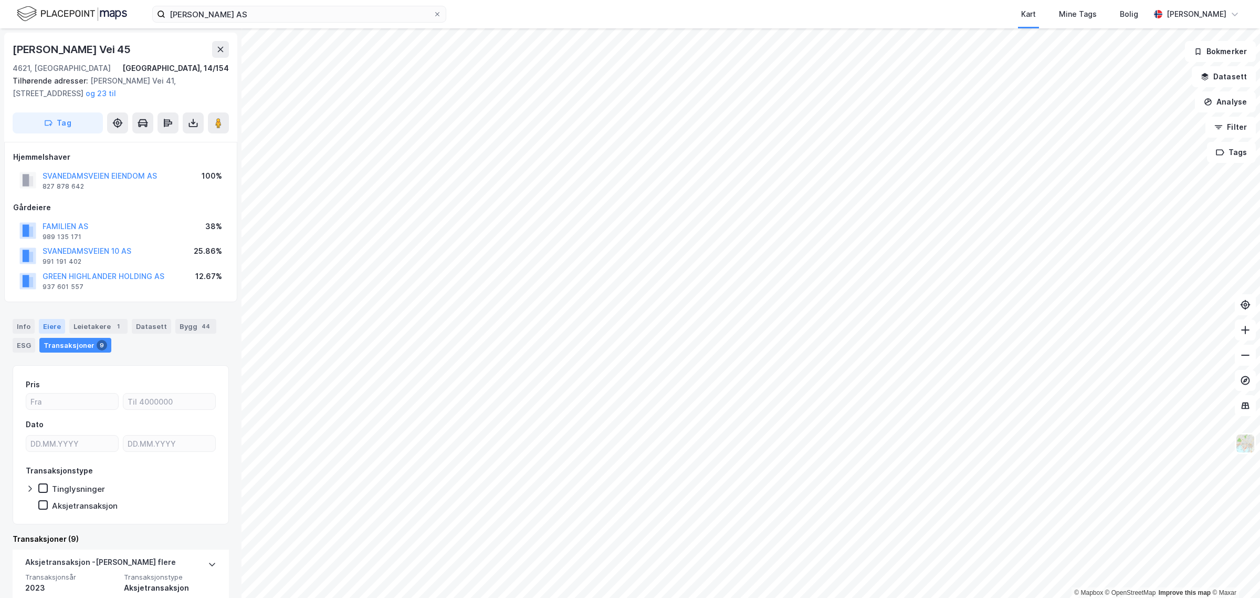
click at [51, 322] on div "Eiere" at bounding box center [52, 326] width 26 height 15
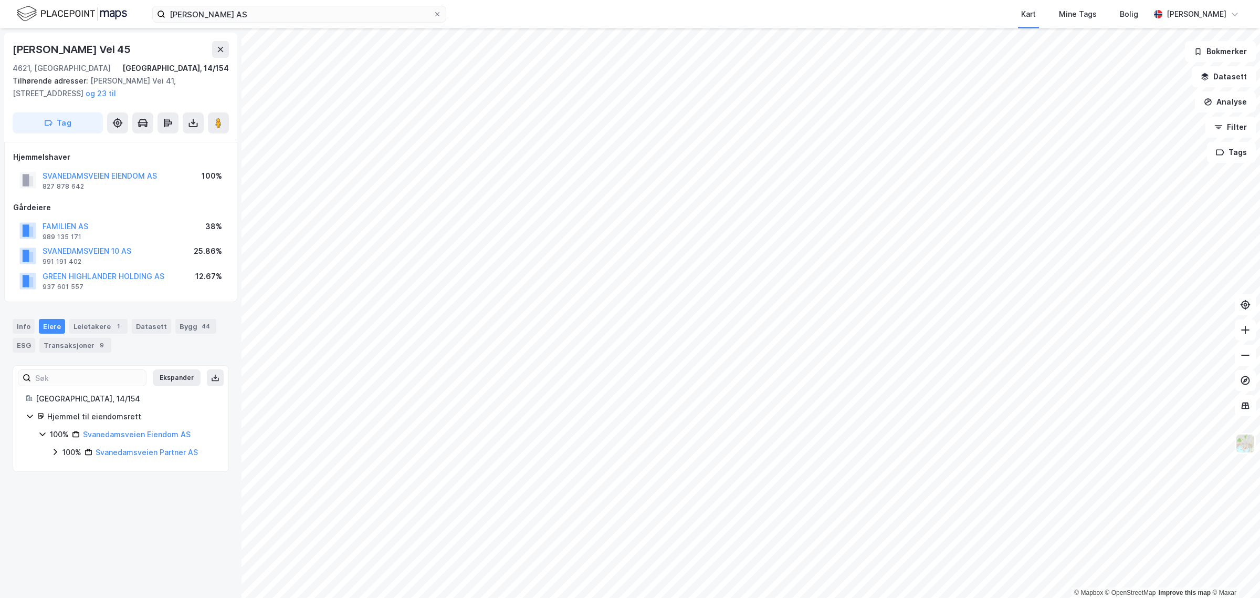
click at [50, 453] on div "100% Svanedamsveien Eiendom AS 100% Svanedamsveien Partner AS" at bounding box center [126, 443] width 177 height 30
click at [54, 453] on icon at bounding box center [55, 451] width 8 height 8
click at [67, 471] on icon at bounding box center [68, 469] width 8 height 8
click at [77, 486] on icon at bounding box center [80, 487] width 8 height 8
click at [92, 503] on icon at bounding box center [93, 505] width 8 height 8
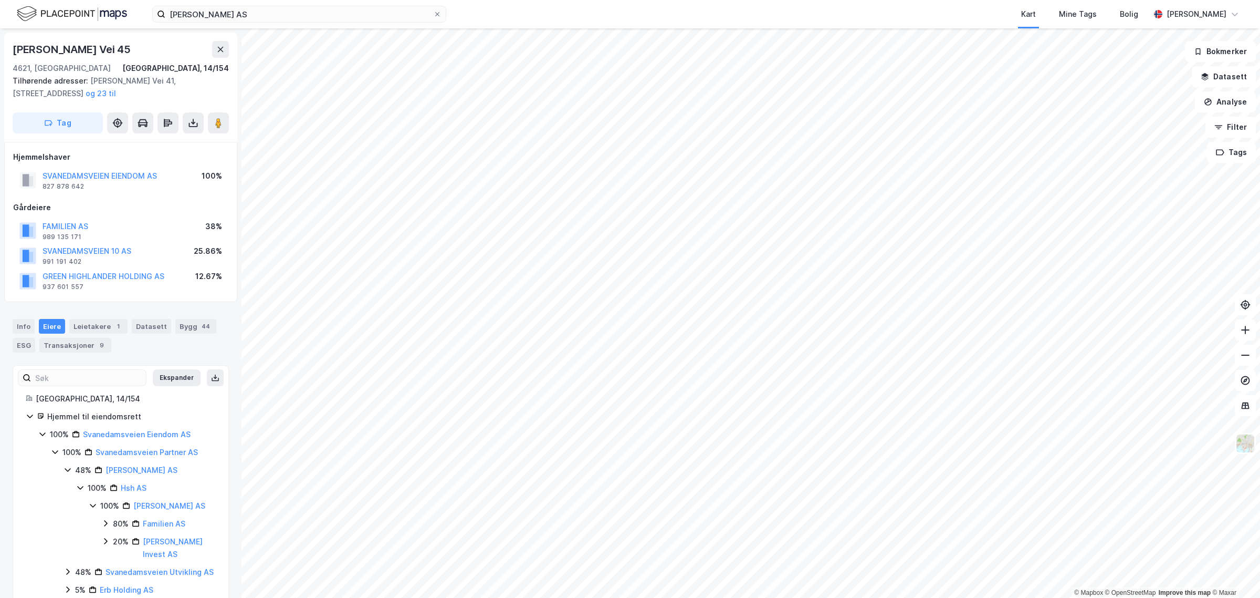
click at [107, 538] on icon at bounding box center [105, 541] width 8 height 8
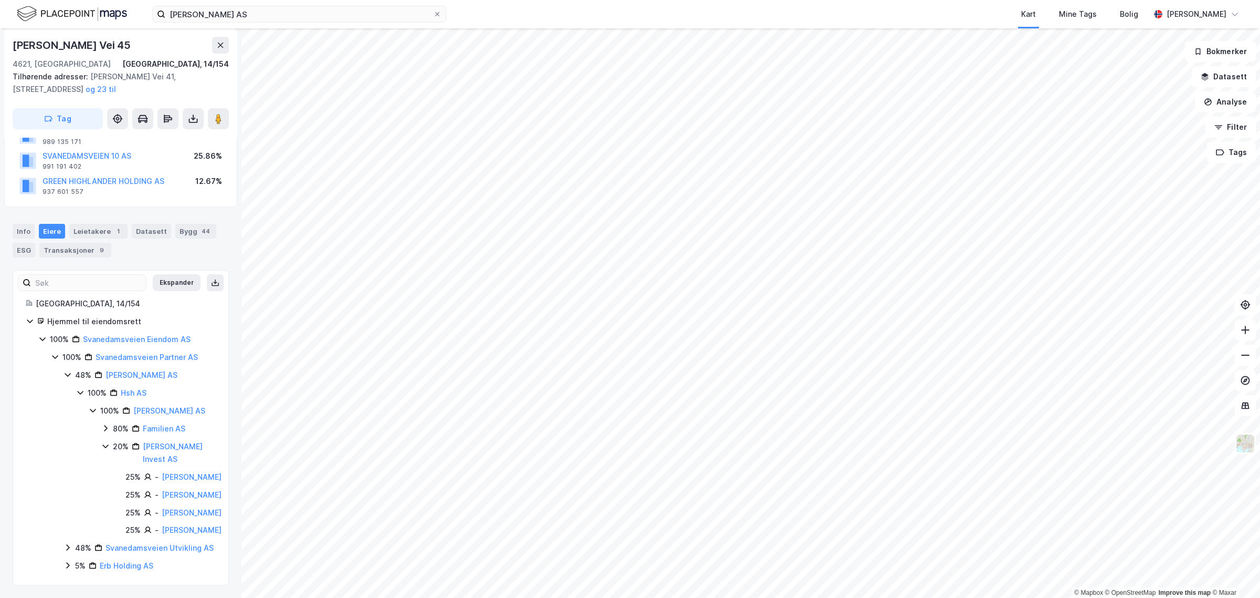
scroll to position [153, 0]
click at [106, 424] on icon at bounding box center [105, 428] width 8 height 8
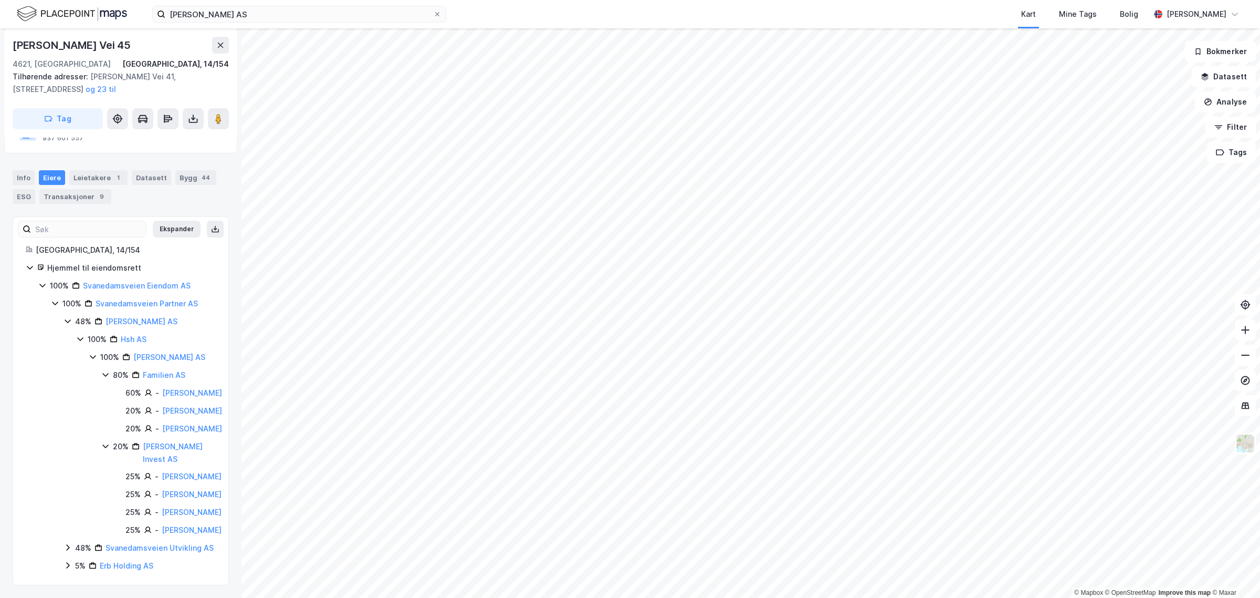
scroll to position [263, 0]
click at [71, 543] on icon at bounding box center [68, 547] width 8 height 8
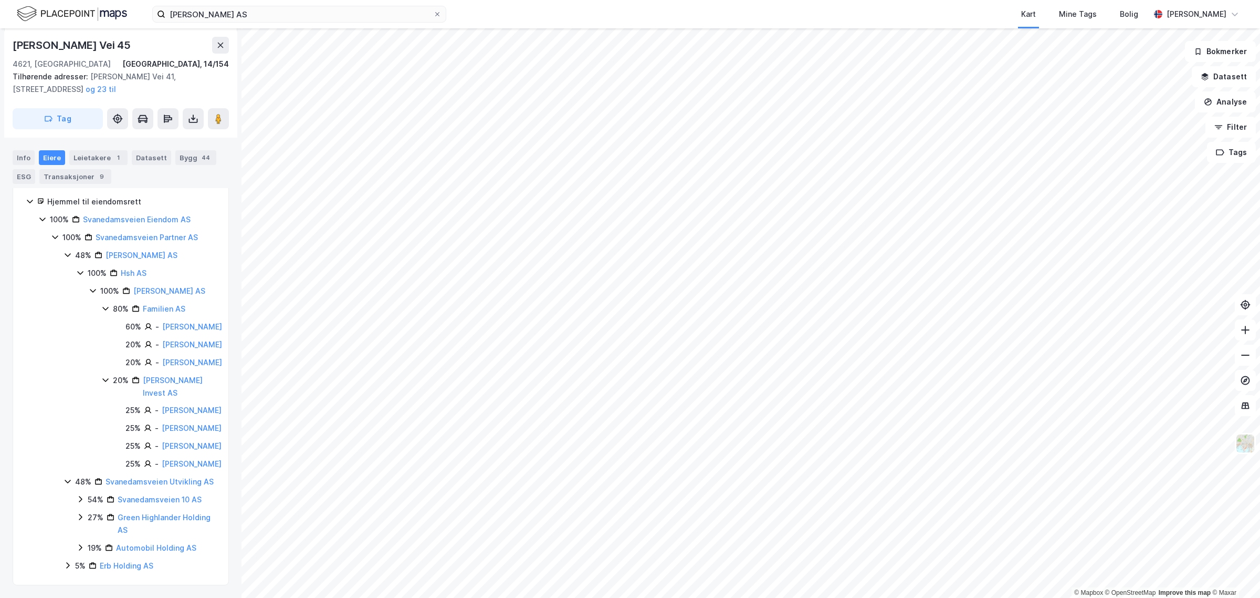
scroll to position [328, 0]
click at [84, 500] on icon at bounding box center [80, 499] width 8 height 8
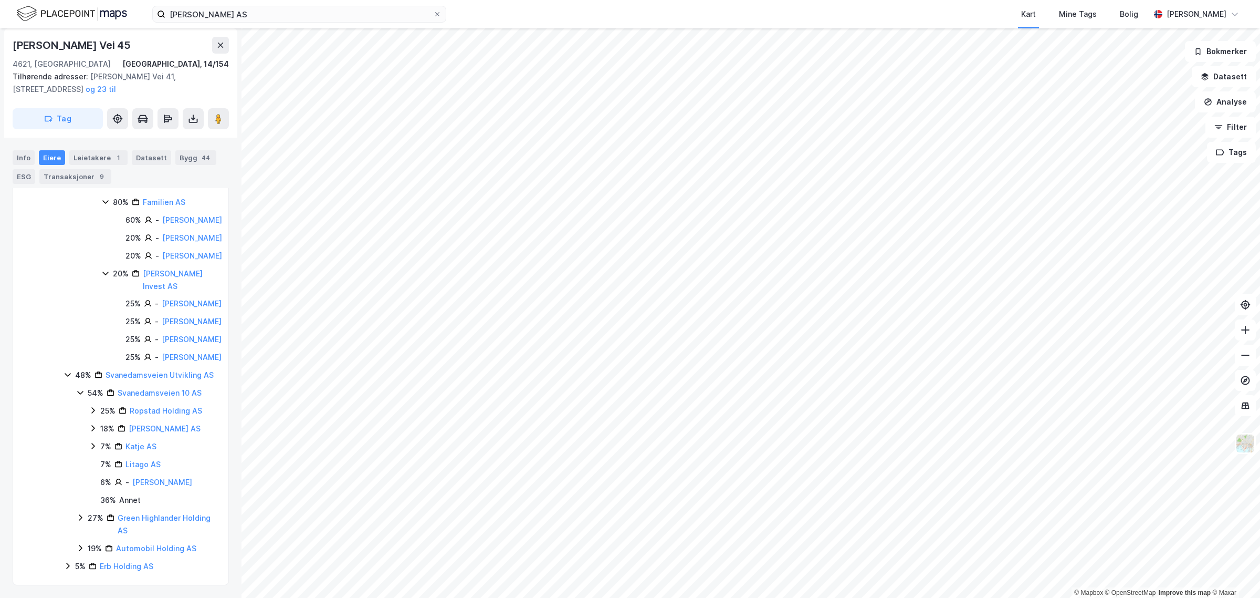
scroll to position [415, 0]
click at [93, 413] on icon at bounding box center [92, 410] width 3 height 6
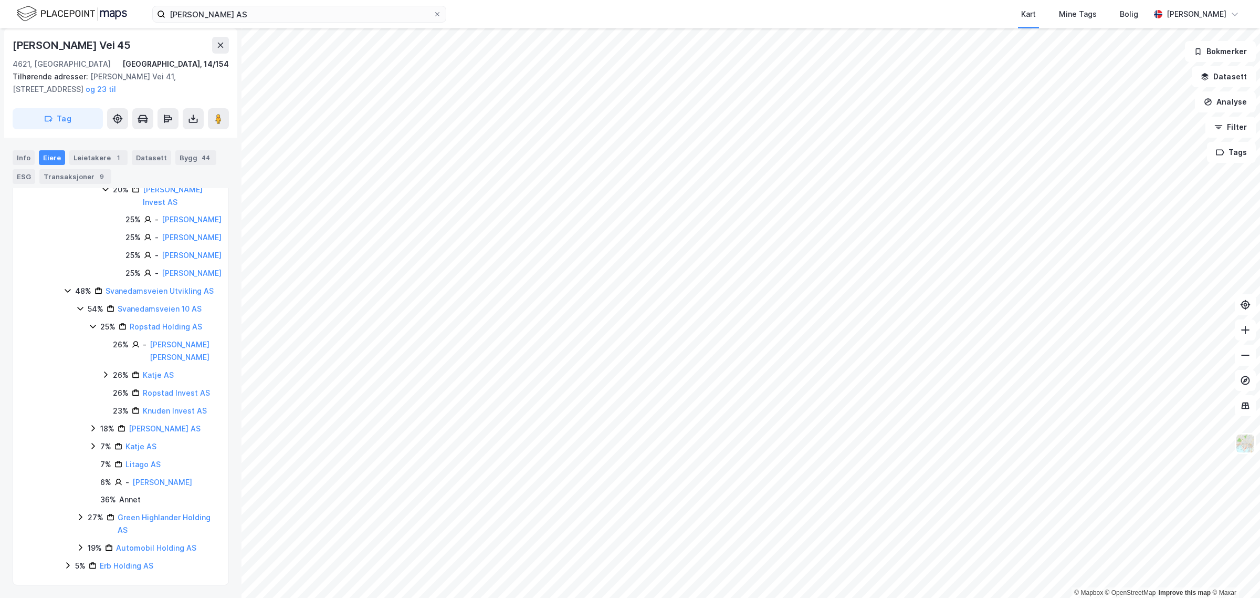
click at [104, 379] on icon at bounding box center [105, 374] width 8 height 8
click at [95, 445] on icon at bounding box center [93, 440] width 8 height 8
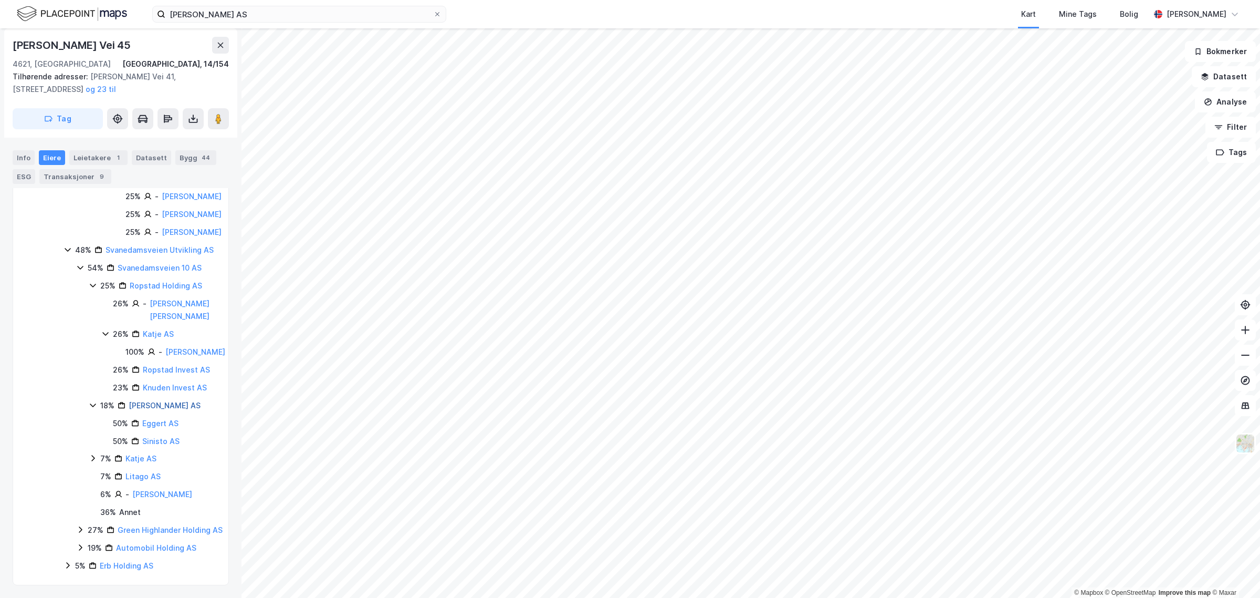
scroll to position [612, 0]
click at [95, 459] on icon at bounding box center [93, 458] width 8 height 8
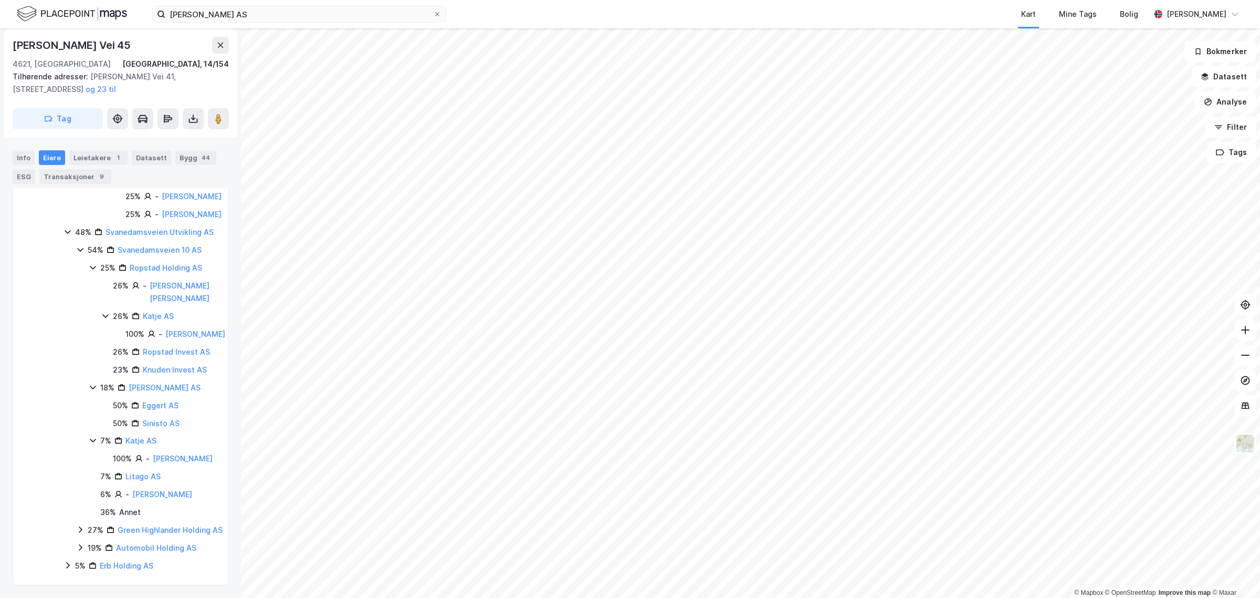
scroll to position [654, 0]
click at [77, 525] on icon at bounding box center [80, 529] width 8 height 8
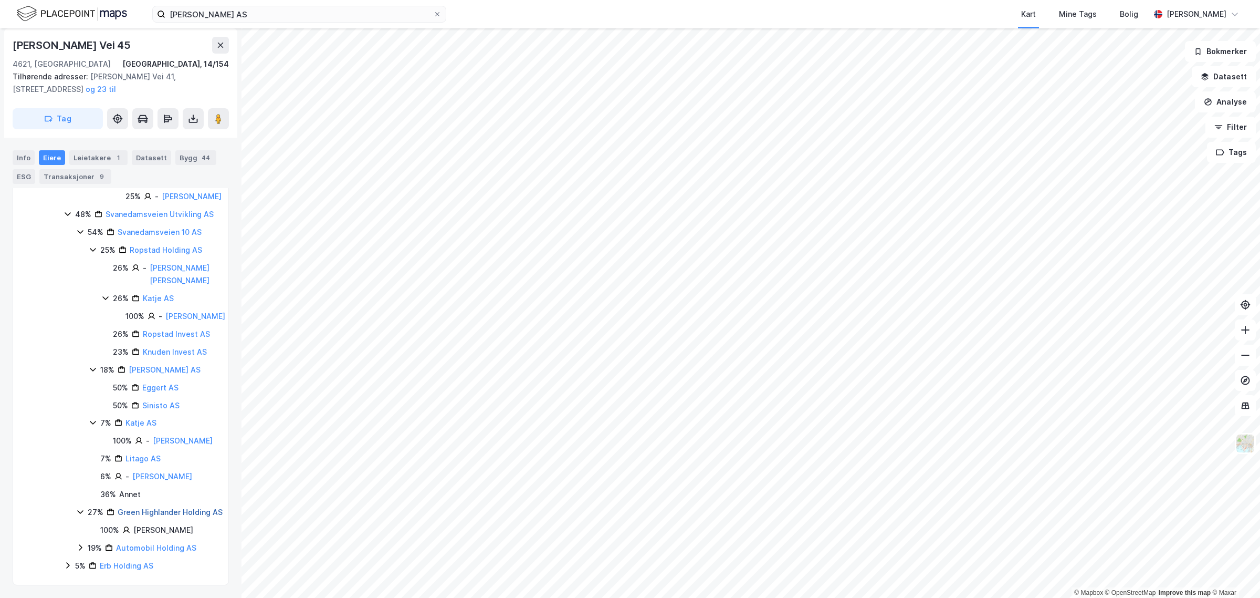
scroll to position [671, 0]
click at [80, 550] on icon at bounding box center [80, 547] width 8 height 8
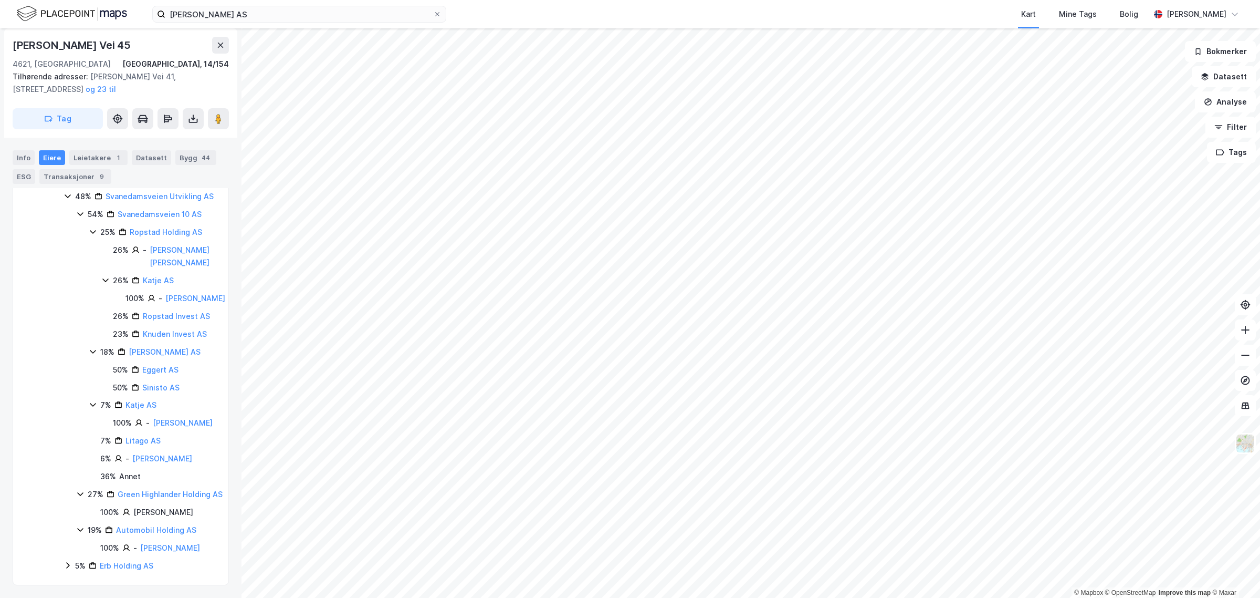
scroll to position [689, 0]
click at [69, 565] on icon at bounding box center [67, 565] width 3 height 6
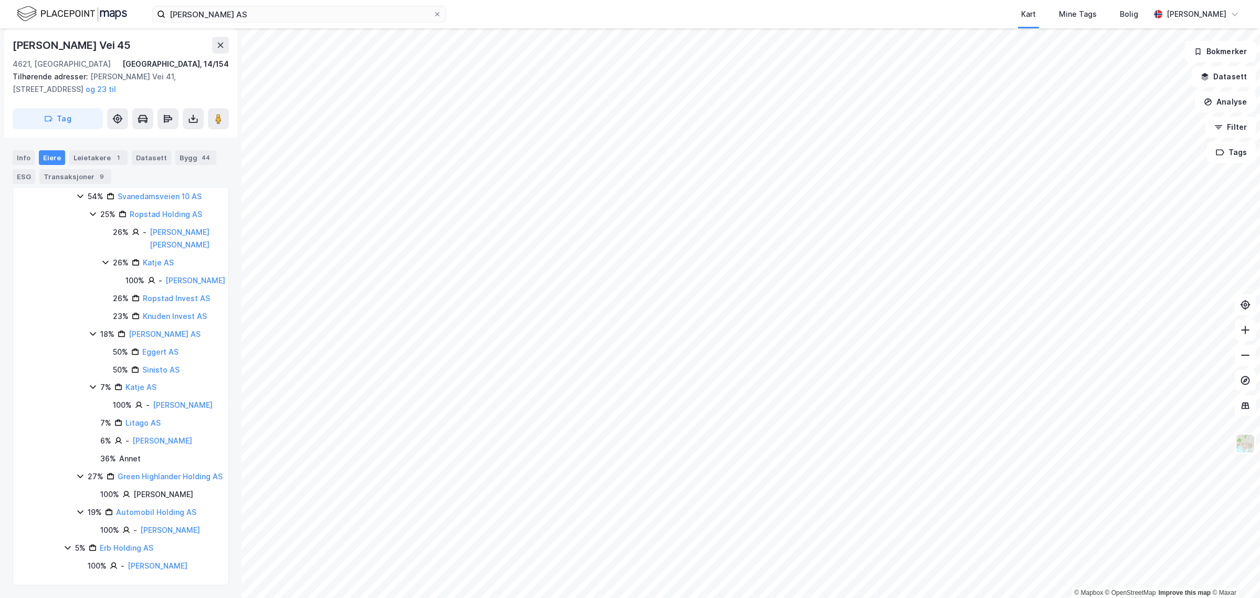
scroll to position [707, 0]
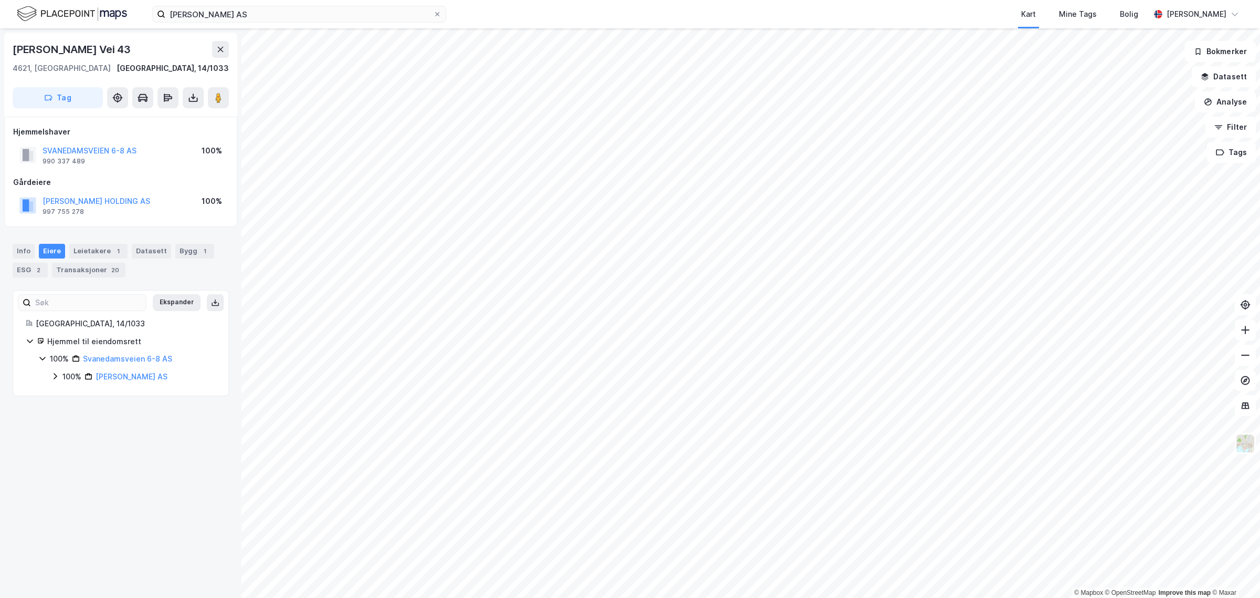
click at [56, 376] on icon at bounding box center [55, 376] width 8 height 8
click at [64, 398] on icon at bounding box center [68, 394] width 8 height 8
click at [90, 272] on div "Transaksjoner 20" at bounding box center [89, 270] width 74 height 15
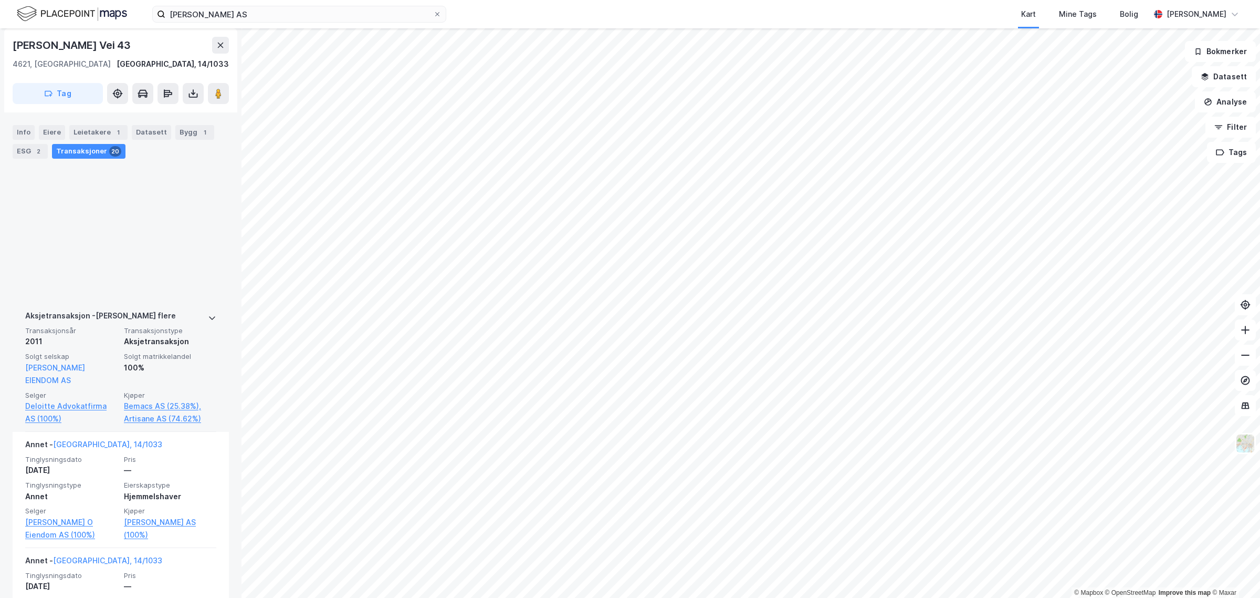
scroll to position [2384, 0]
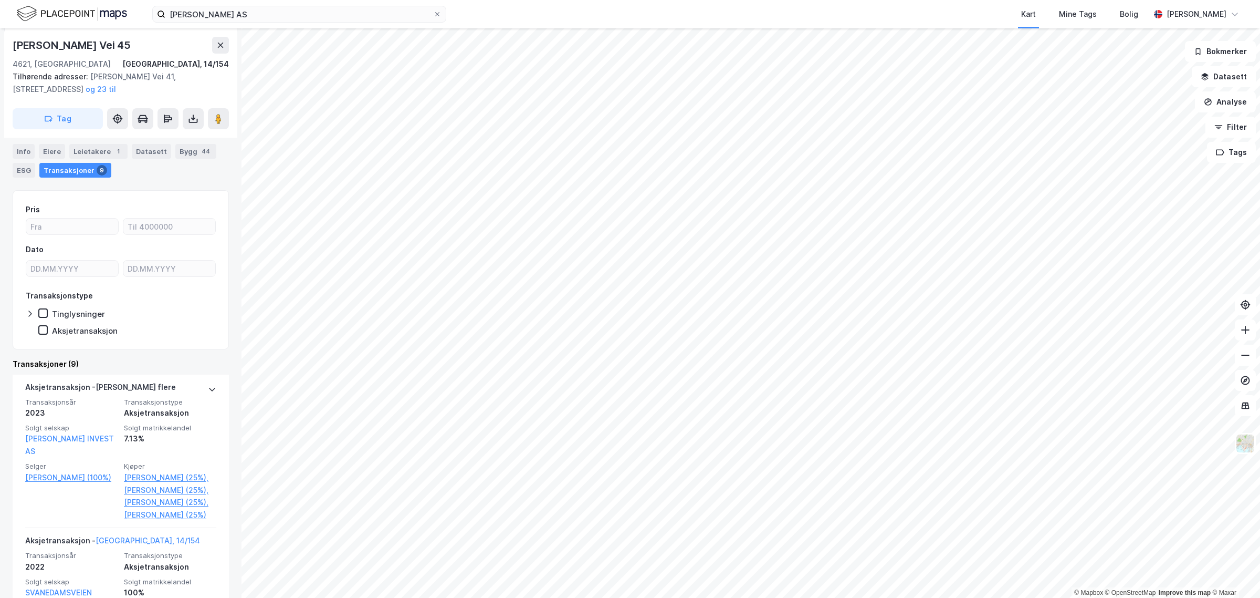
scroll to position [218, 0]
